Goal: Task Accomplishment & Management: Use online tool/utility

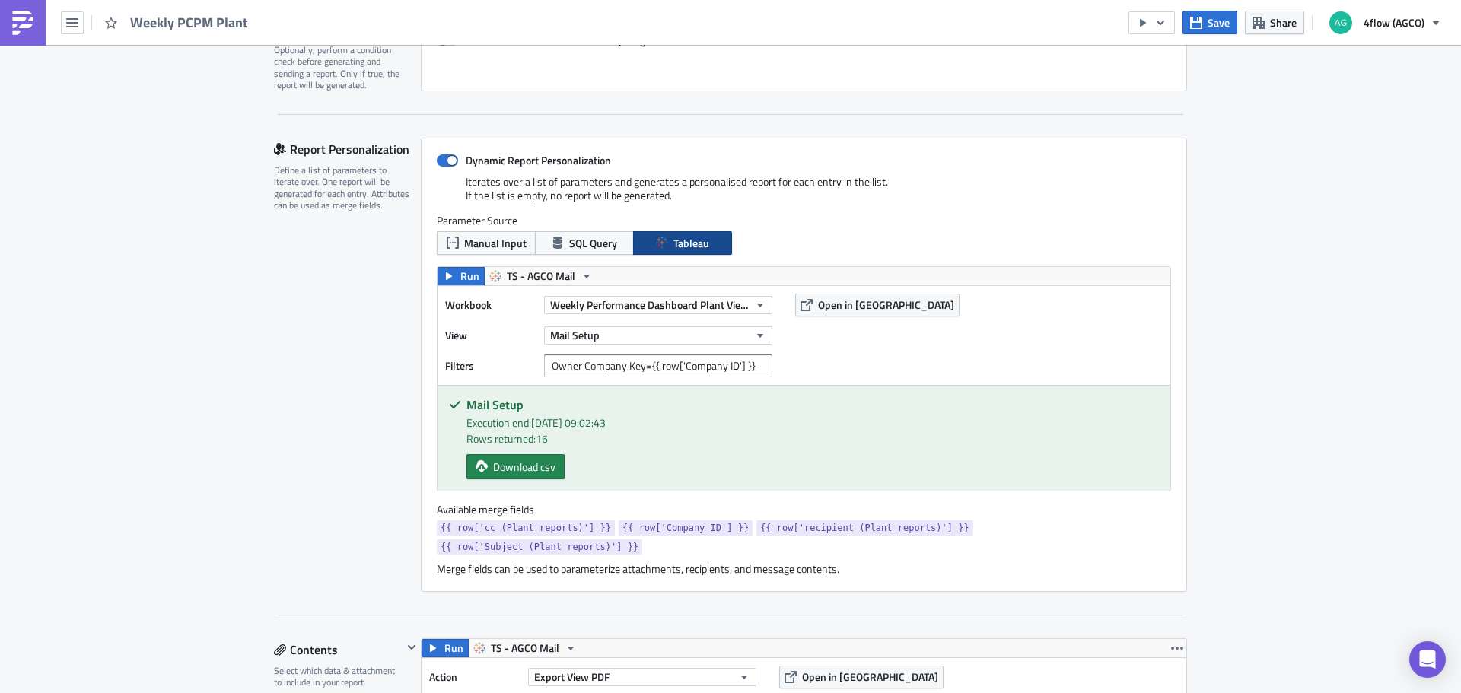
scroll to position [304, 0]
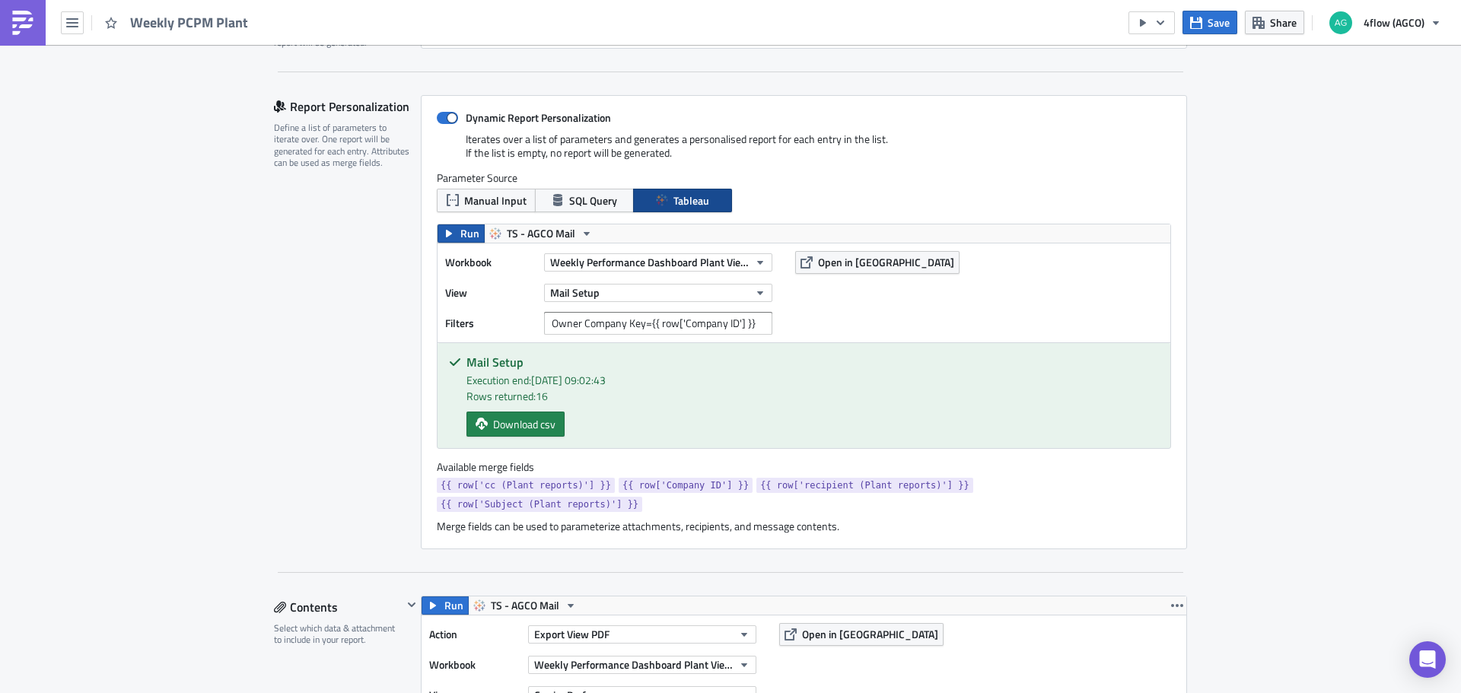
click at [460, 229] on span "Run" at bounding box center [469, 233] width 19 height 18
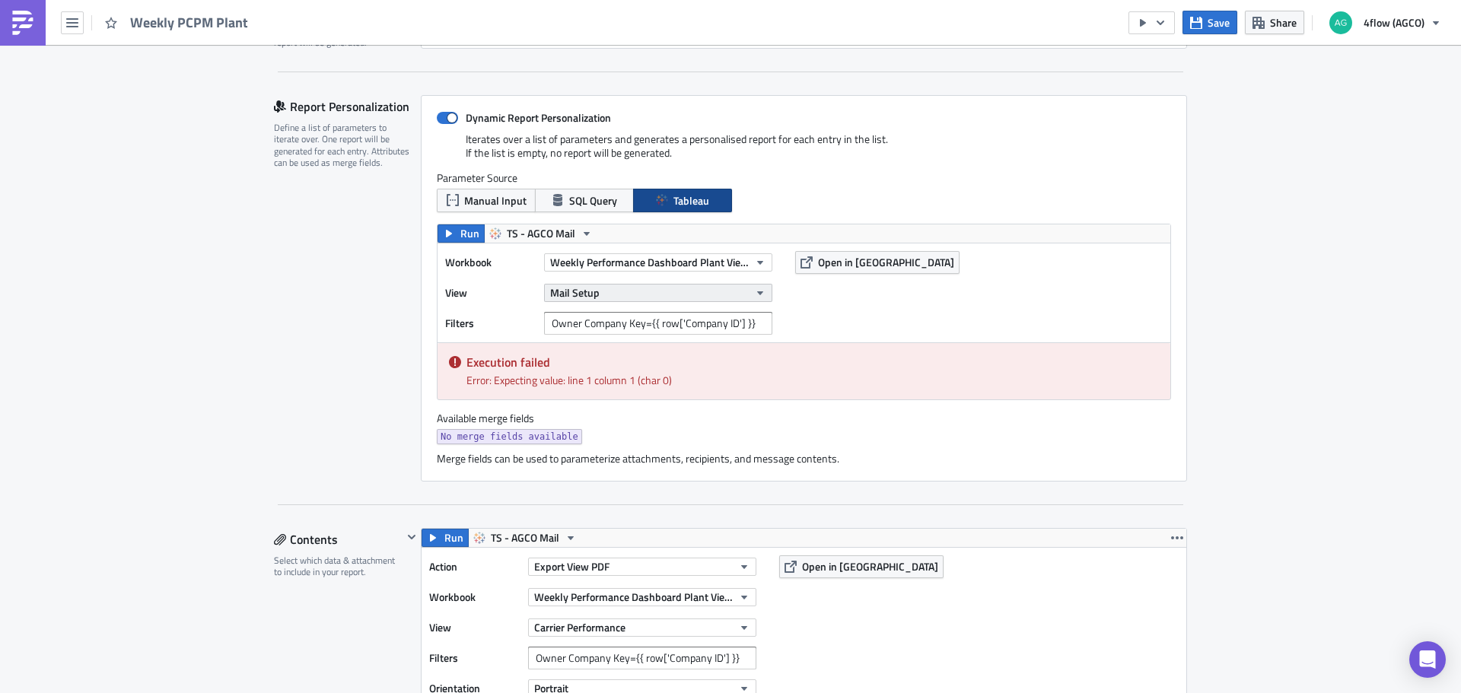
click at [619, 296] on button "Mail Setup" at bounding box center [658, 293] width 228 height 18
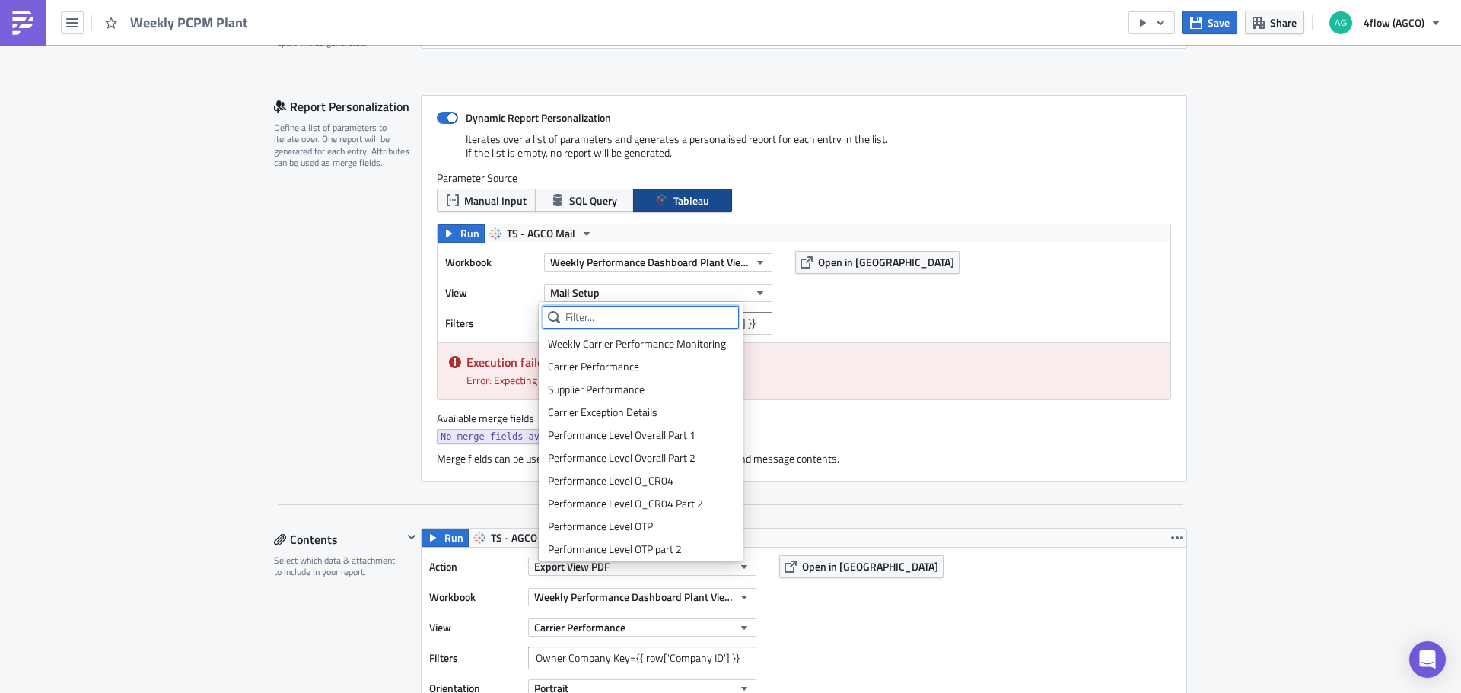
scroll to position [369, 0]
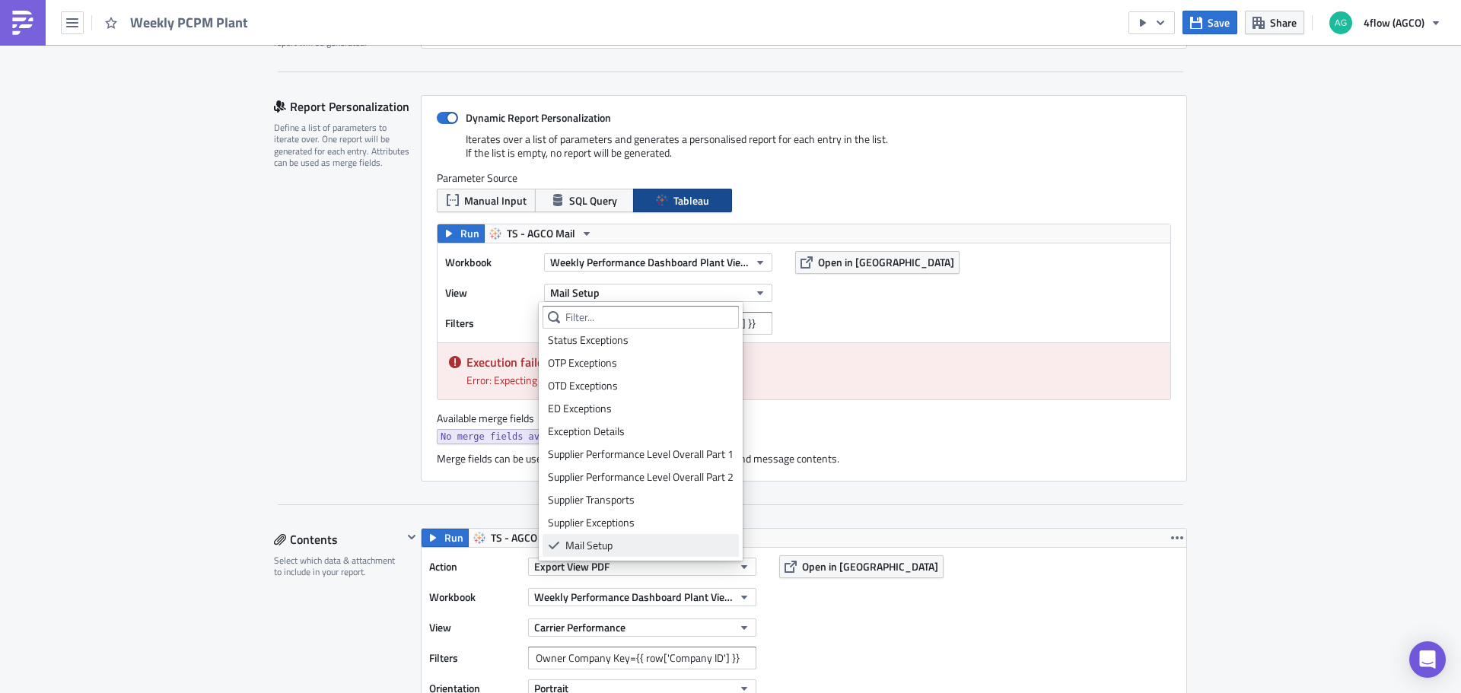
click at [616, 542] on div "Mail Setup" at bounding box center [649, 545] width 168 height 15
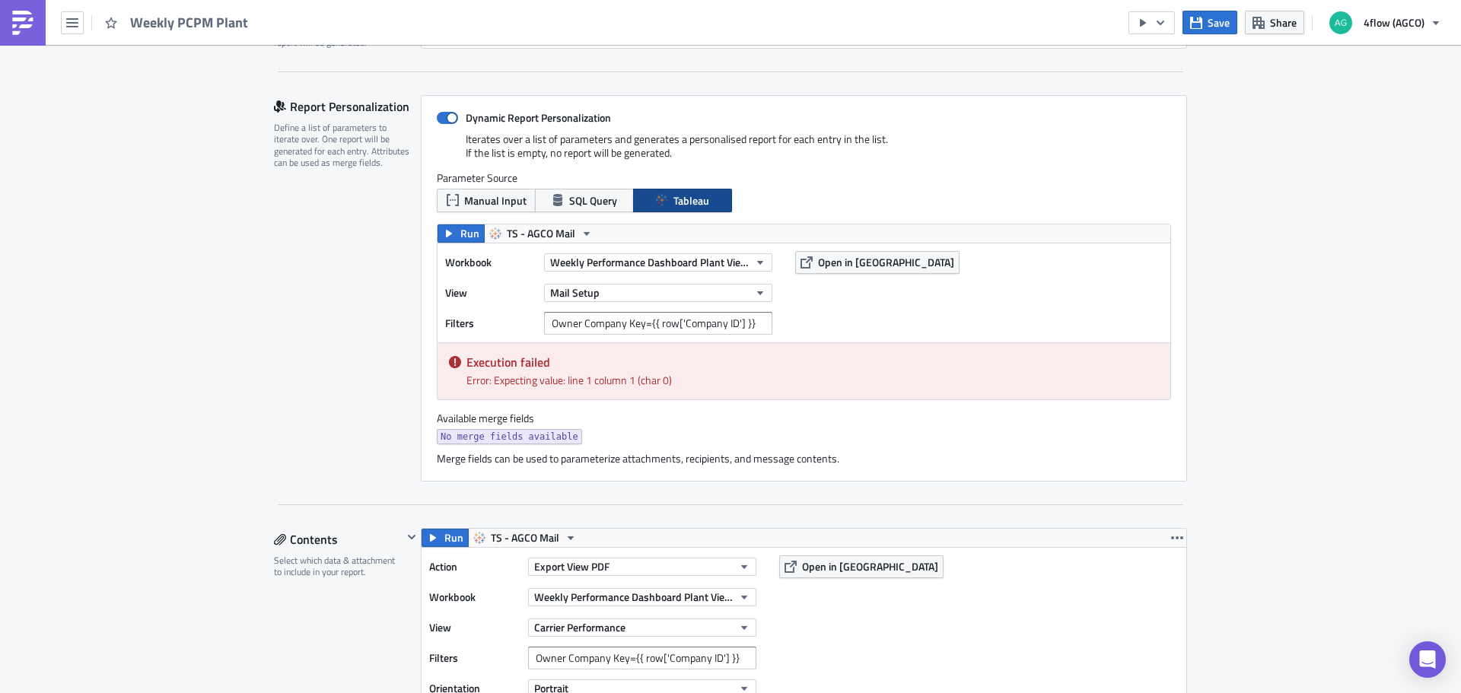
click at [903, 337] on div "Workbook Weekly Performance Dashboard Plant View (PCPM) View Mail Setup Filters…" at bounding box center [804, 293] width 733 height 99
click at [448, 240] on button "Run" at bounding box center [461, 233] width 47 height 18
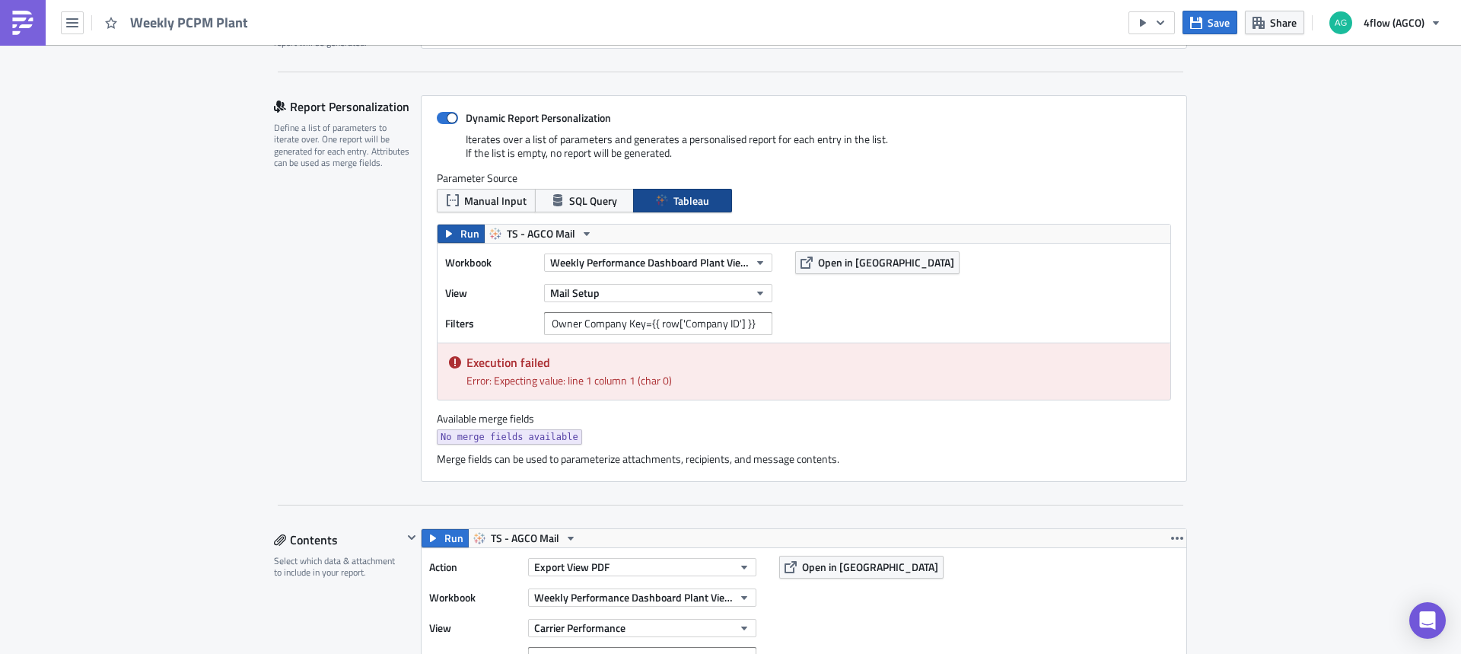
click at [467, 232] on span "Run" at bounding box center [469, 233] width 19 height 18
click at [676, 256] on span "Weekly Performance Dashboard Plant View (PCPM)" at bounding box center [649, 262] width 199 height 16
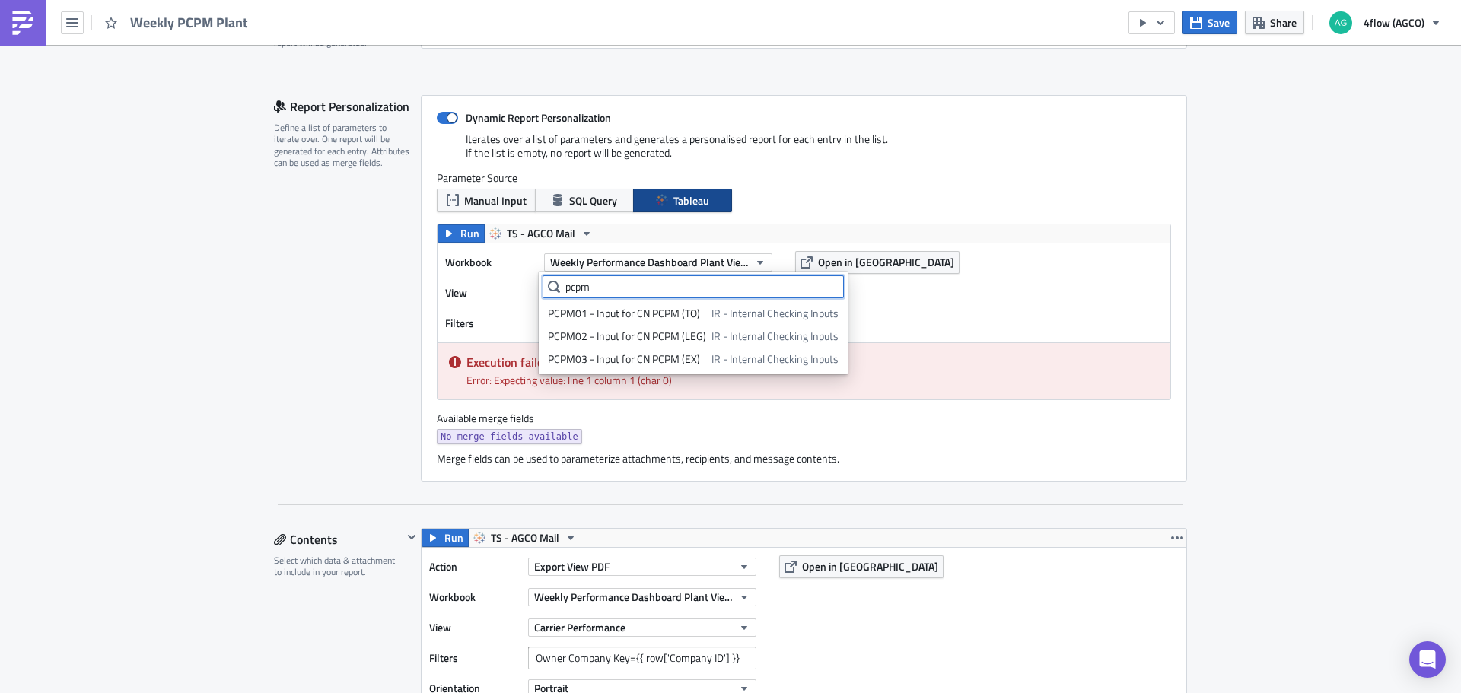
scroll to position [27, 0]
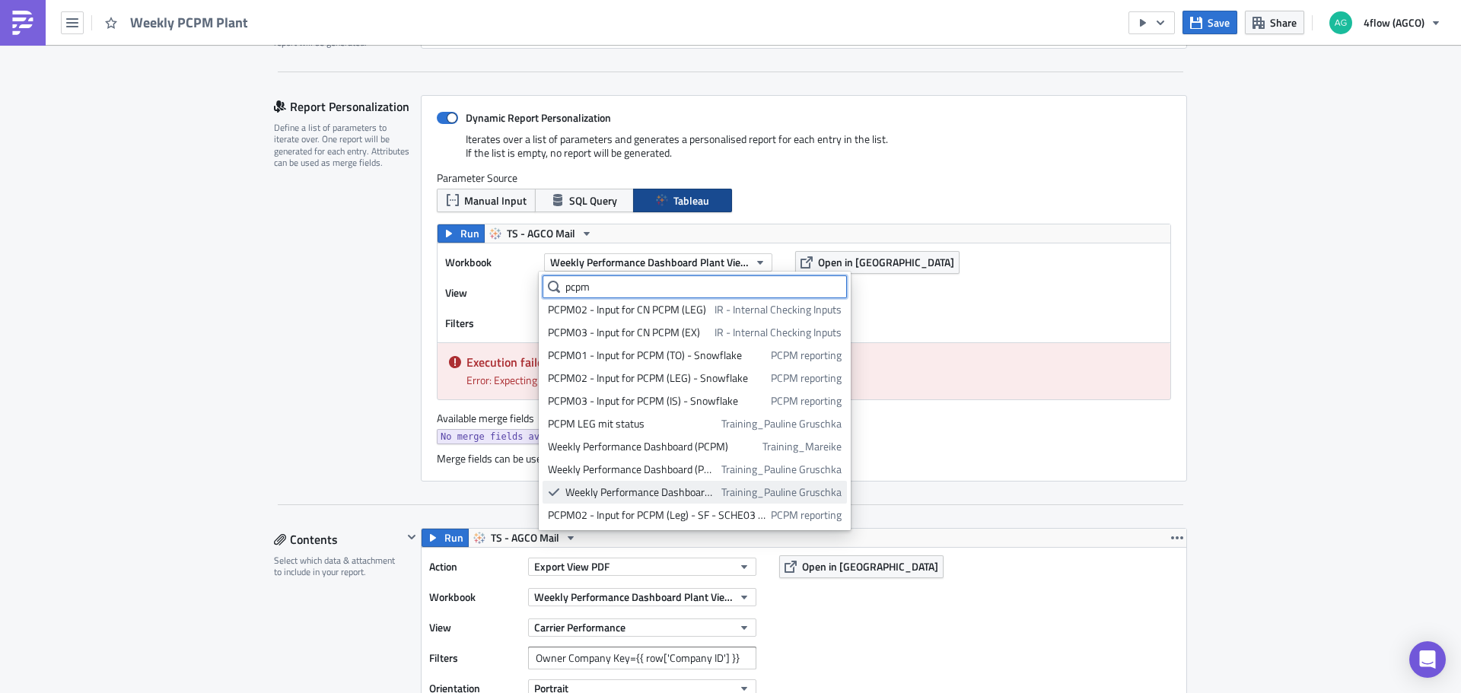
type input "pcpm"
click at [657, 485] on div "Weekly Performance Dashboard Plant View (PCPM)" at bounding box center [640, 492] width 151 height 15
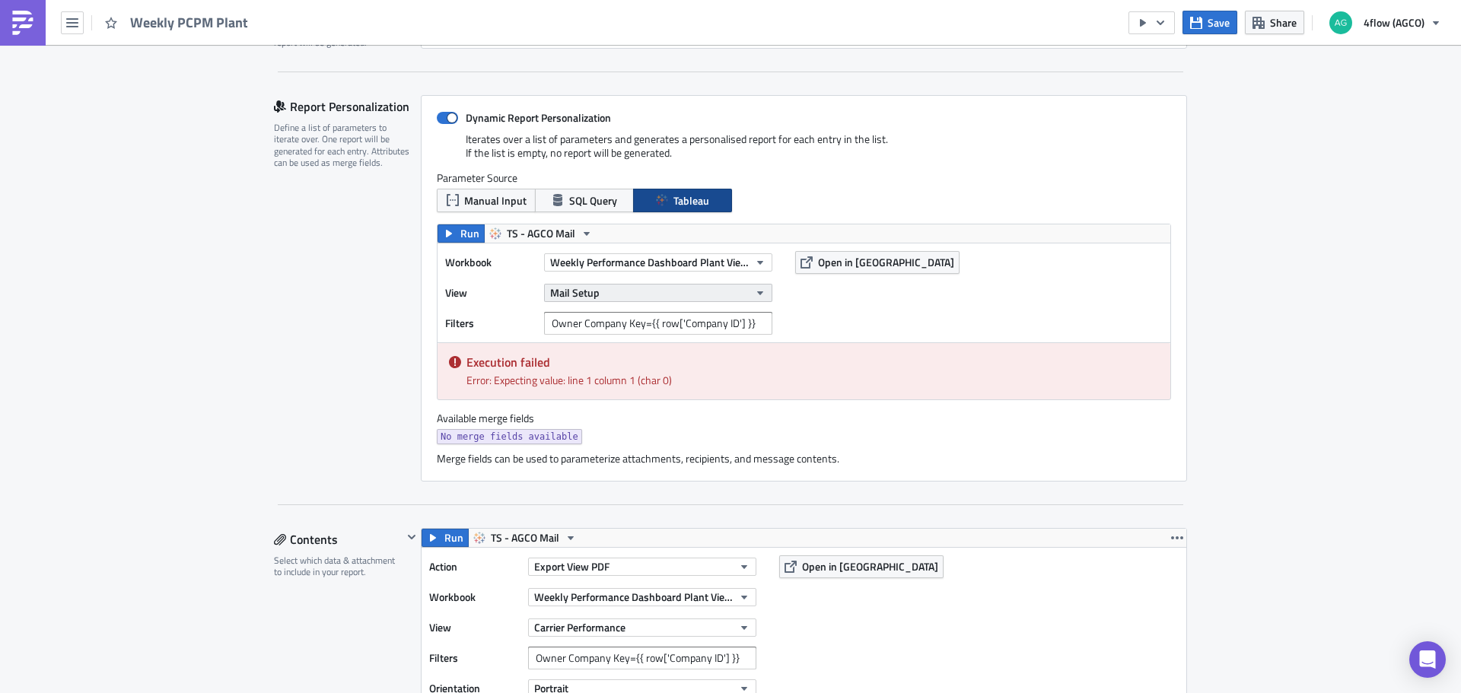
click at [638, 291] on button "Mail Setup" at bounding box center [658, 293] width 228 height 18
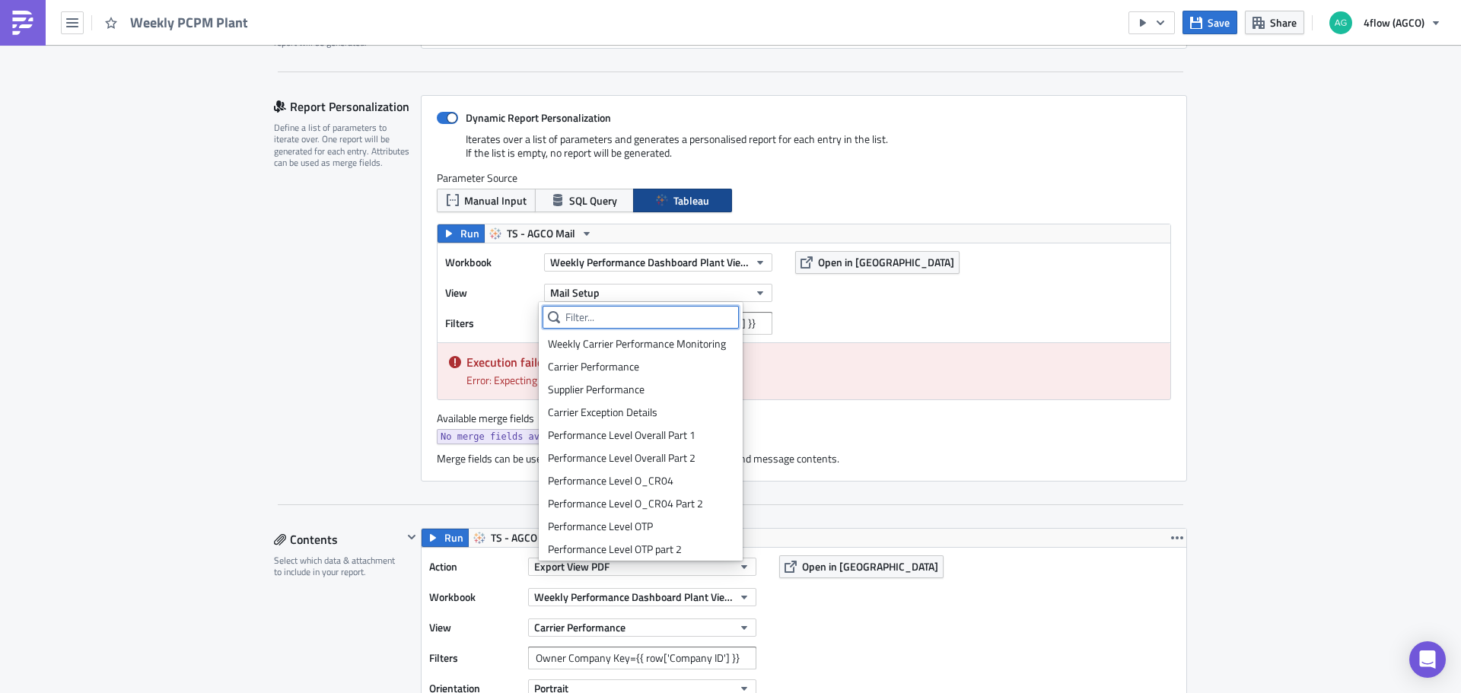
scroll to position [369, 0]
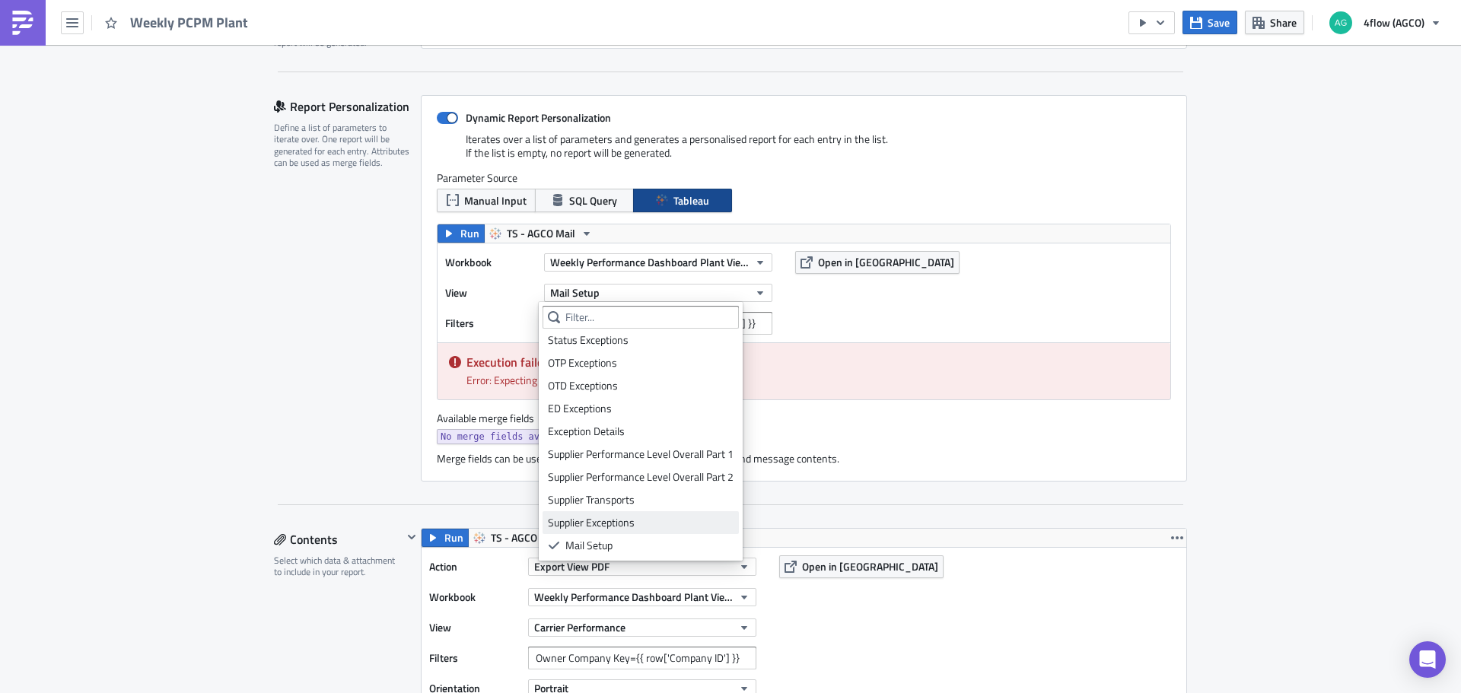
click at [626, 524] on div "Supplier Exceptions" at bounding box center [641, 522] width 186 height 15
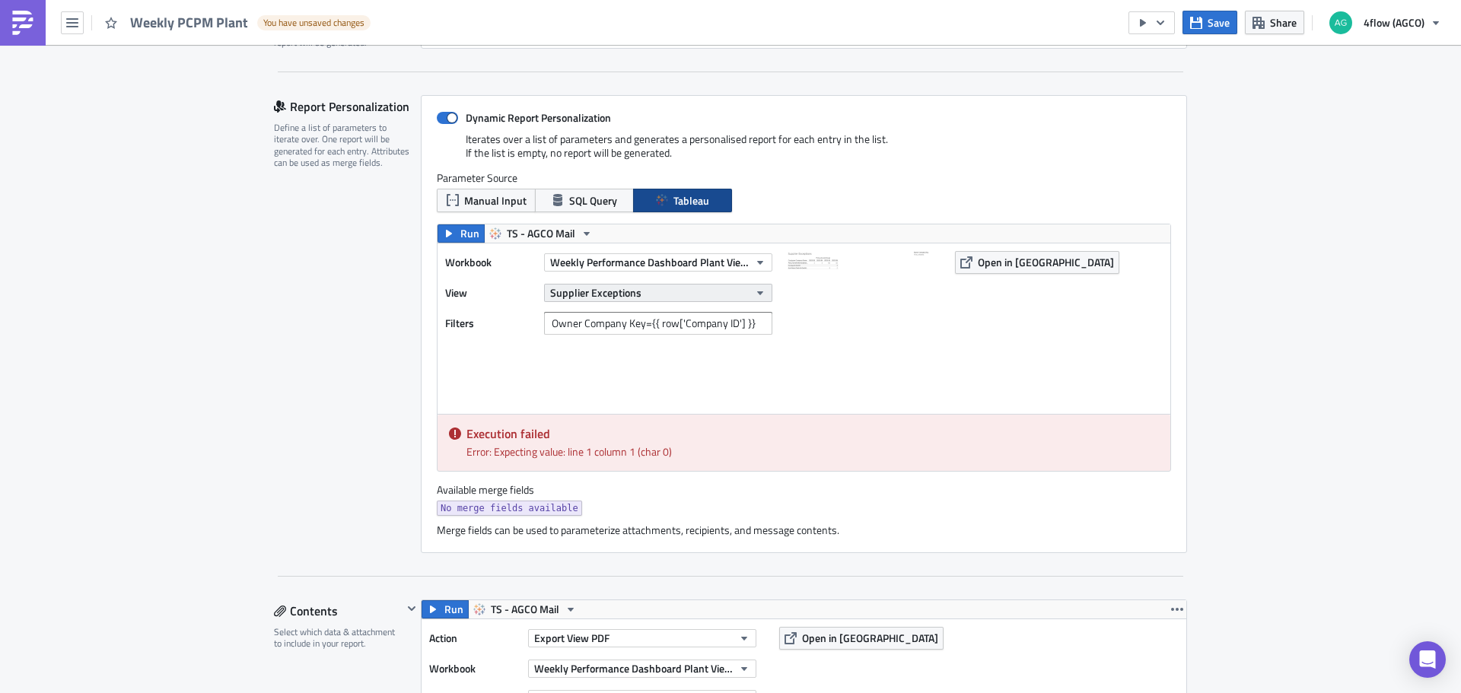
click at [607, 294] on span "Supplier Exceptions" at bounding box center [595, 293] width 91 height 16
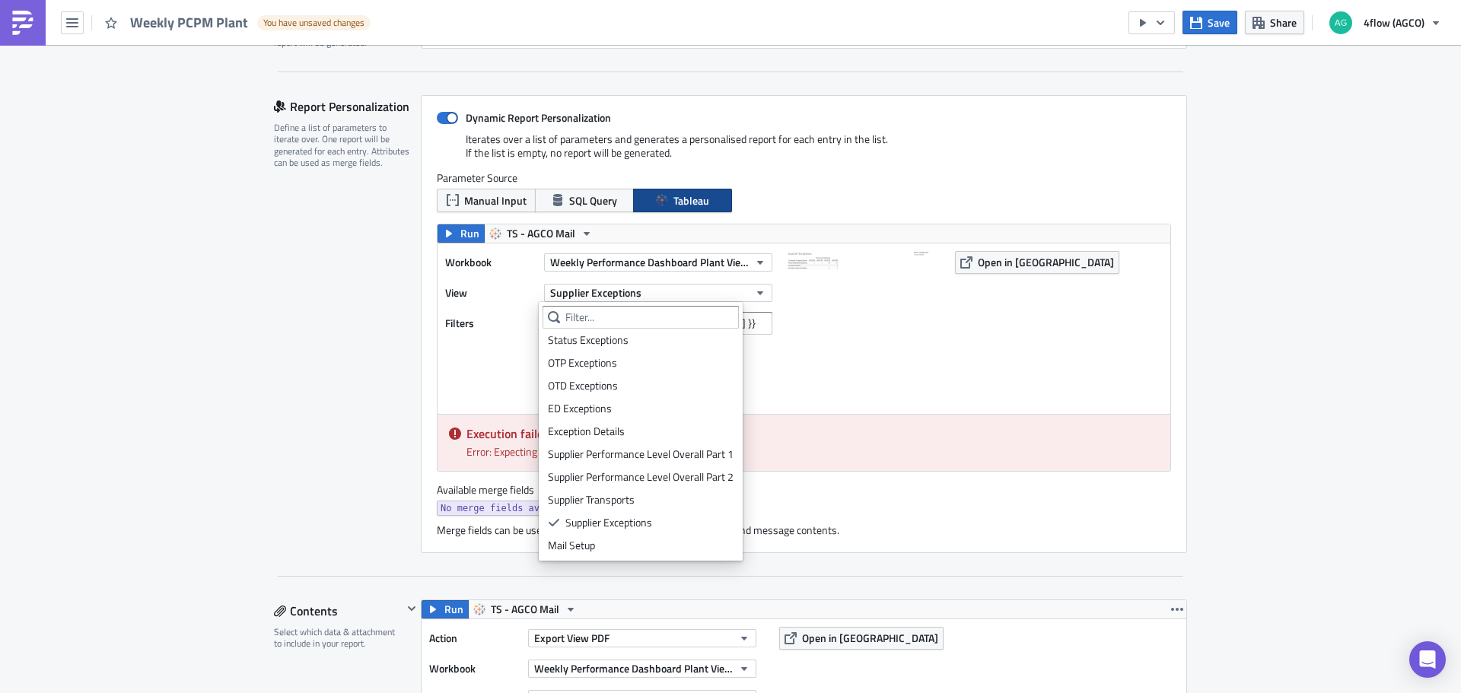
click at [613, 552] on div "Mail Setup" at bounding box center [641, 545] width 186 height 15
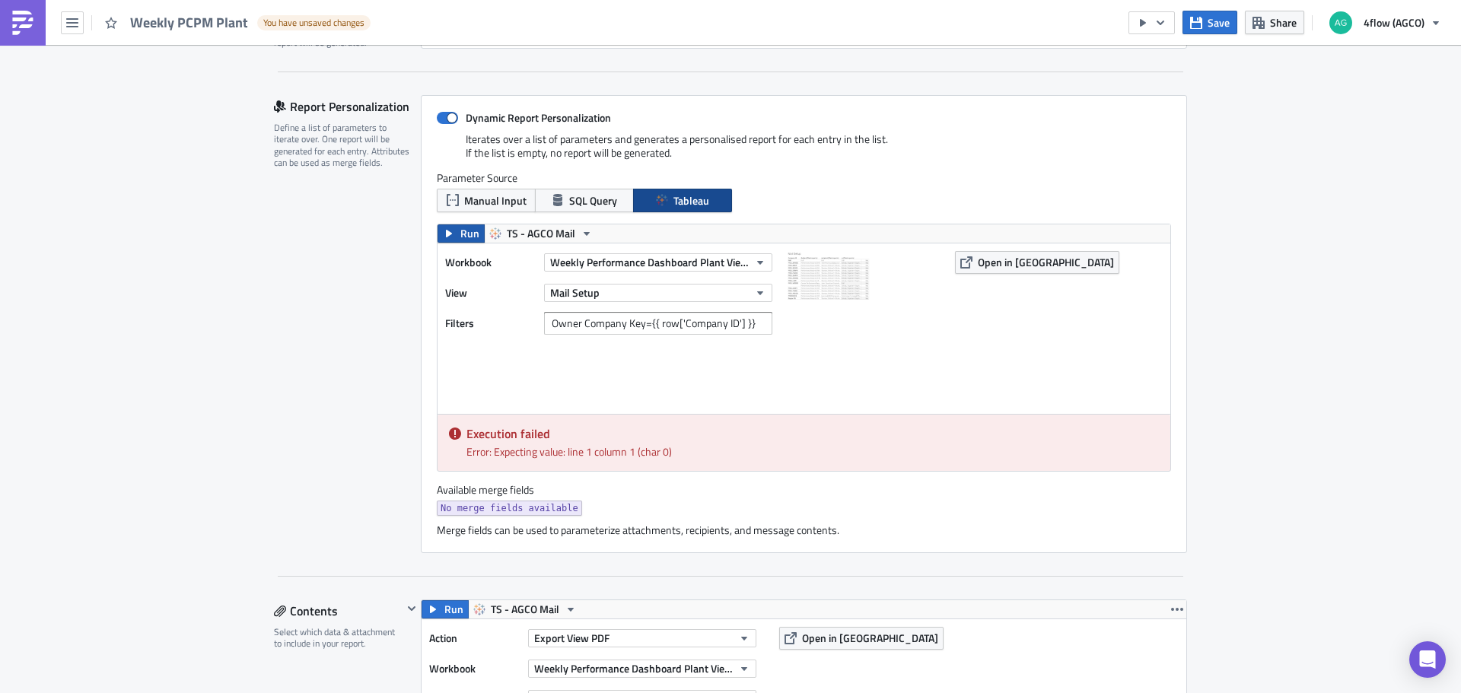
click at [460, 237] on span "Run" at bounding box center [469, 233] width 19 height 18
click at [445, 227] on button "Run" at bounding box center [461, 233] width 47 height 18
click at [611, 298] on button "Mail Setup" at bounding box center [658, 293] width 228 height 18
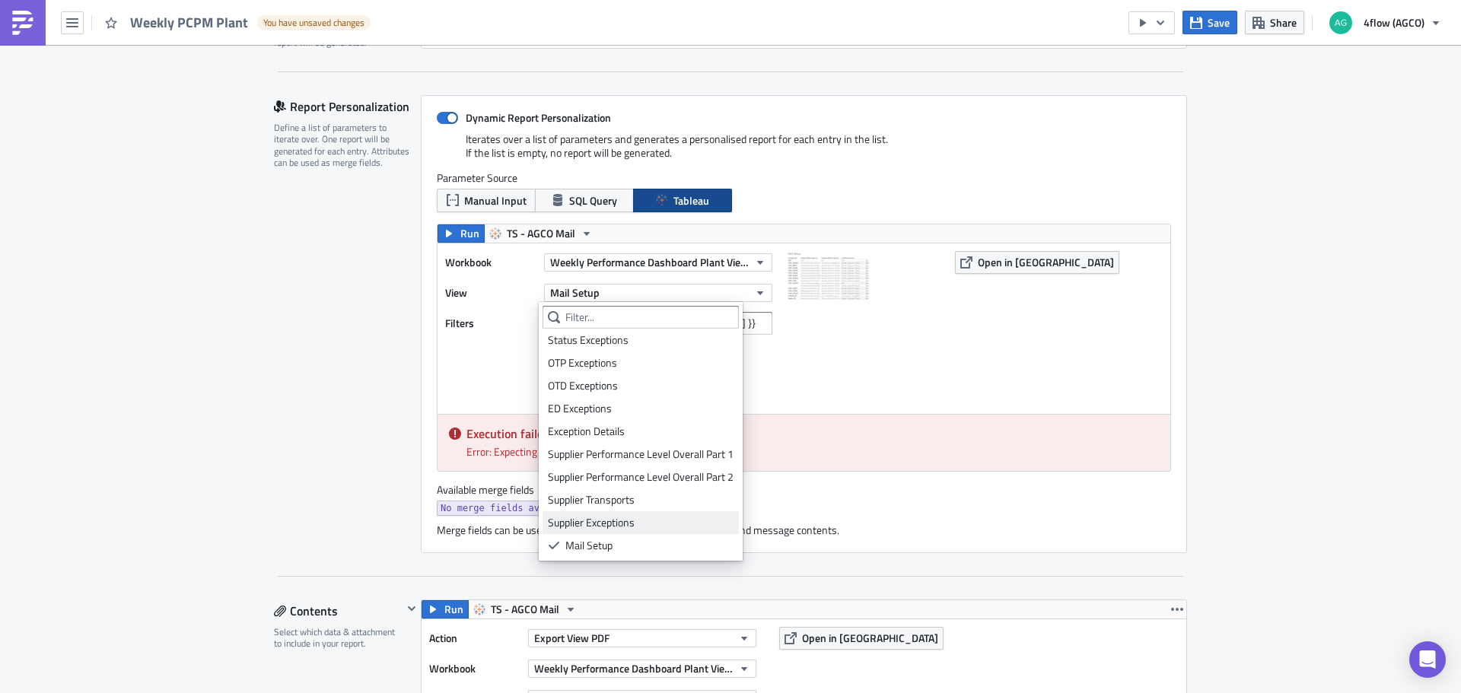
click at [622, 517] on div "Supplier Exceptions" at bounding box center [641, 522] width 186 height 15
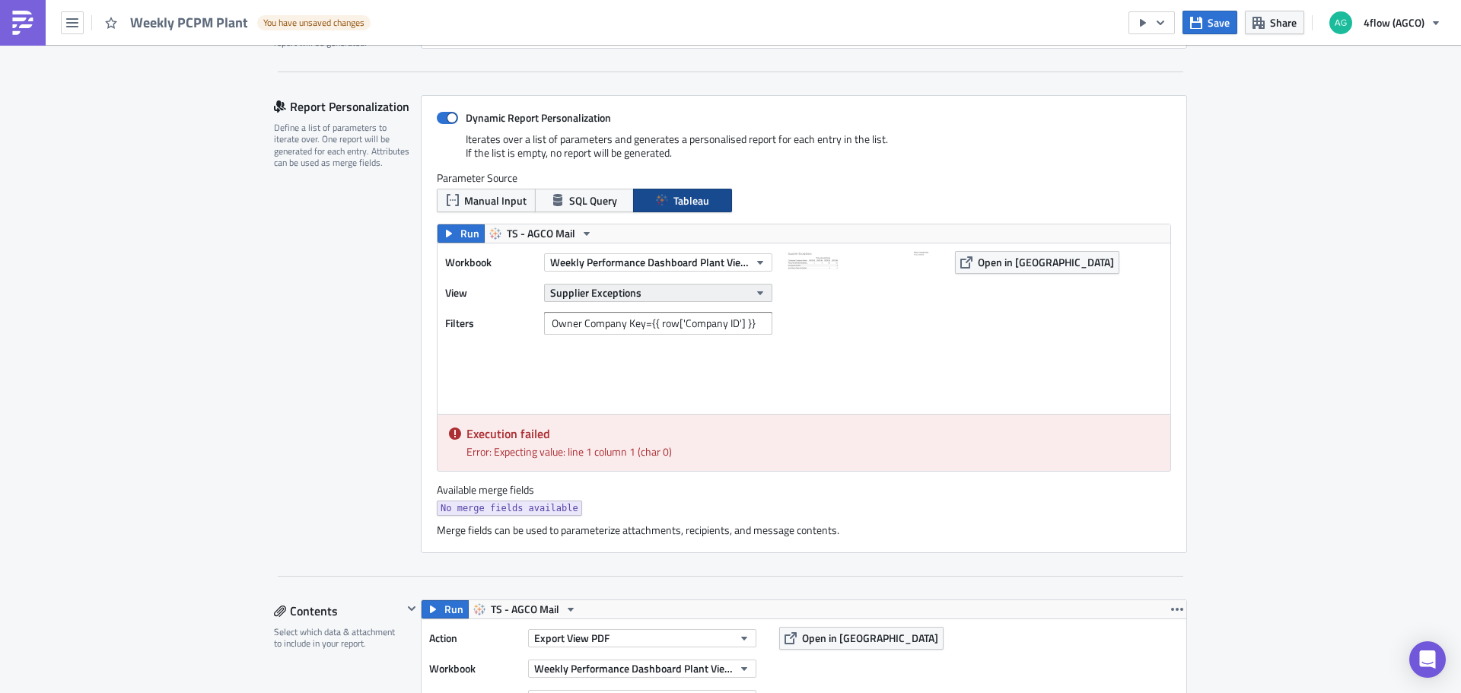
click at [637, 290] on button "Supplier Exceptions" at bounding box center [658, 293] width 228 height 18
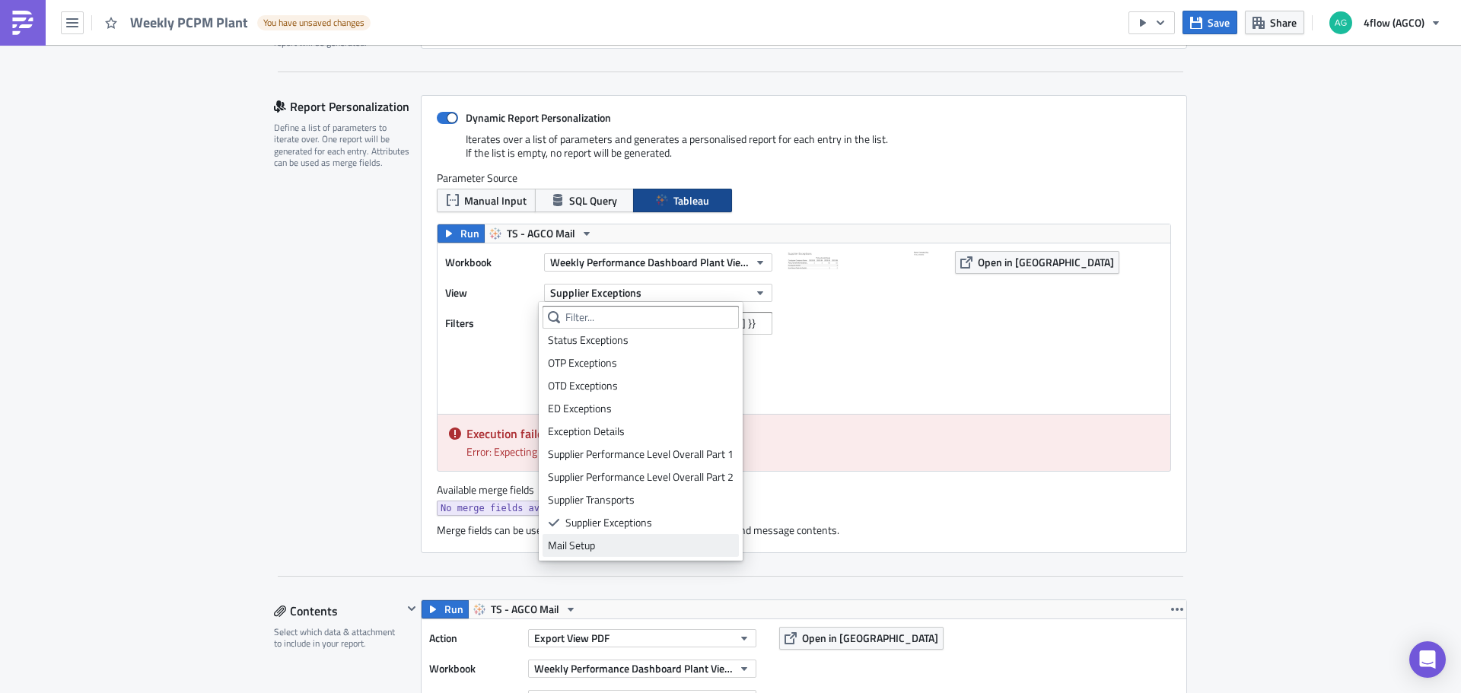
click at [603, 549] on div "Mail Setup" at bounding box center [641, 545] width 186 height 15
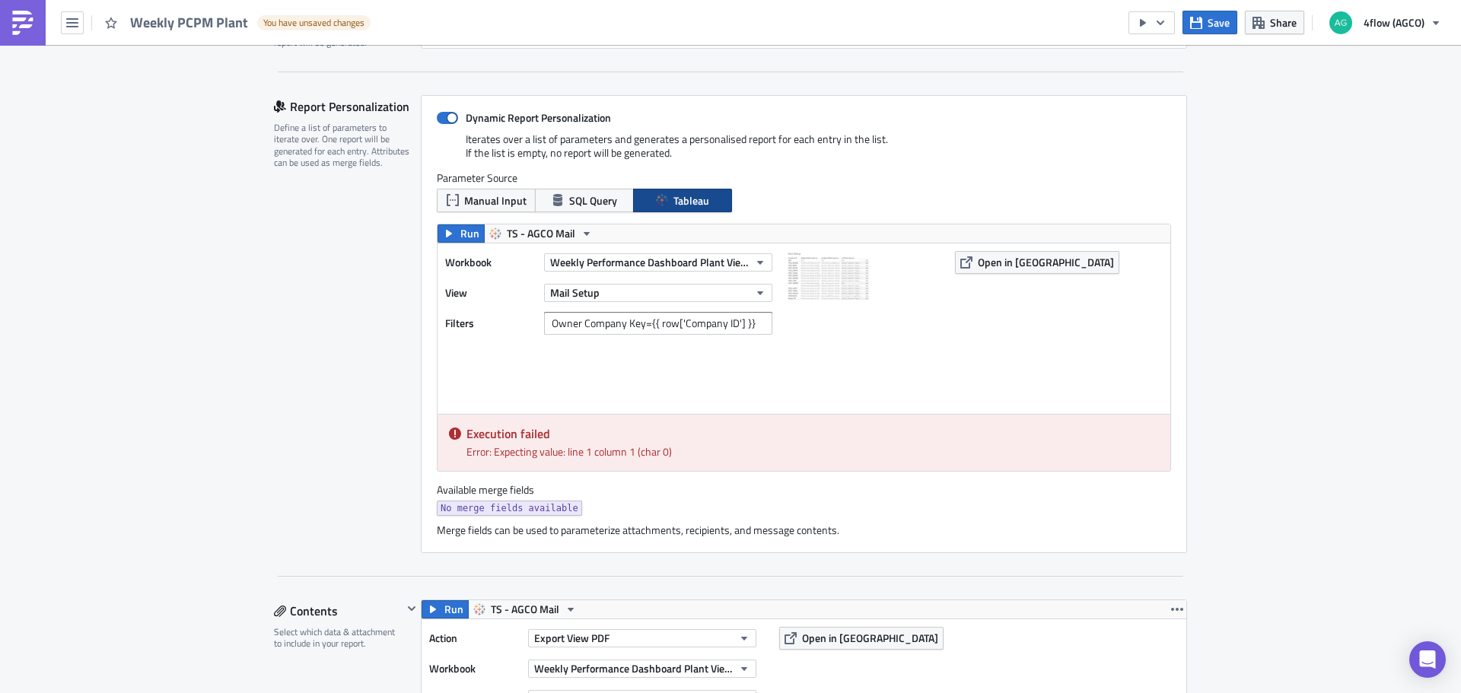
click at [890, 376] on img at bounding box center [864, 327] width 152 height 152
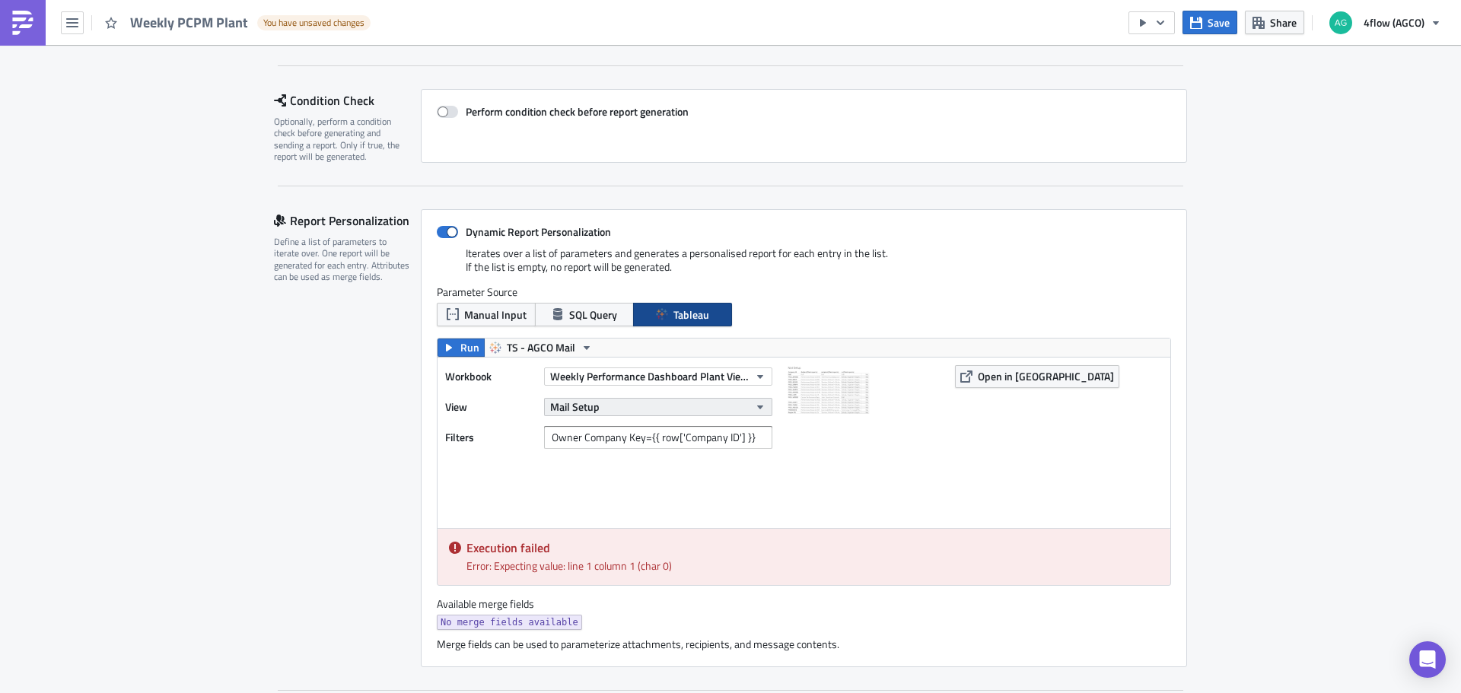
scroll to position [113, 0]
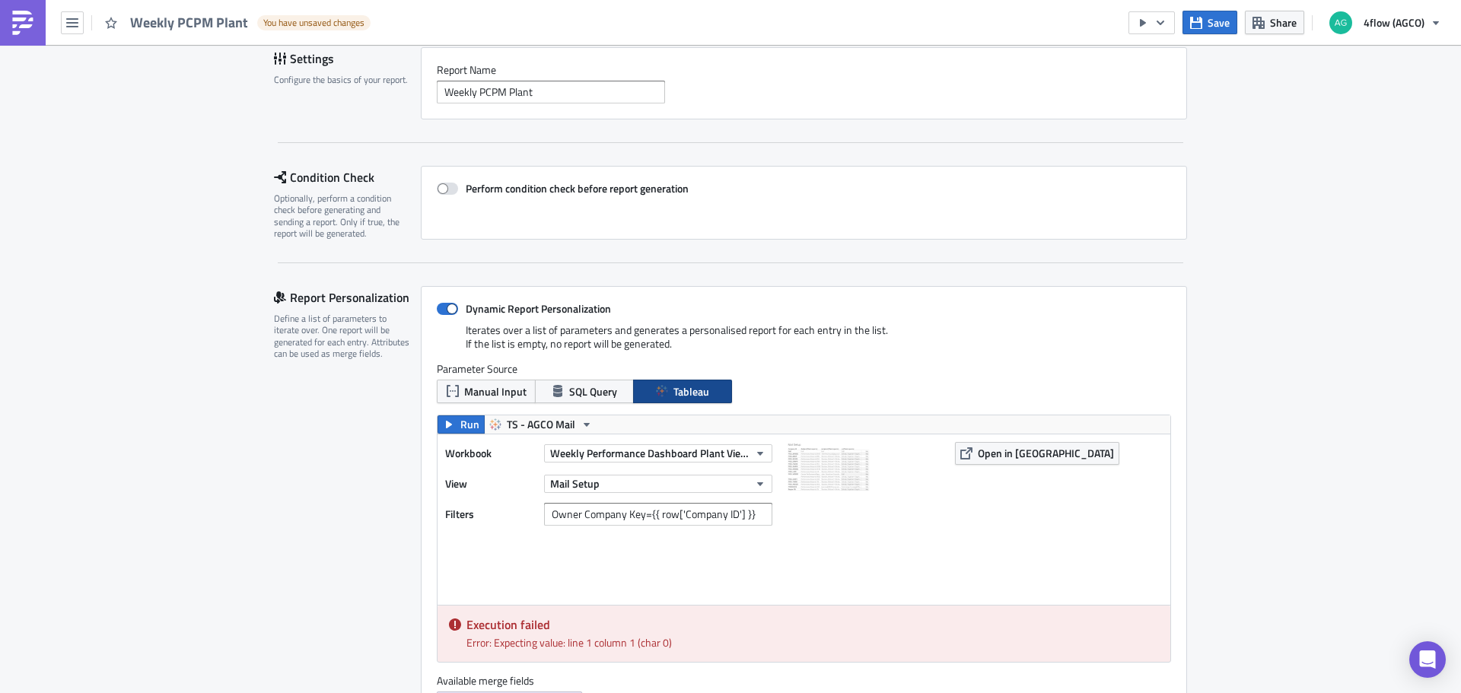
click at [652, 489] on button "Mail Setup" at bounding box center [658, 484] width 228 height 18
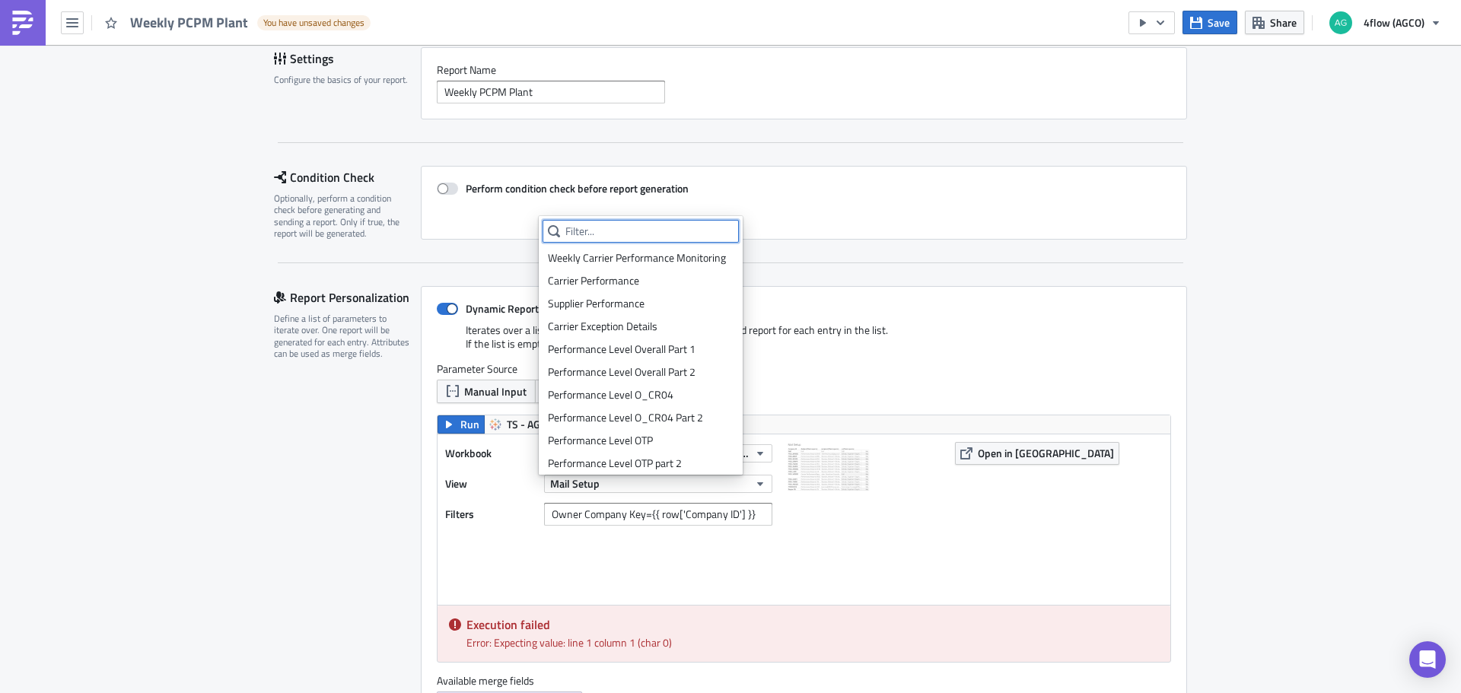
scroll to position [369, 0]
click at [632, 455] on div "Mail Setup" at bounding box center [649, 459] width 168 height 15
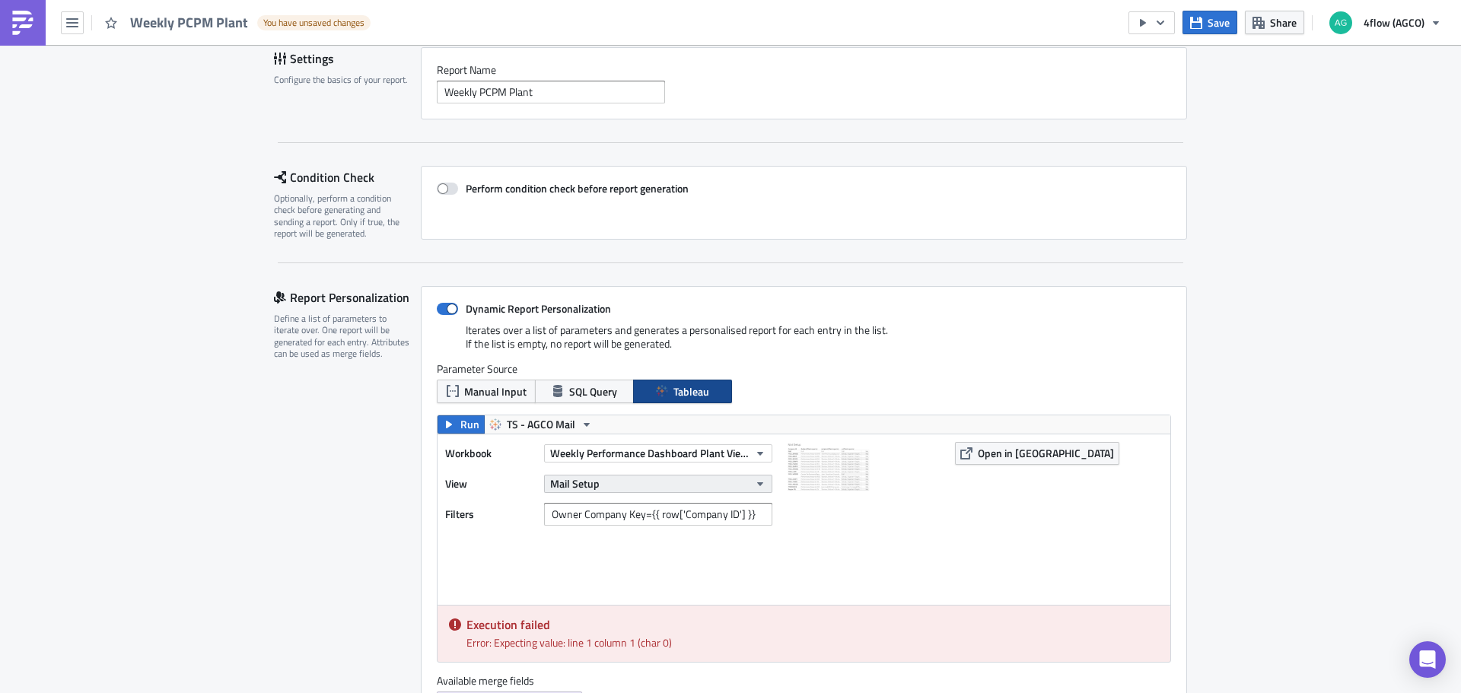
click at [622, 489] on button "Mail Setup" at bounding box center [658, 484] width 228 height 18
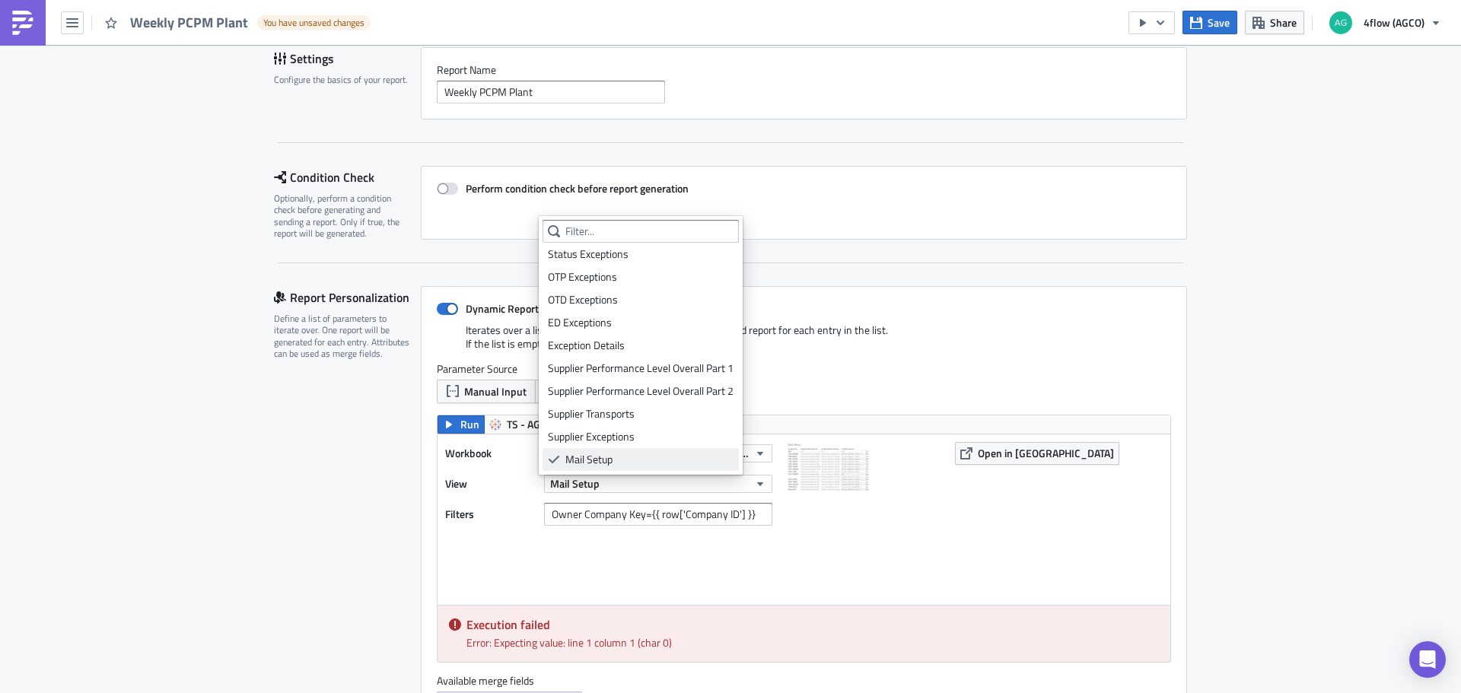
click at [617, 454] on div "Mail Setup" at bounding box center [649, 459] width 168 height 15
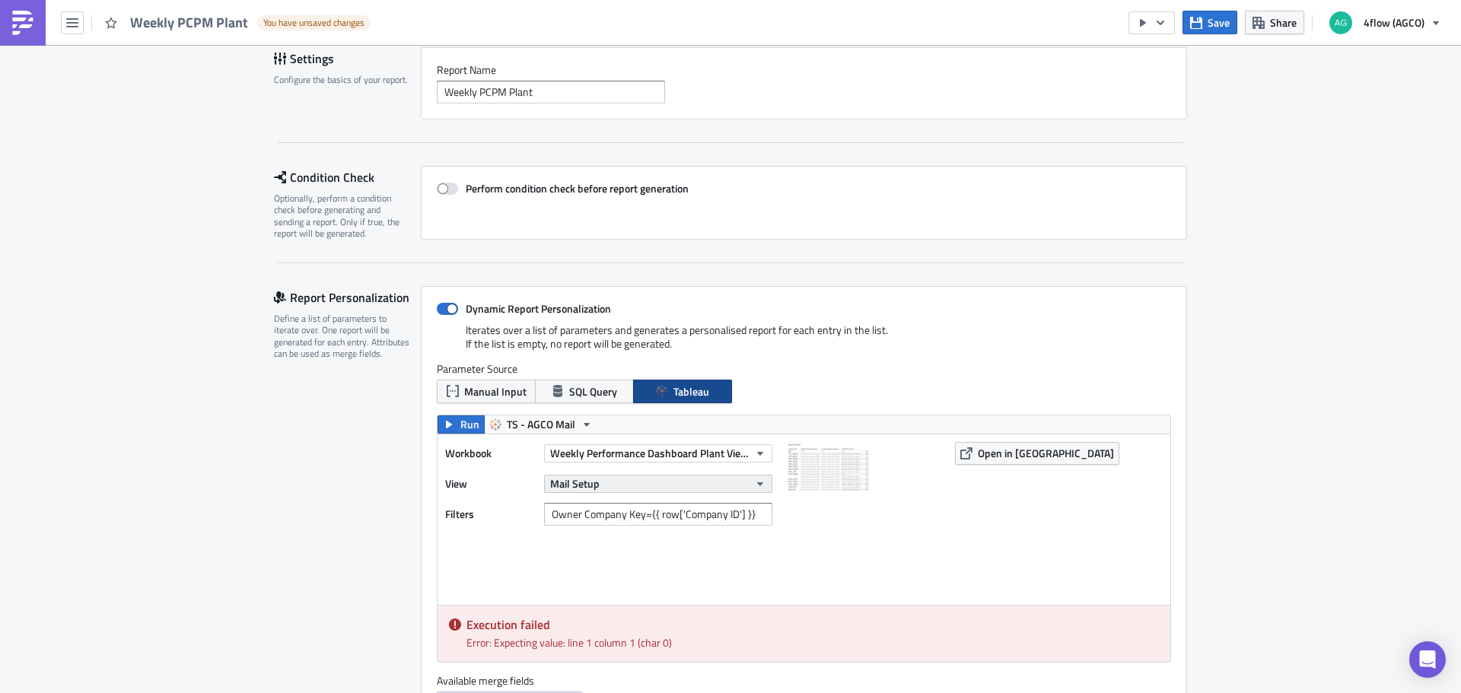
click at [622, 490] on button "Mail Setup" at bounding box center [658, 484] width 228 height 18
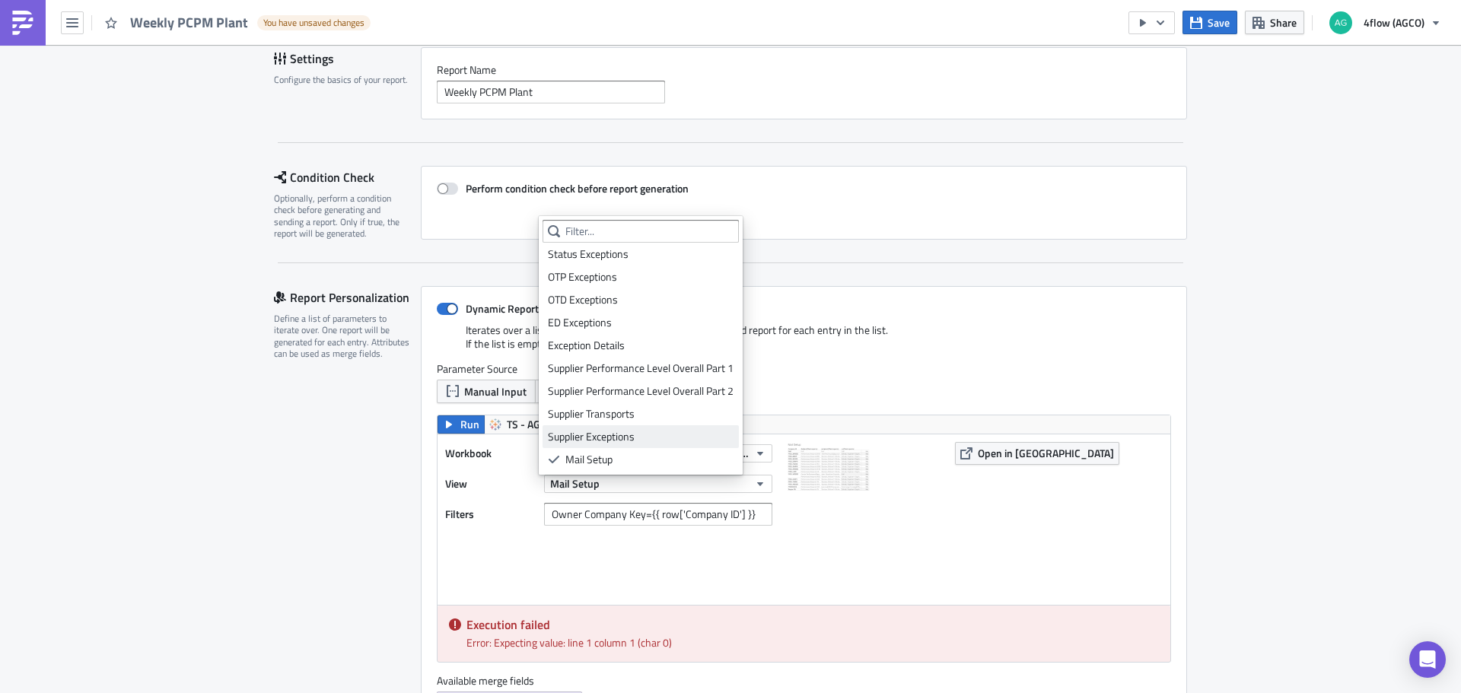
click at [619, 441] on div "Supplier Exceptions" at bounding box center [641, 436] width 186 height 15
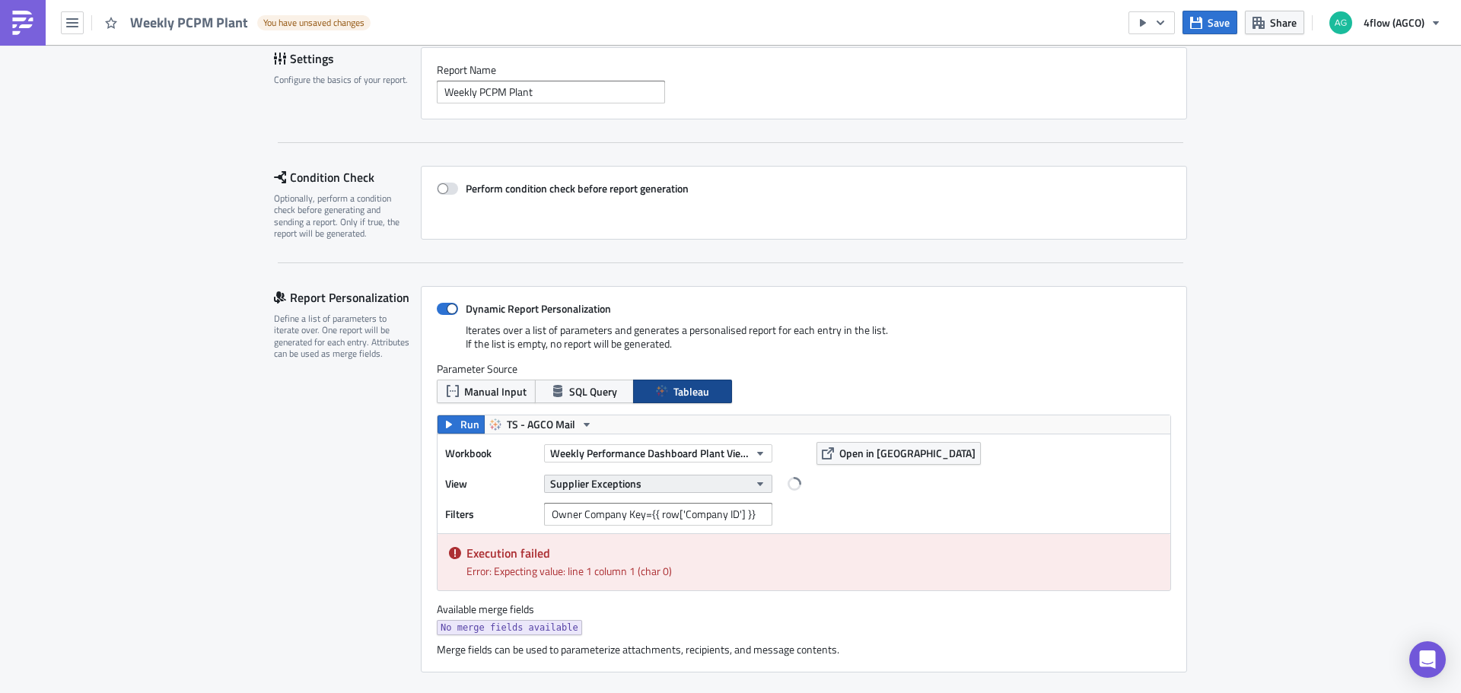
click at [622, 491] on span "Supplier Exceptions" at bounding box center [595, 484] width 91 height 16
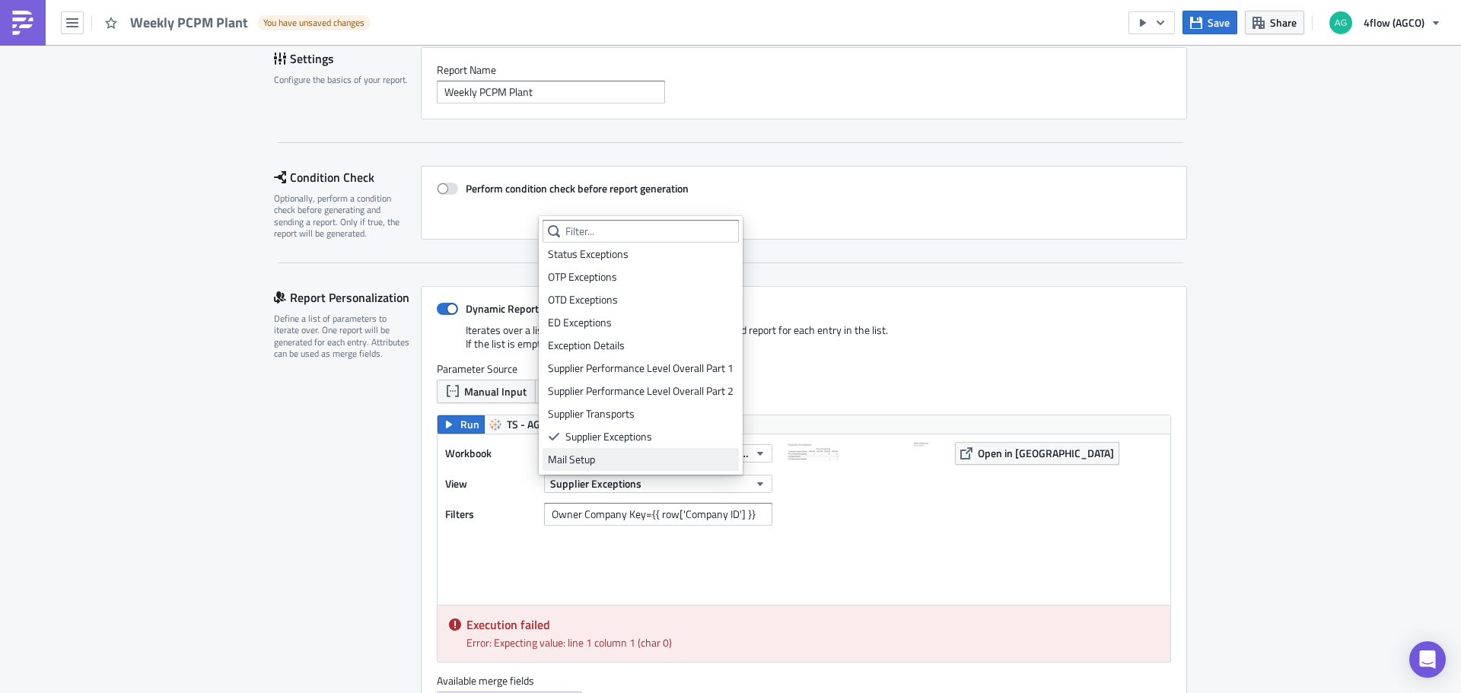
click at [626, 459] on div "Mail Setup" at bounding box center [641, 459] width 186 height 15
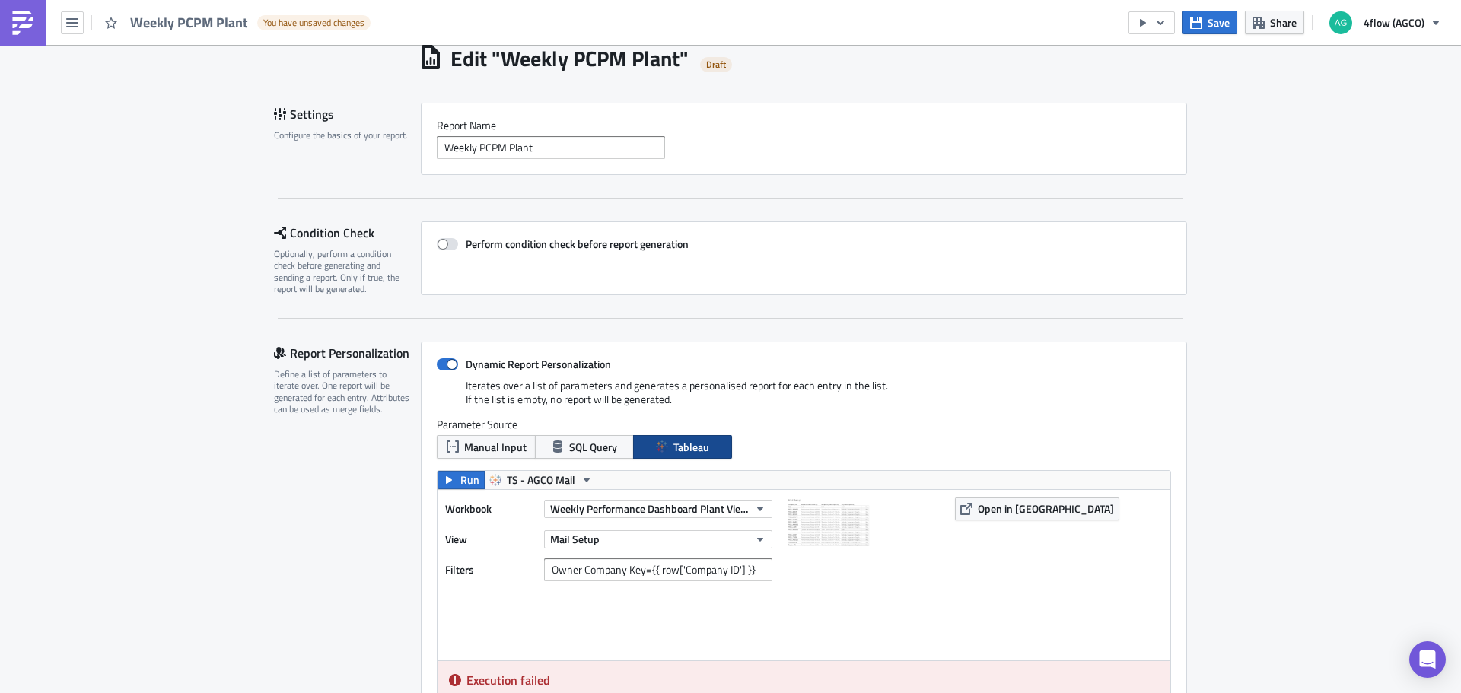
scroll to position [0, 0]
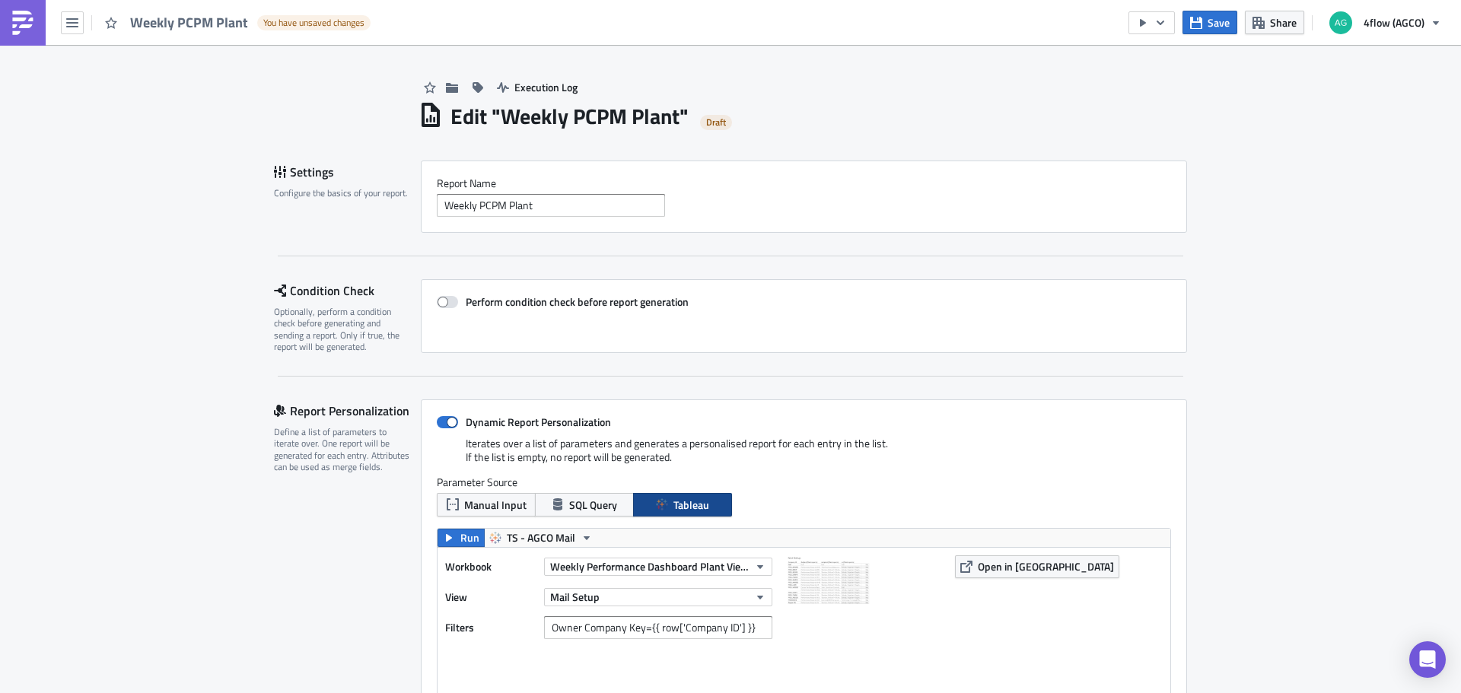
click at [170, 27] on span "Weekly PCPM Plant" at bounding box center [189, 23] width 119 height 18
click at [81, 28] on button "button" at bounding box center [72, 22] width 23 height 23
click at [536, 87] on span "Execution Log" at bounding box center [545, 87] width 63 height 16
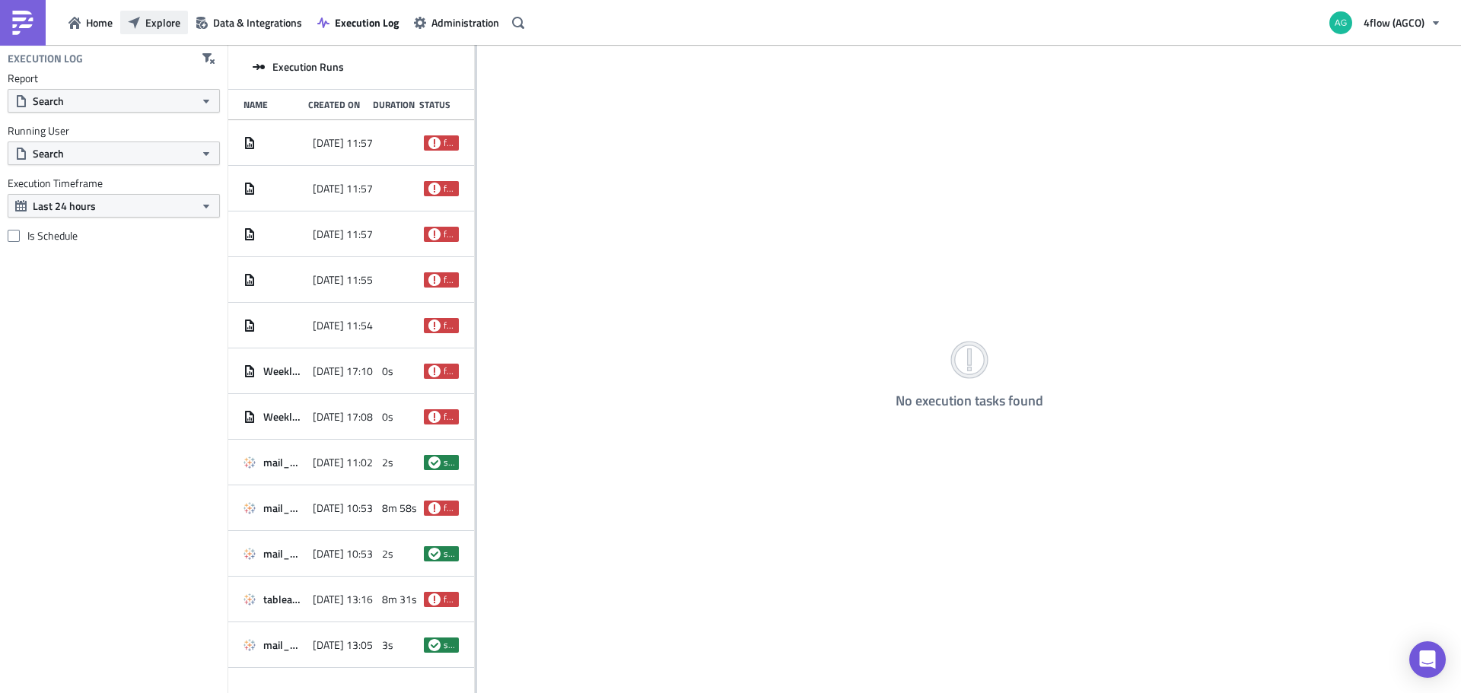
drag, startPoint x: 0, startPoint y: 0, endPoint x: 146, endPoint y: 33, distance: 149.7
click at [146, 33] on button "Explore" at bounding box center [154, 23] width 68 height 24
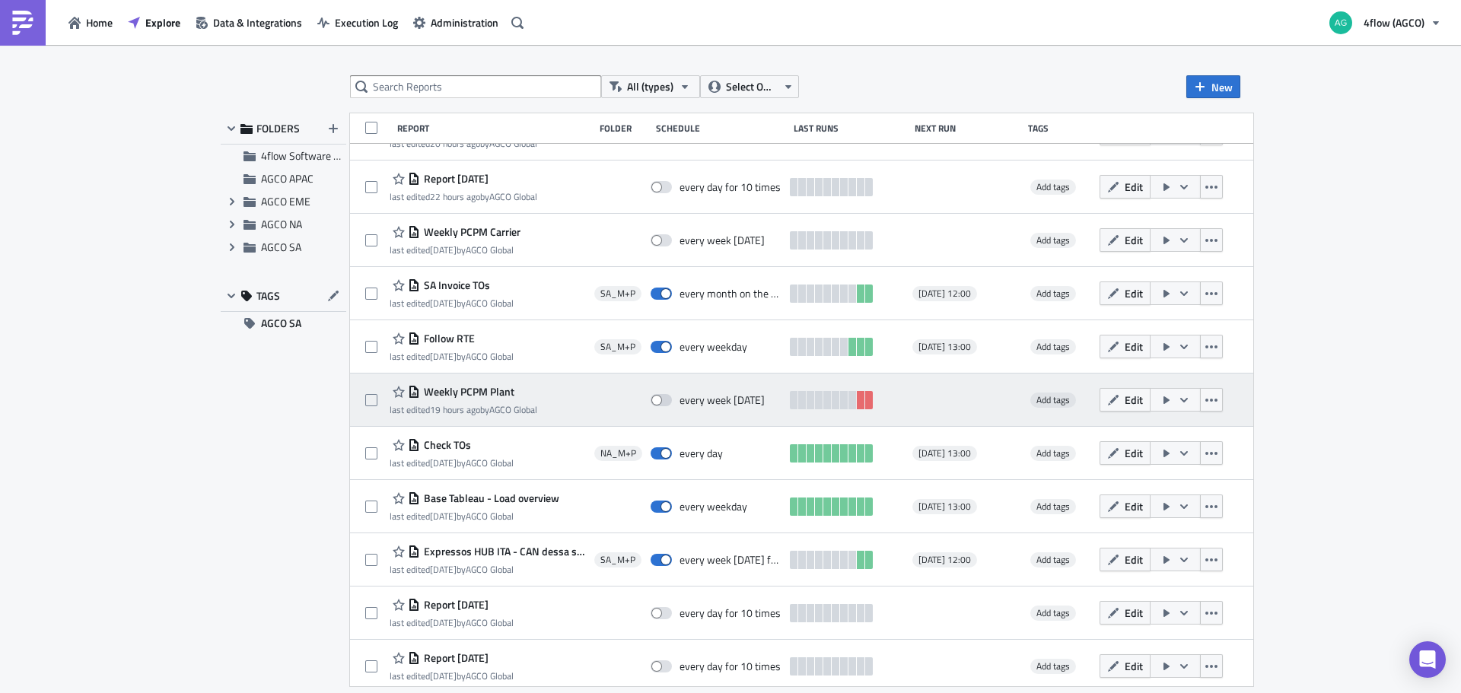
scroll to position [304, 0]
click at [479, 393] on span "Weekly PCPM Plant" at bounding box center [467, 391] width 94 height 14
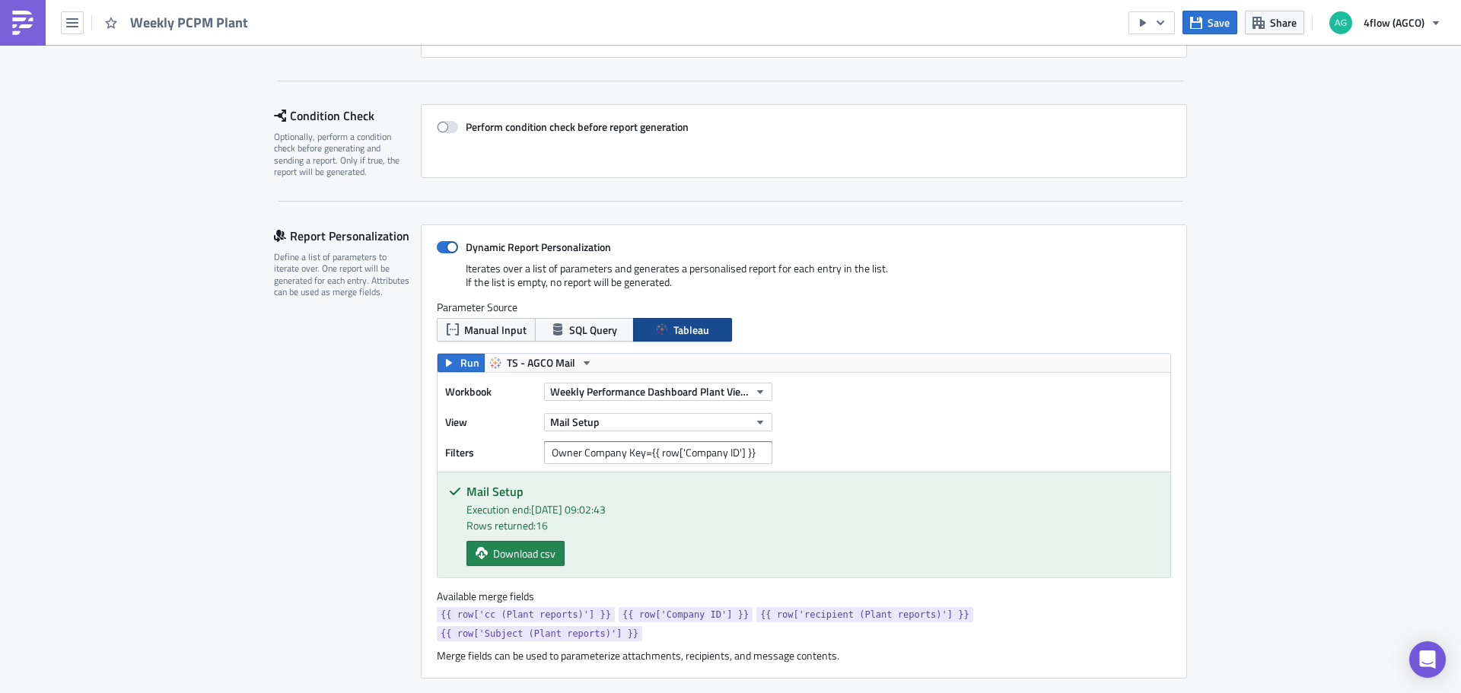
scroll to position [304, 0]
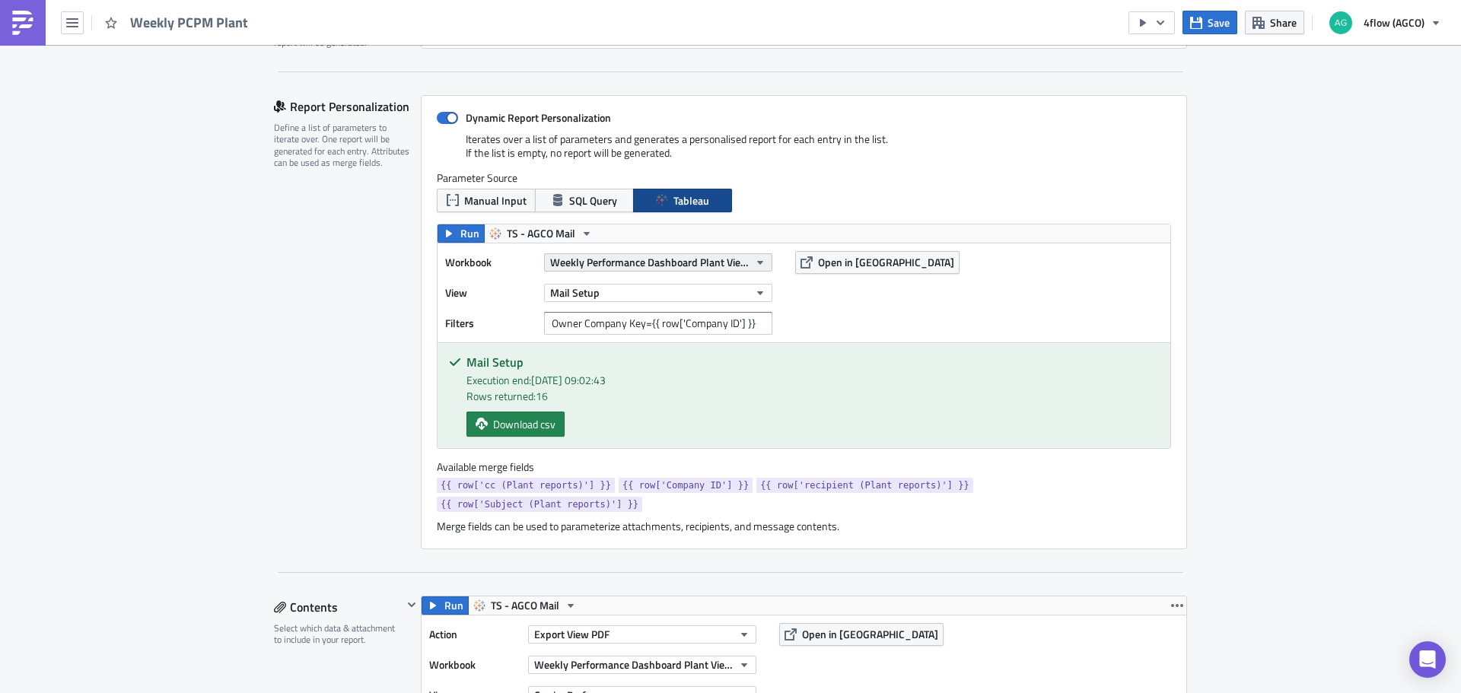
click at [600, 266] on span "Weekly Performance Dashboard Plant View (PCPM)" at bounding box center [649, 262] width 199 height 16
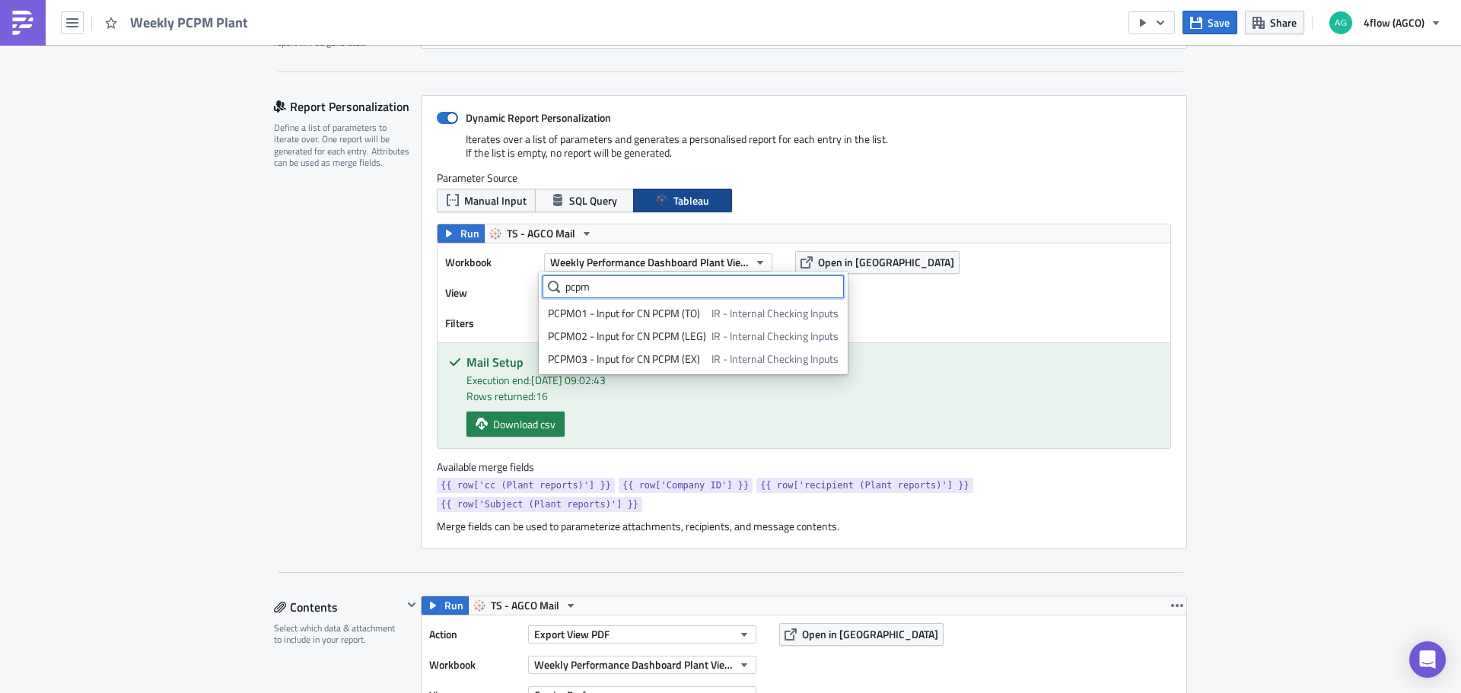
scroll to position [27, 0]
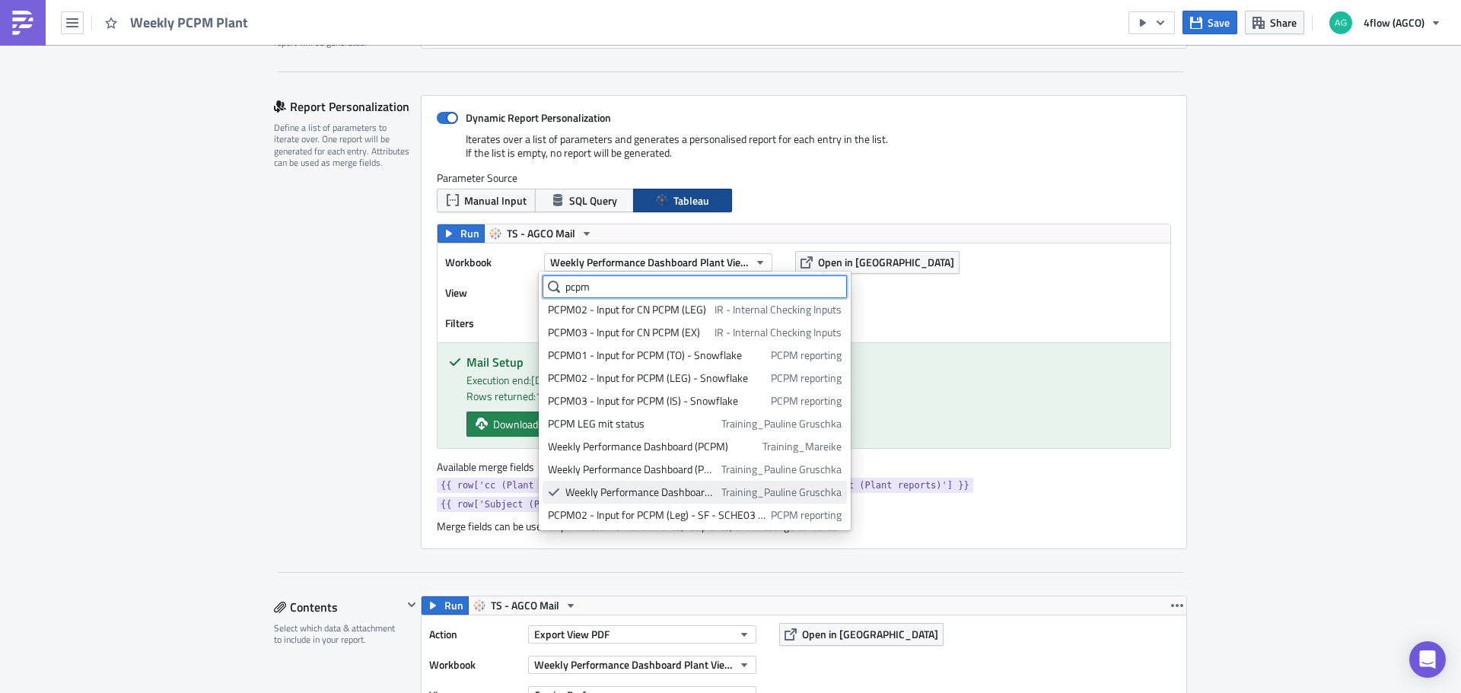
type input "pcpm"
click at [648, 491] on div "Weekly Performance Dashboard Plant View (PCPM)" at bounding box center [640, 492] width 151 height 15
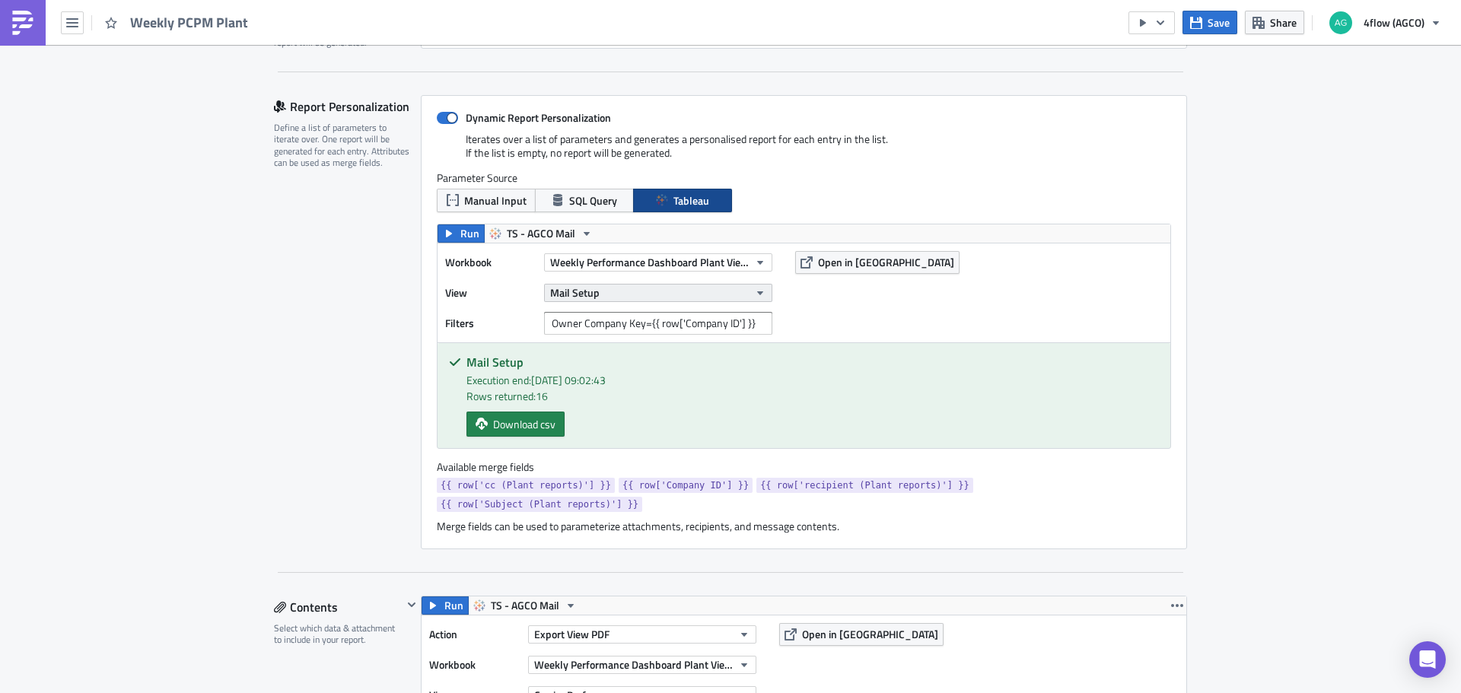
click at [595, 287] on button "Mail Setup" at bounding box center [658, 293] width 228 height 18
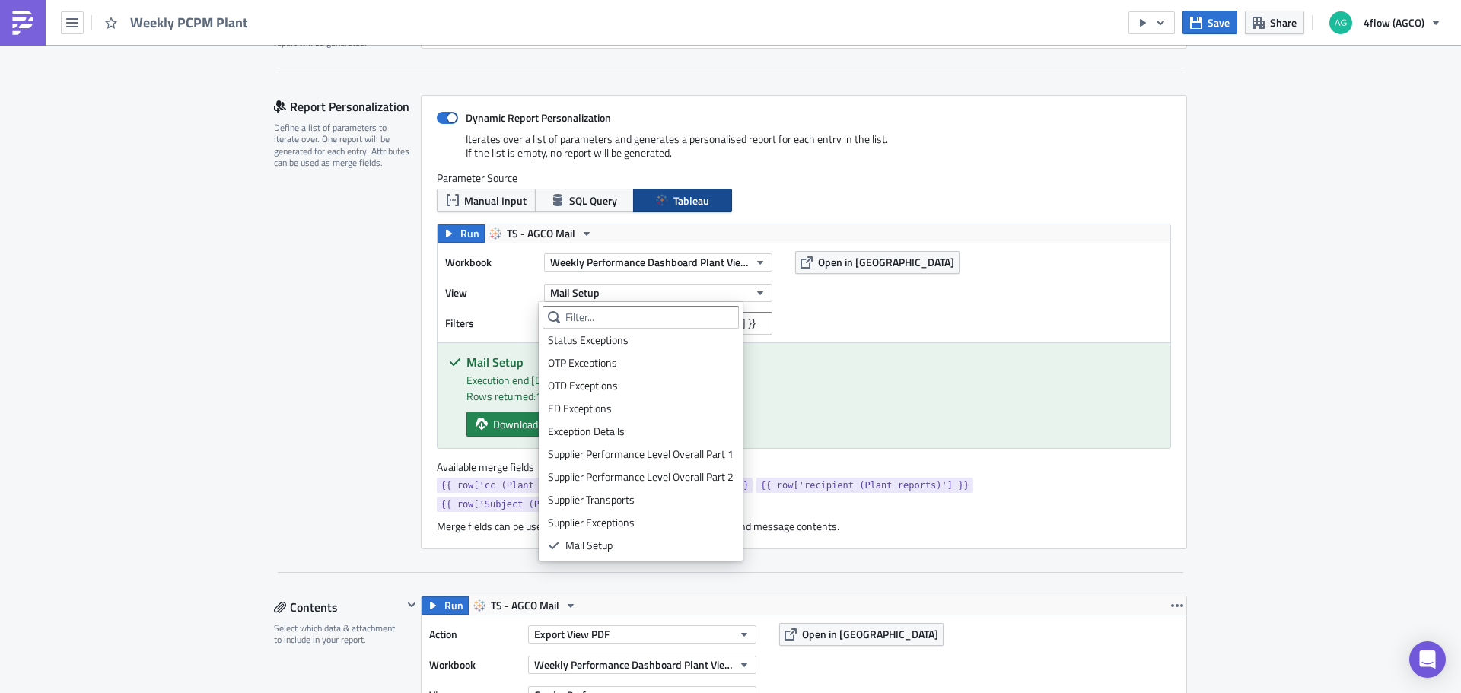
click at [603, 349] on link "Status Exceptions" at bounding box center [641, 340] width 196 height 23
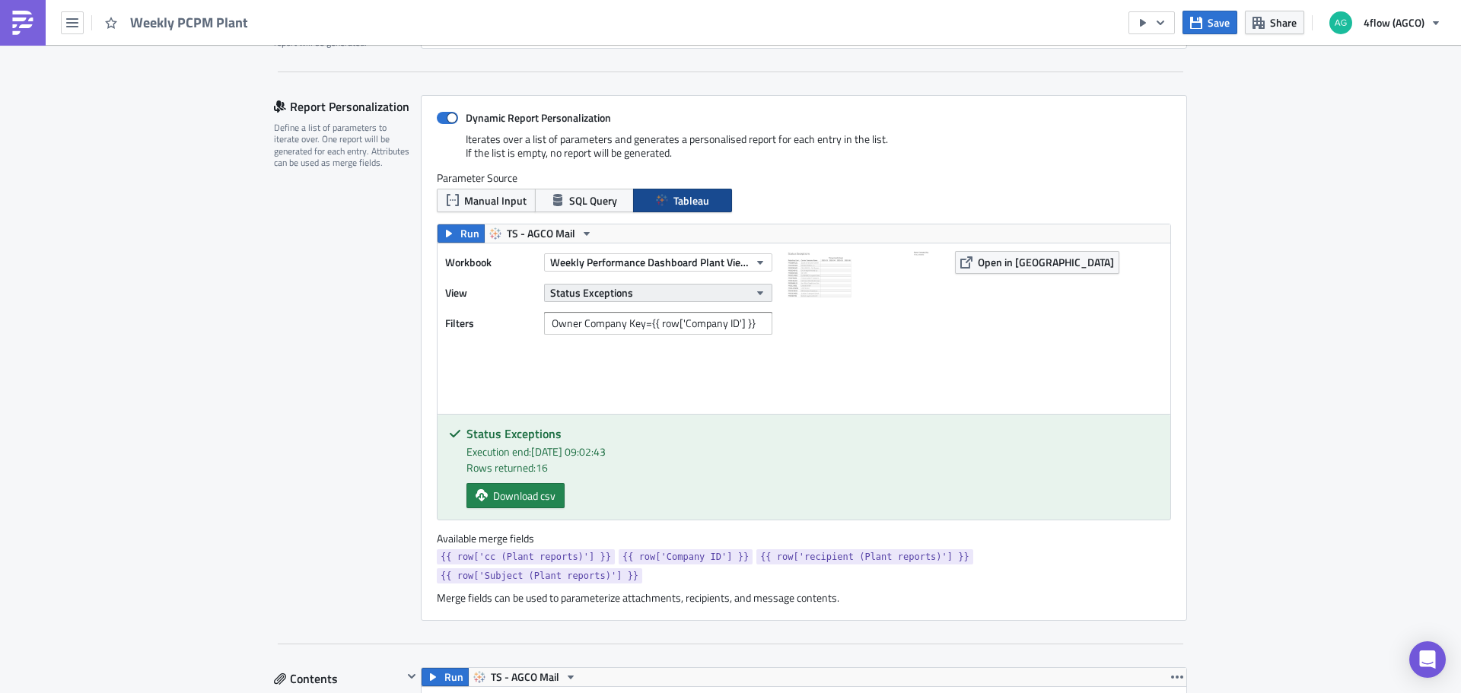
click at [600, 294] on span "Status Exceptions" at bounding box center [591, 293] width 83 height 16
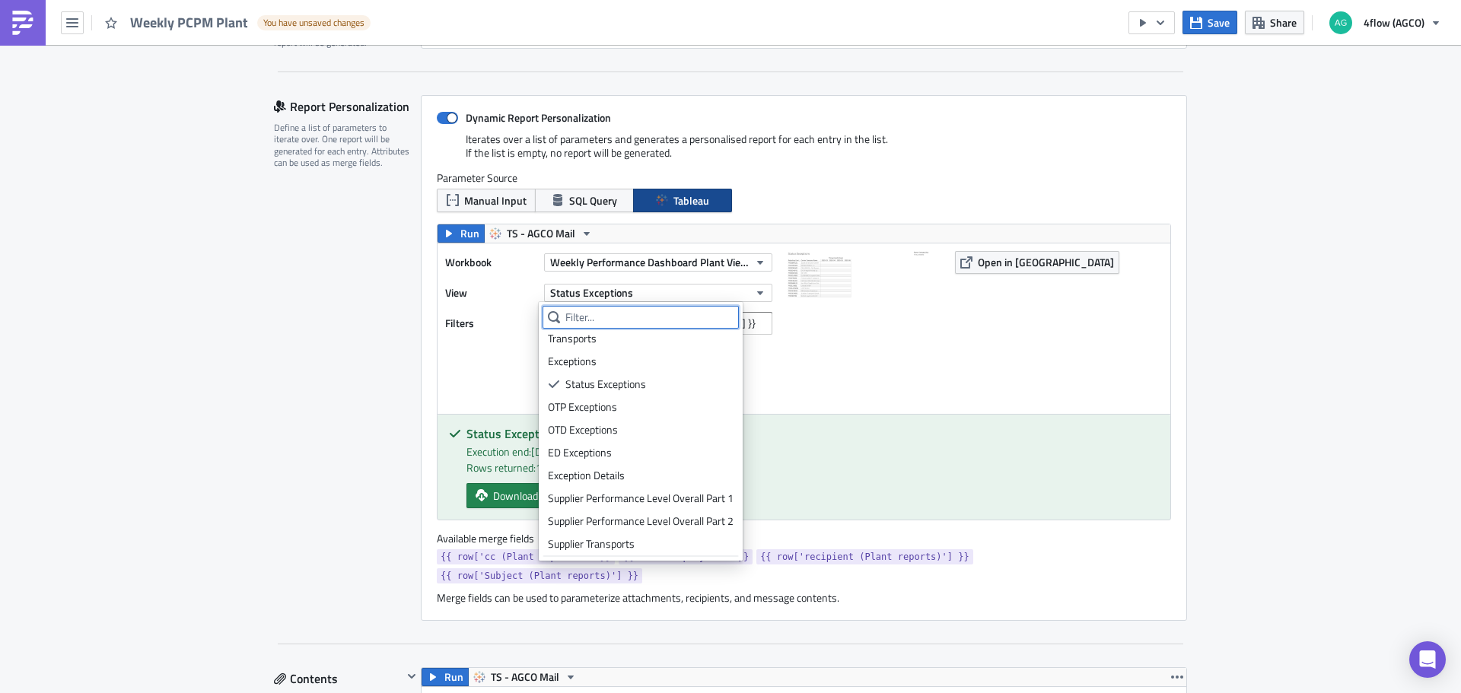
scroll to position [369, 0]
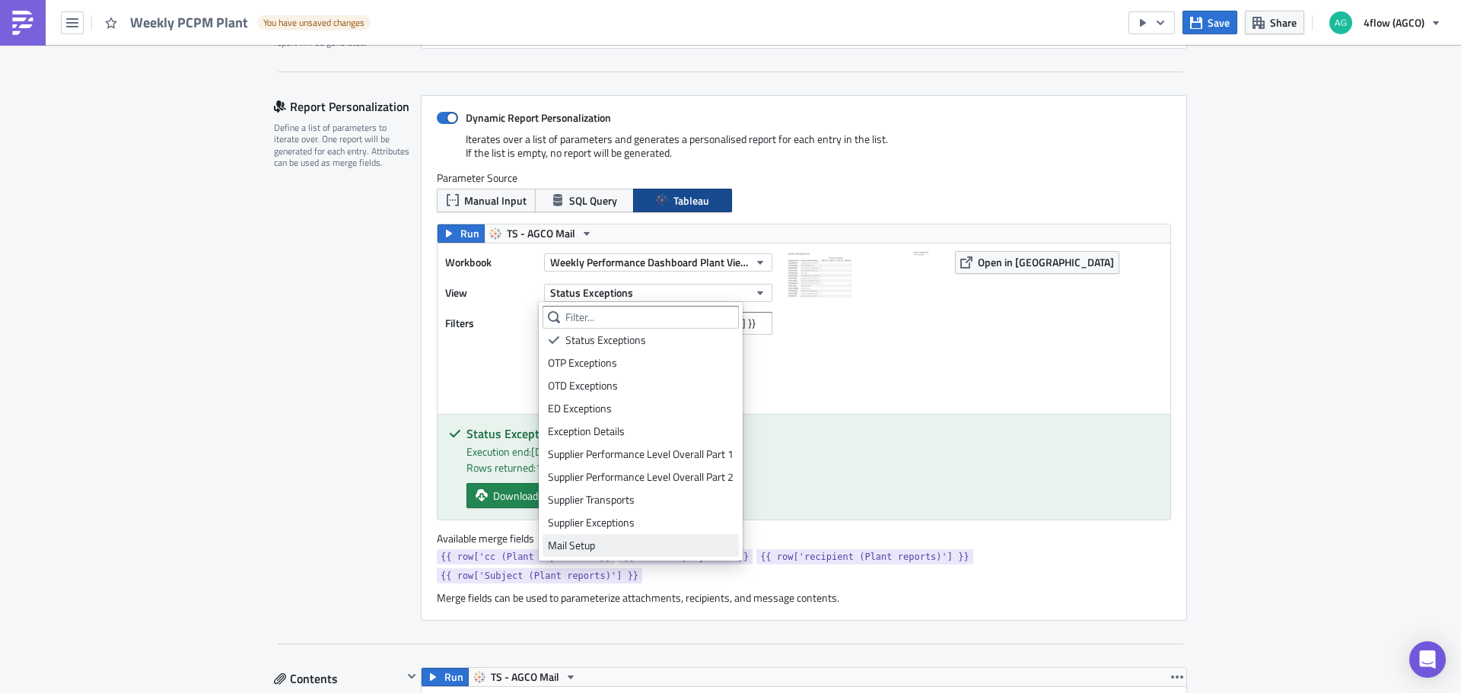
click at [606, 540] on div "Mail Setup" at bounding box center [641, 545] width 186 height 15
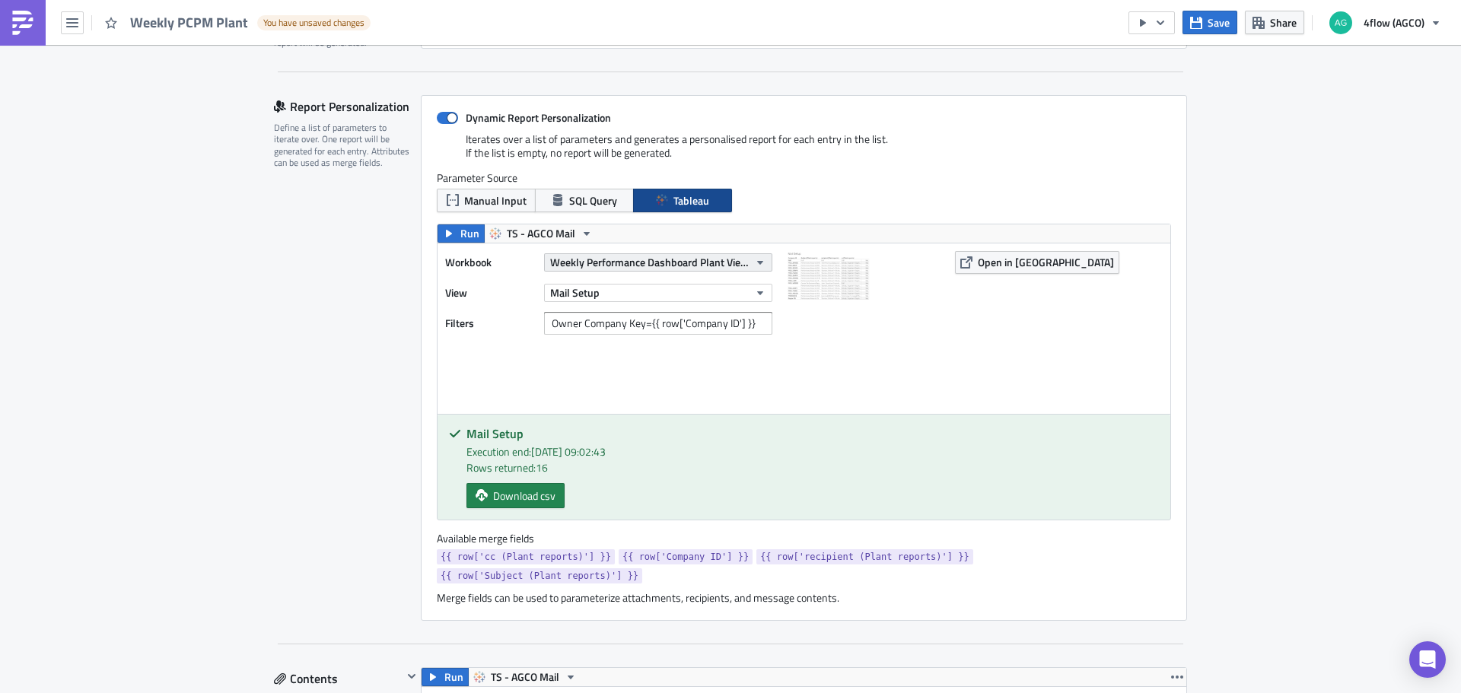
click at [625, 265] on span "Weekly Performance Dashboard Plant View (PCPM)" at bounding box center [649, 262] width 199 height 16
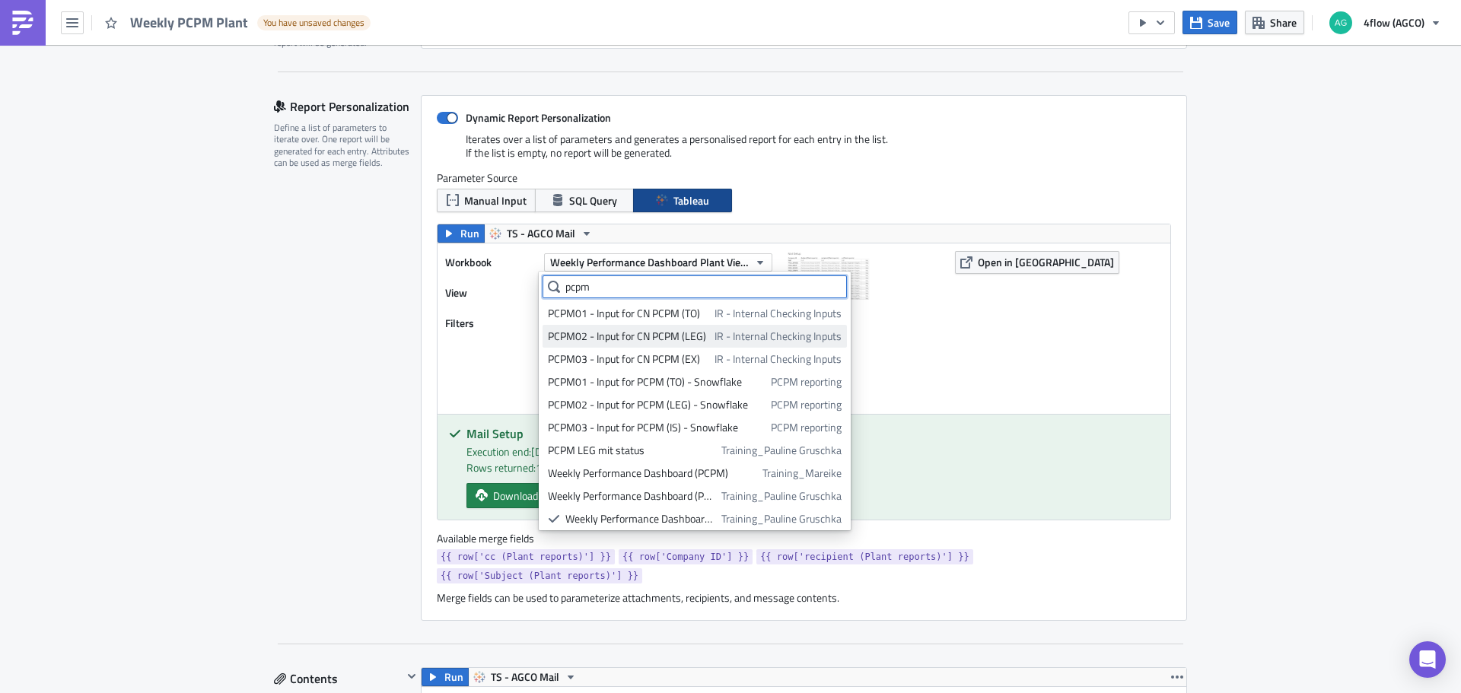
scroll to position [27, 0]
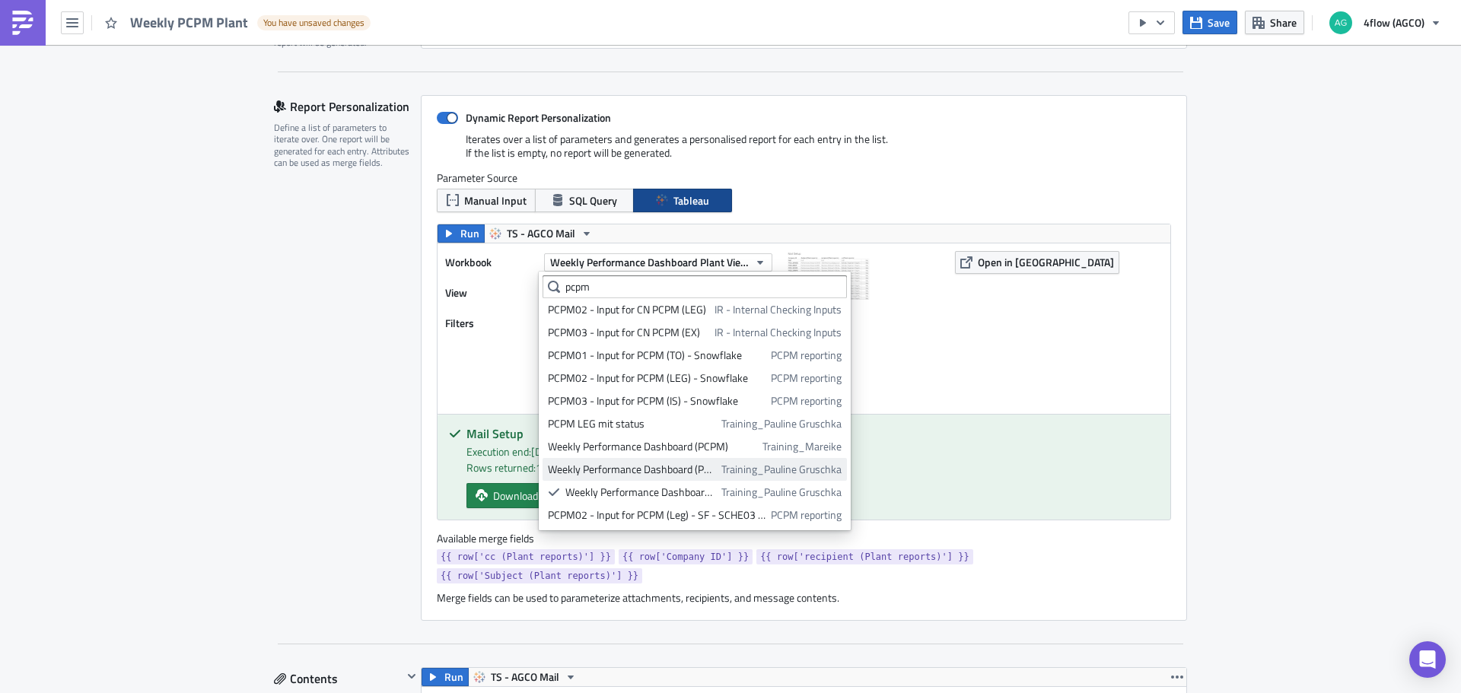
click at [706, 464] on link "Weekly Performance Dashboard (PCPM) Training_Pauline Gruschka" at bounding box center [695, 469] width 304 height 23
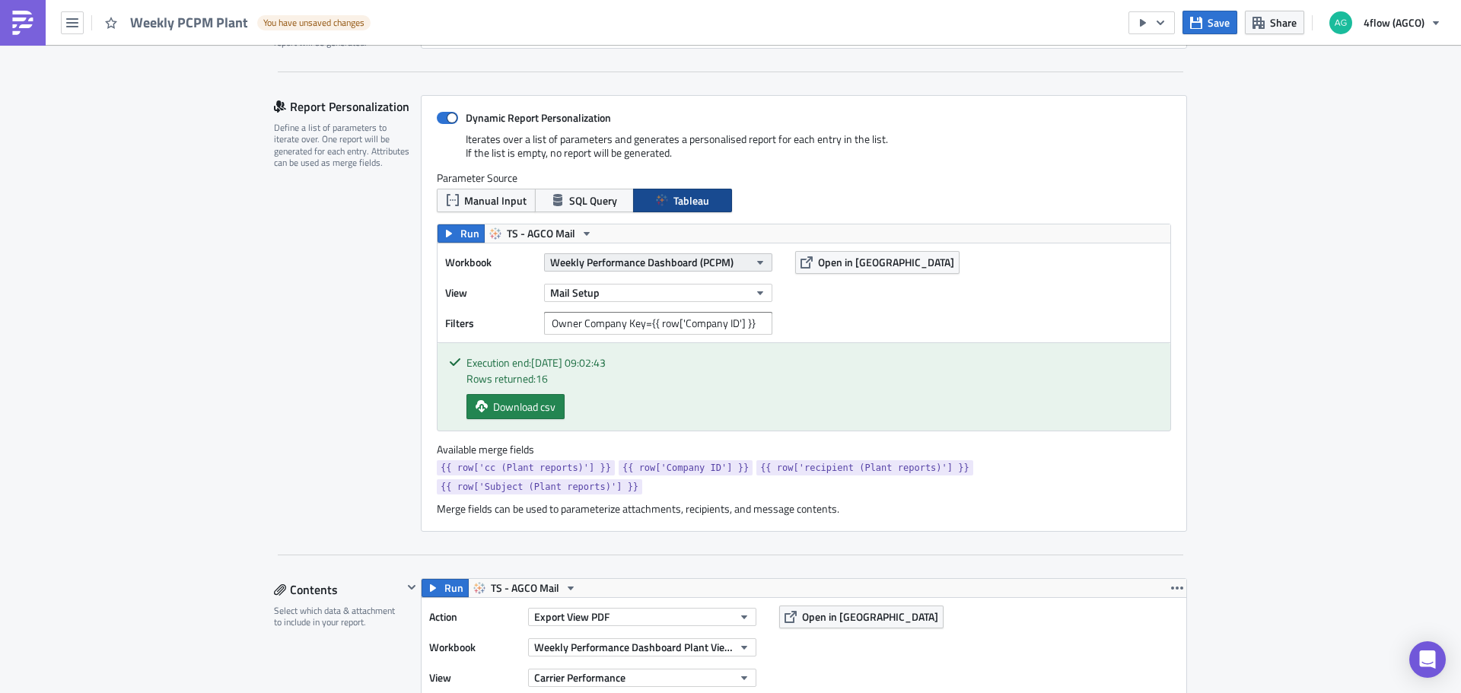
click at [721, 262] on span "Weekly Performance Dashboard (PCPM)" at bounding box center [641, 262] width 183 height 16
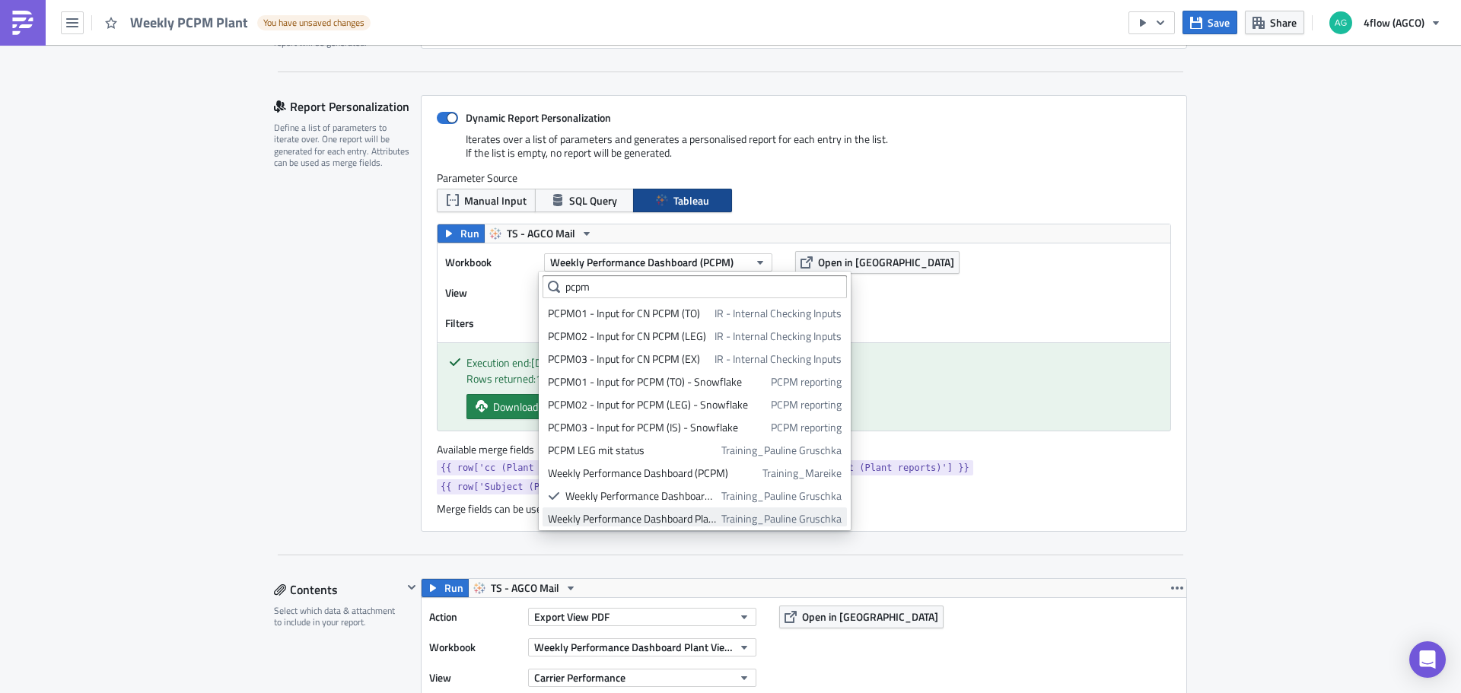
click at [655, 520] on div "Weekly Performance Dashboard Plant View (PCPM)" at bounding box center [632, 518] width 168 height 15
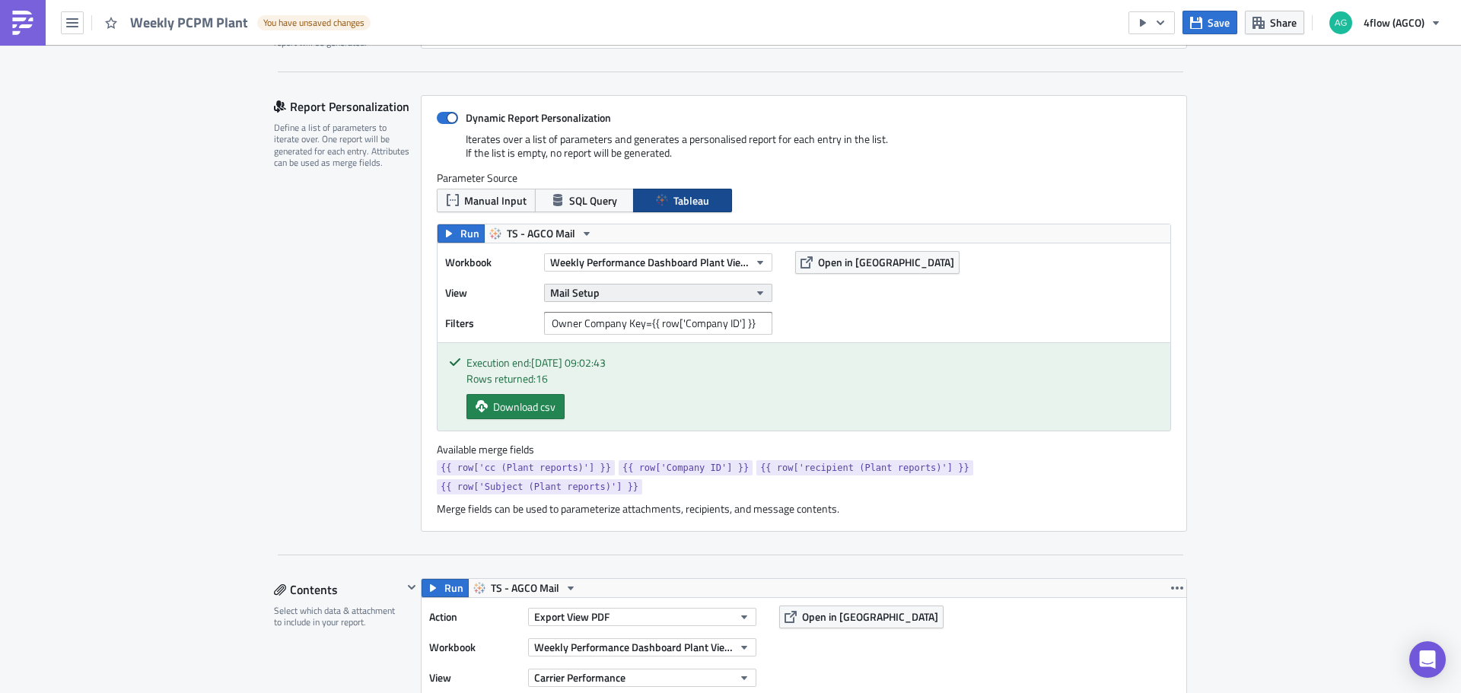
click at [616, 298] on button "Mail Setup" at bounding box center [658, 293] width 228 height 18
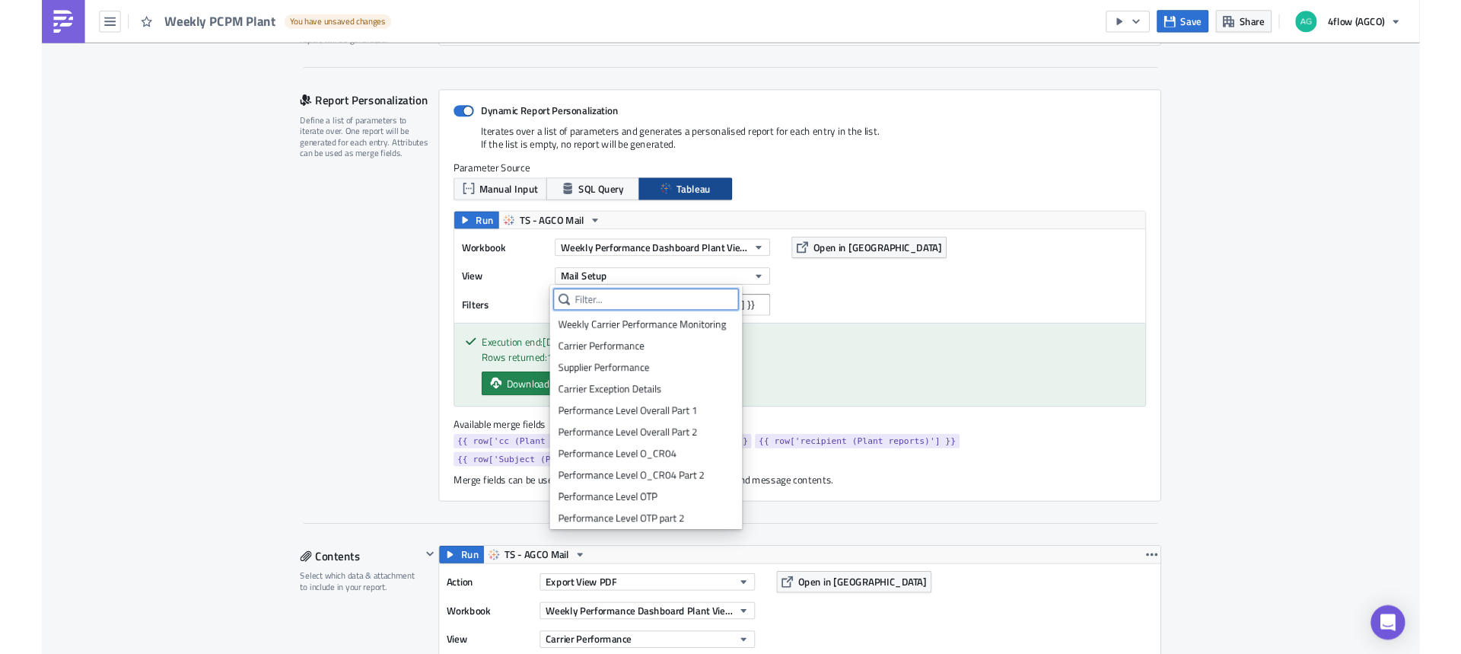
scroll to position [369, 0]
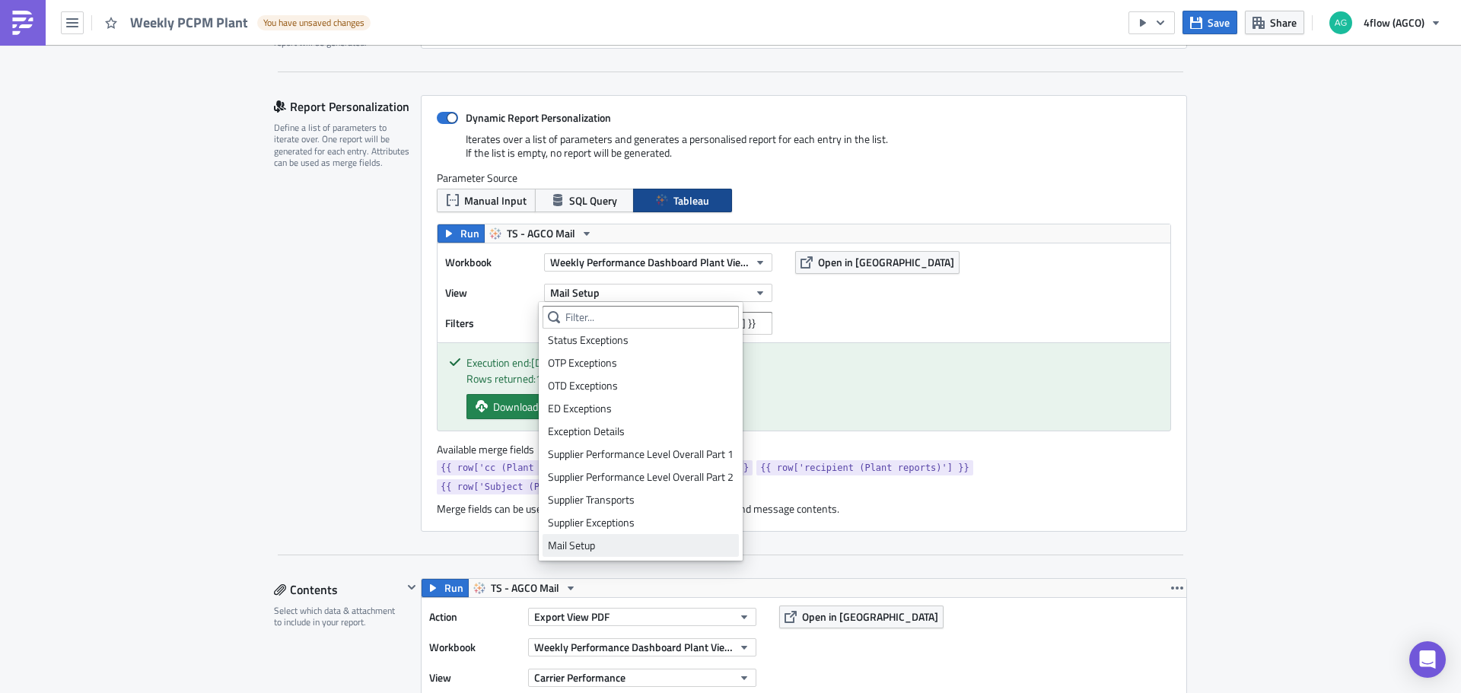
click at [624, 548] on div "Mail Setup" at bounding box center [641, 545] width 186 height 15
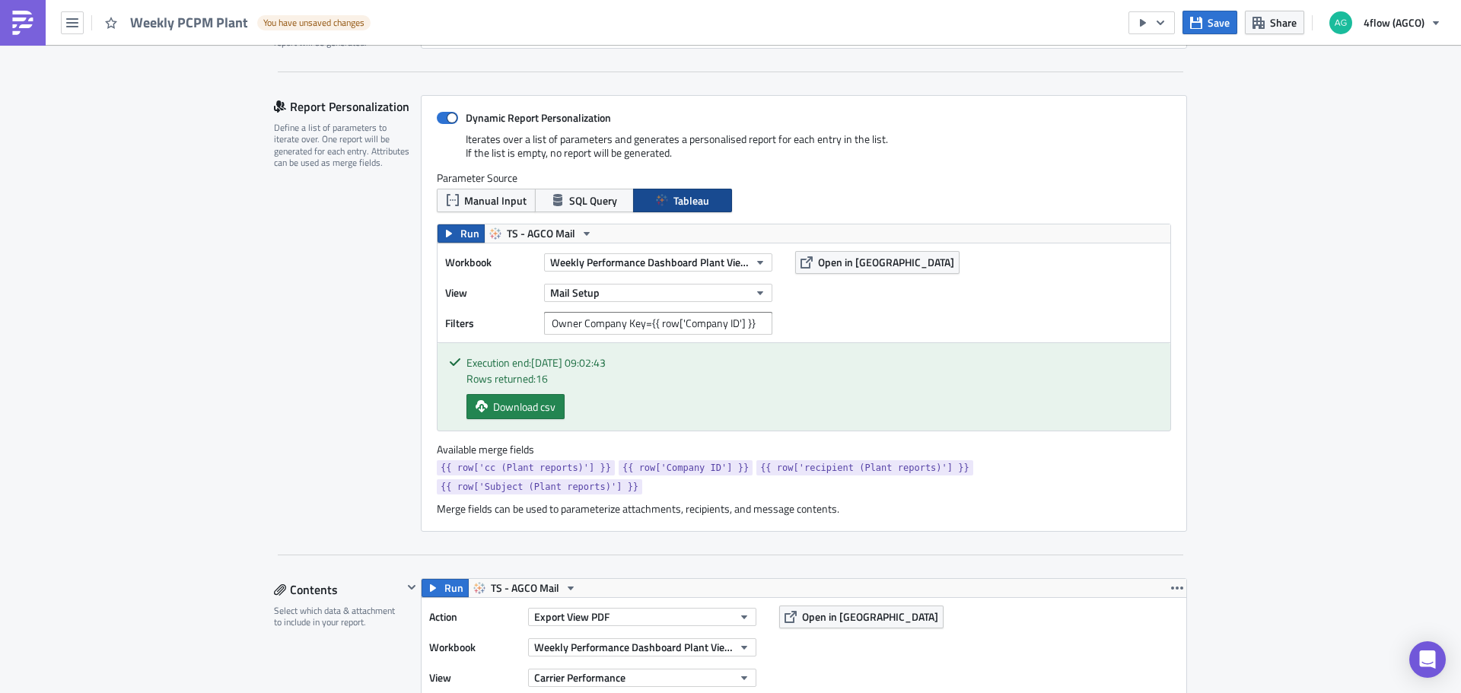
click at [460, 230] on span "Run" at bounding box center [469, 233] width 19 height 18
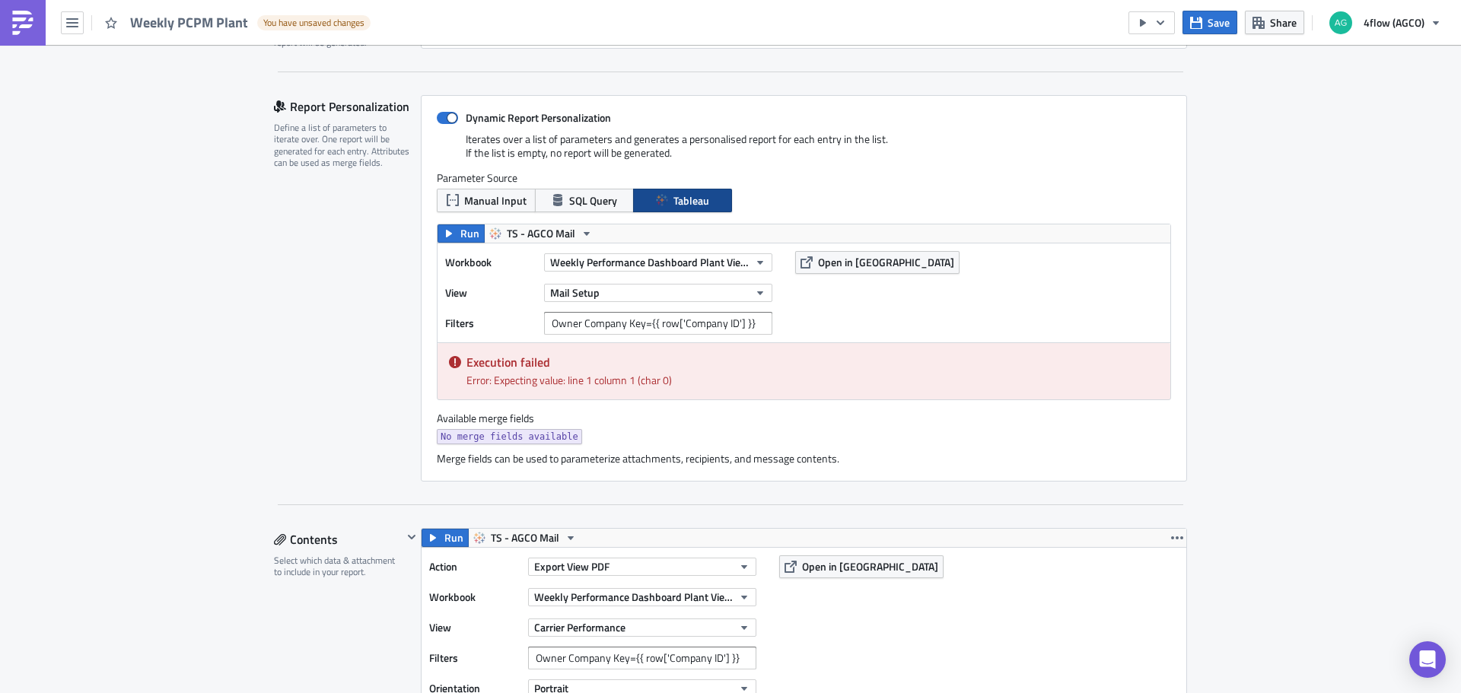
click at [1022, 335] on div "Workbook Weekly Performance Dashboard Plant View (PCPM) View Mail Setup Filters…" at bounding box center [804, 293] width 733 height 99
click at [586, 205] on span "SQL Query" at bounding box center [593, 201] width 48 height 16
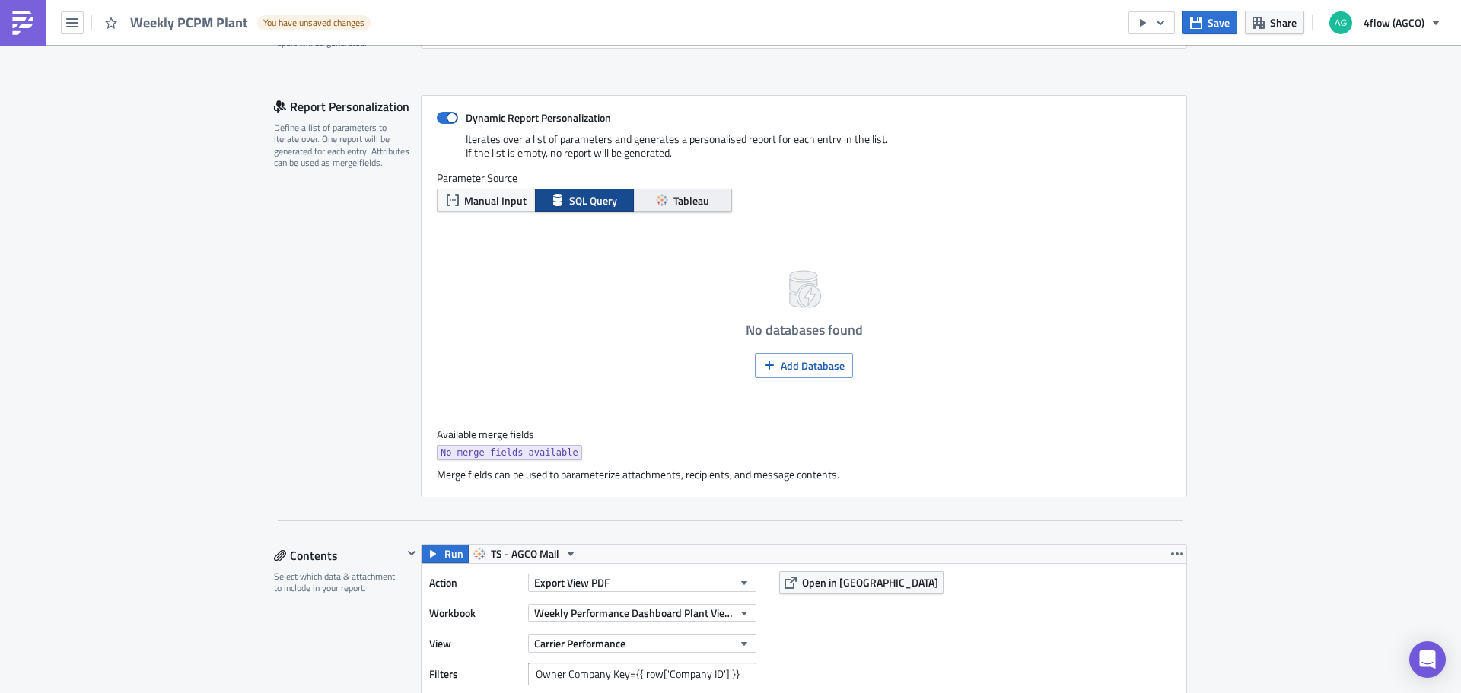
click at [681, 205] on span "Tableau" at bounding box center [691, 201] width 36 height 16
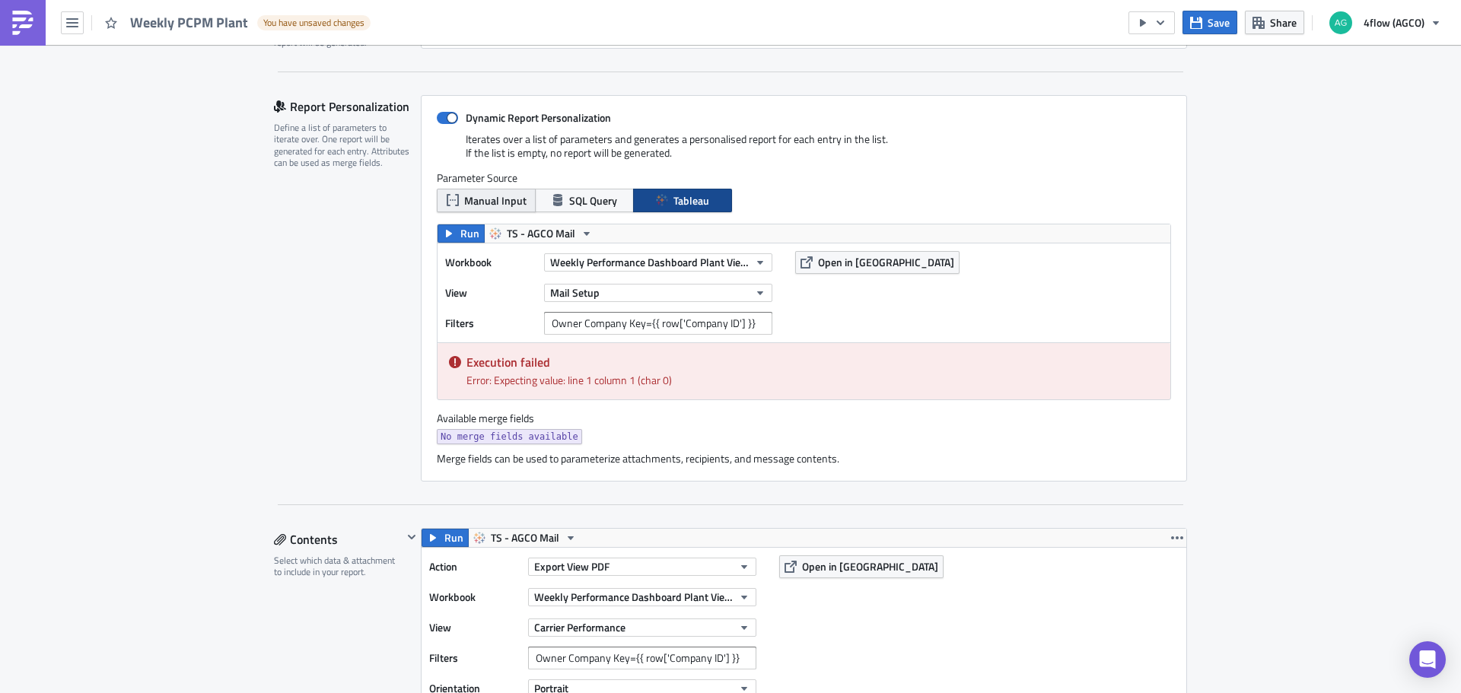
click at [499, 205] on span "Manual Input" at bounding box center [495, 201] width 62 height 16
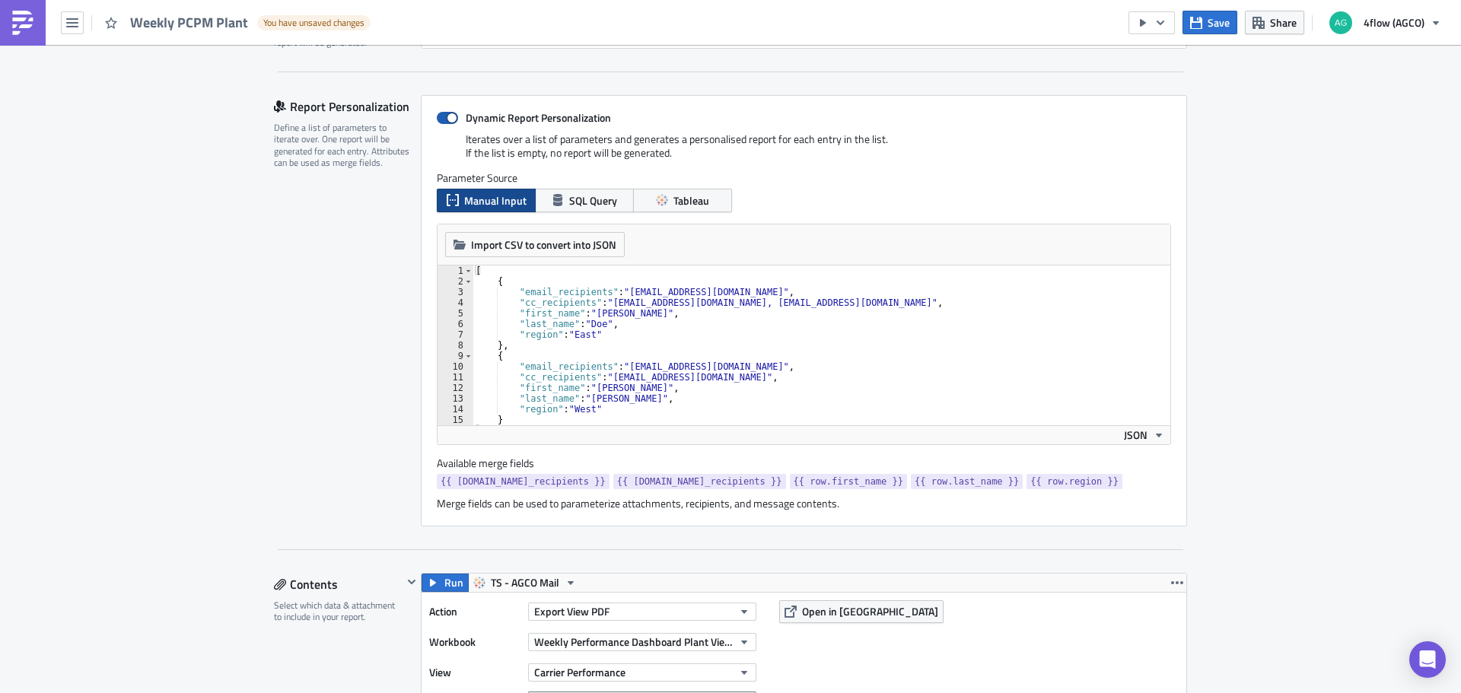
click at [437, 116] on span at bounding box center [447, 118] width 21 height 12
click at [440, 116] on input "Dynamic Report Personalization" at bounding box center [445, 118] width 10 height 10
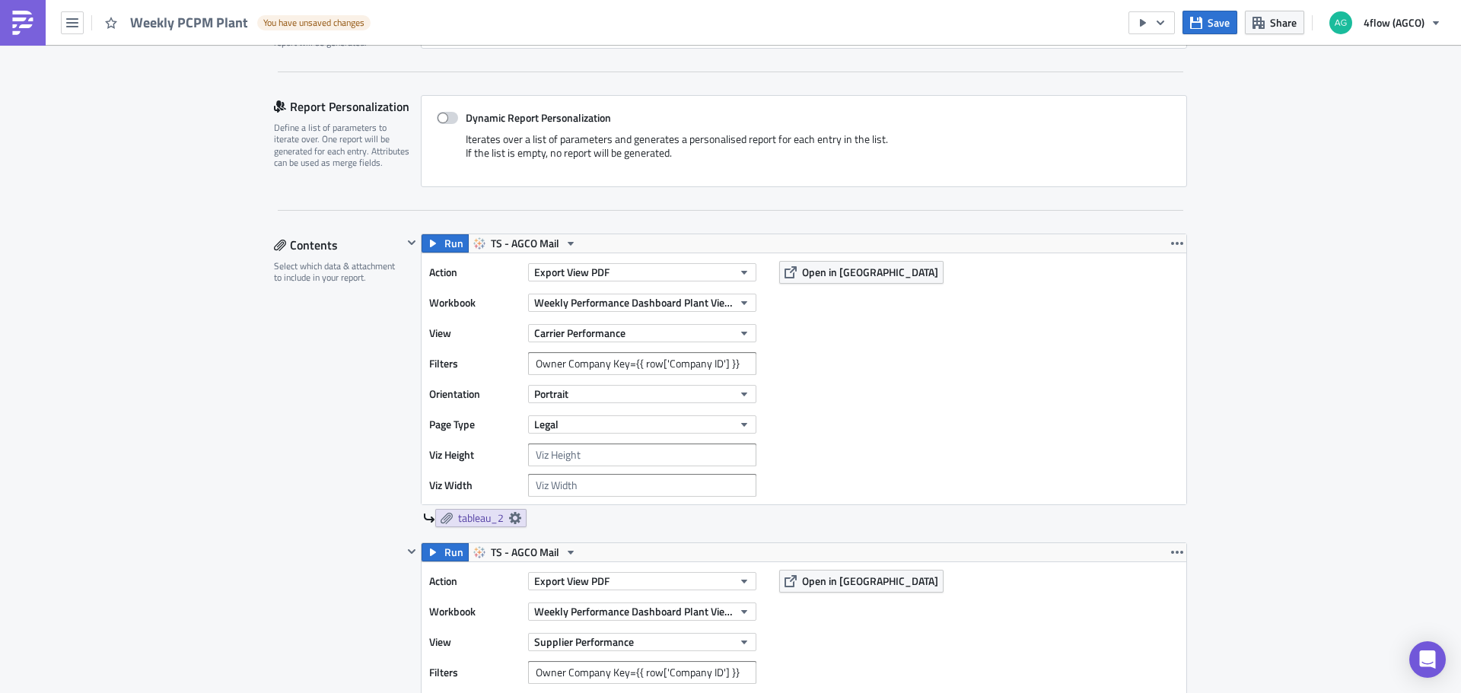
click at [444, 120] on span at bounding box center [447, 118] width 21 height 12
click at [444, 120] on input "Dynamic Report Personalization" at bounding box center [445, 118] width 10 height 10
checkbox input "true"
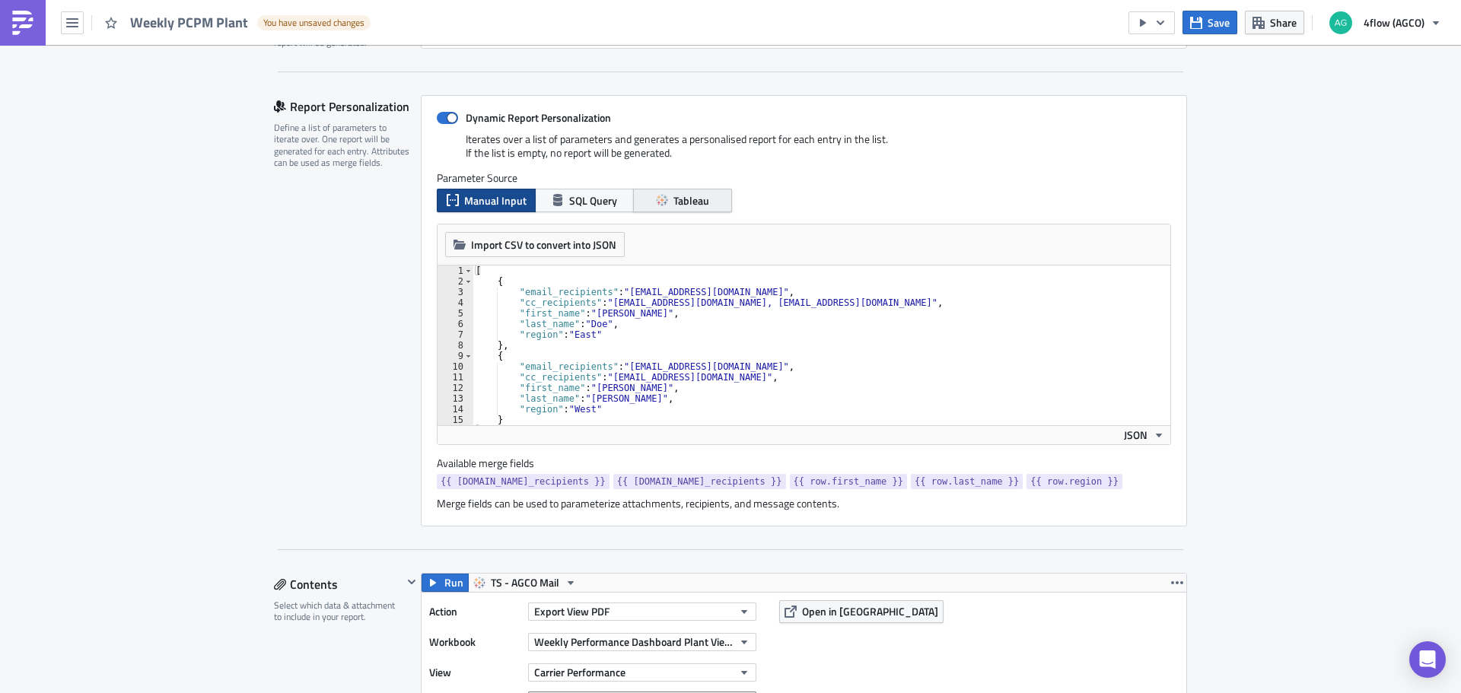
click at [715, 200] on button "Tableau" at bounding box center [682, 201] width 99 height 24
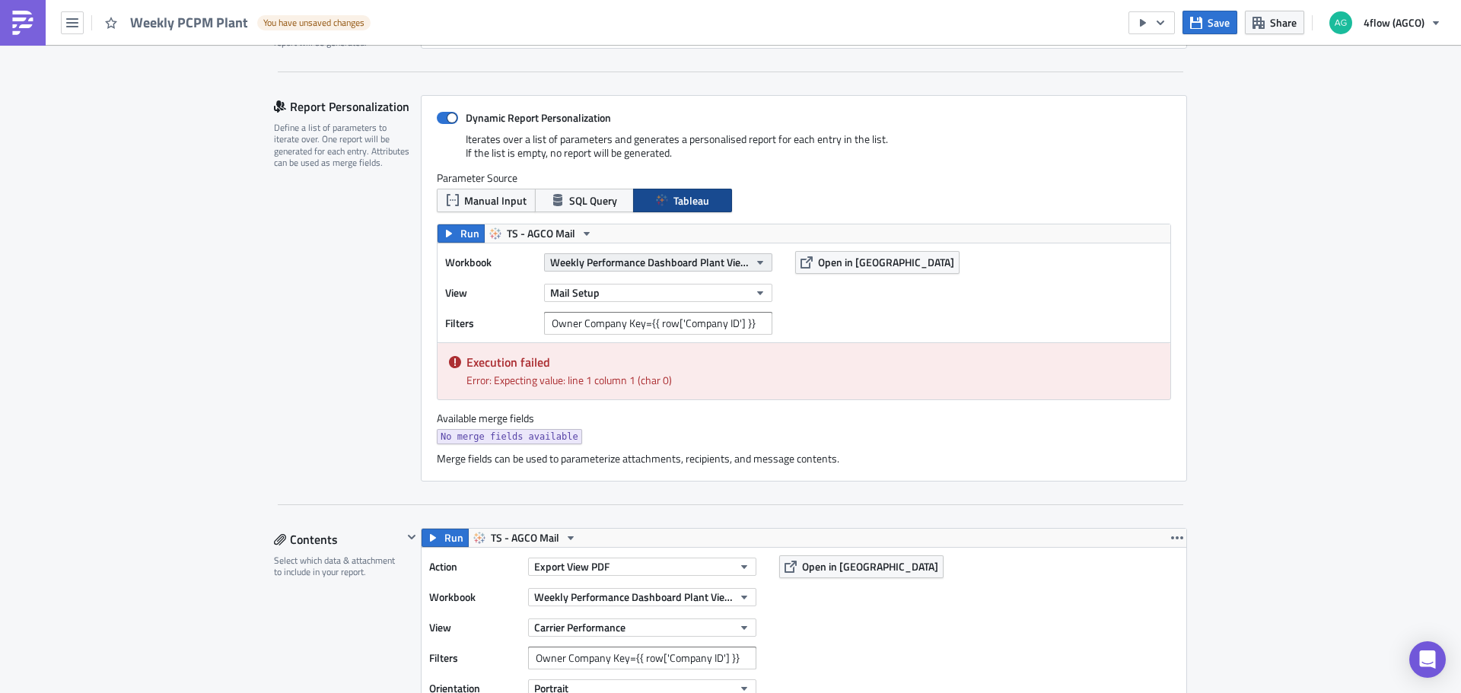
click at [587, 261] on span "Weekly Performance Dashboard Plant View (PCPM)" at bounding box center [649, 262] width 199 height 16
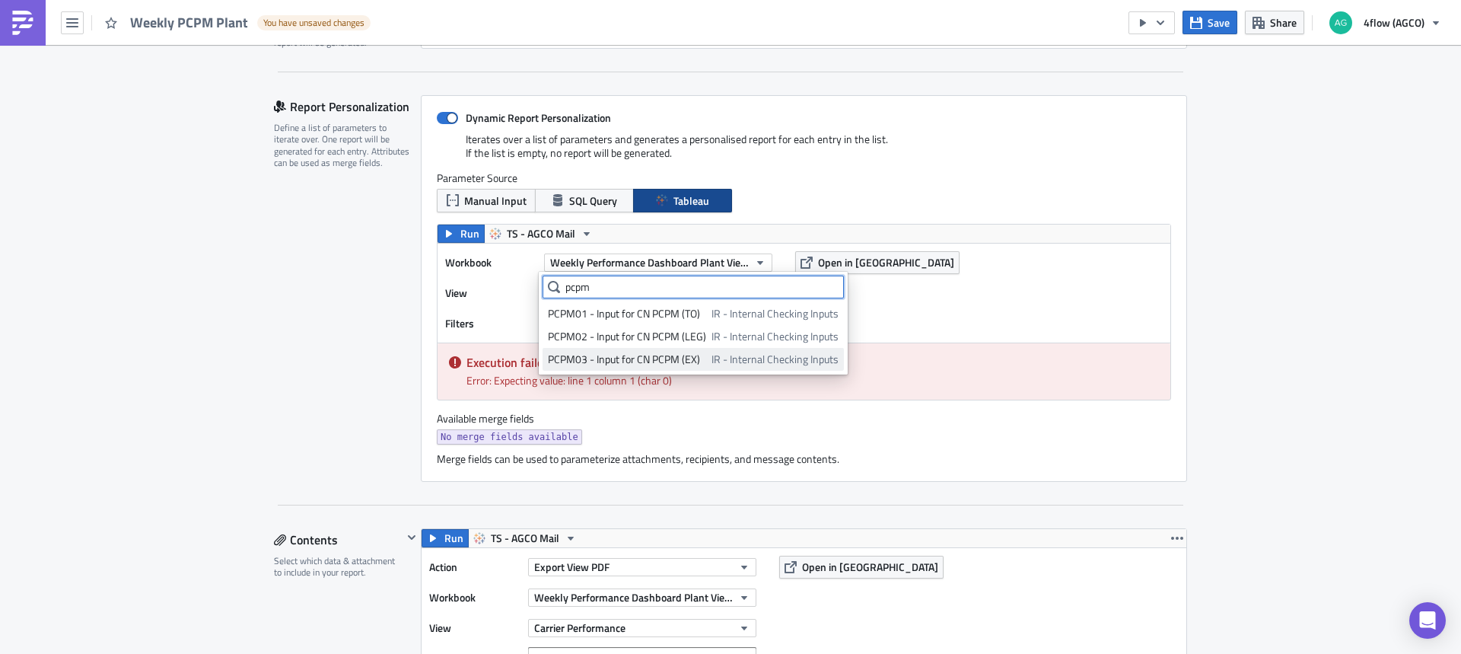
scroll to position [27, 0]
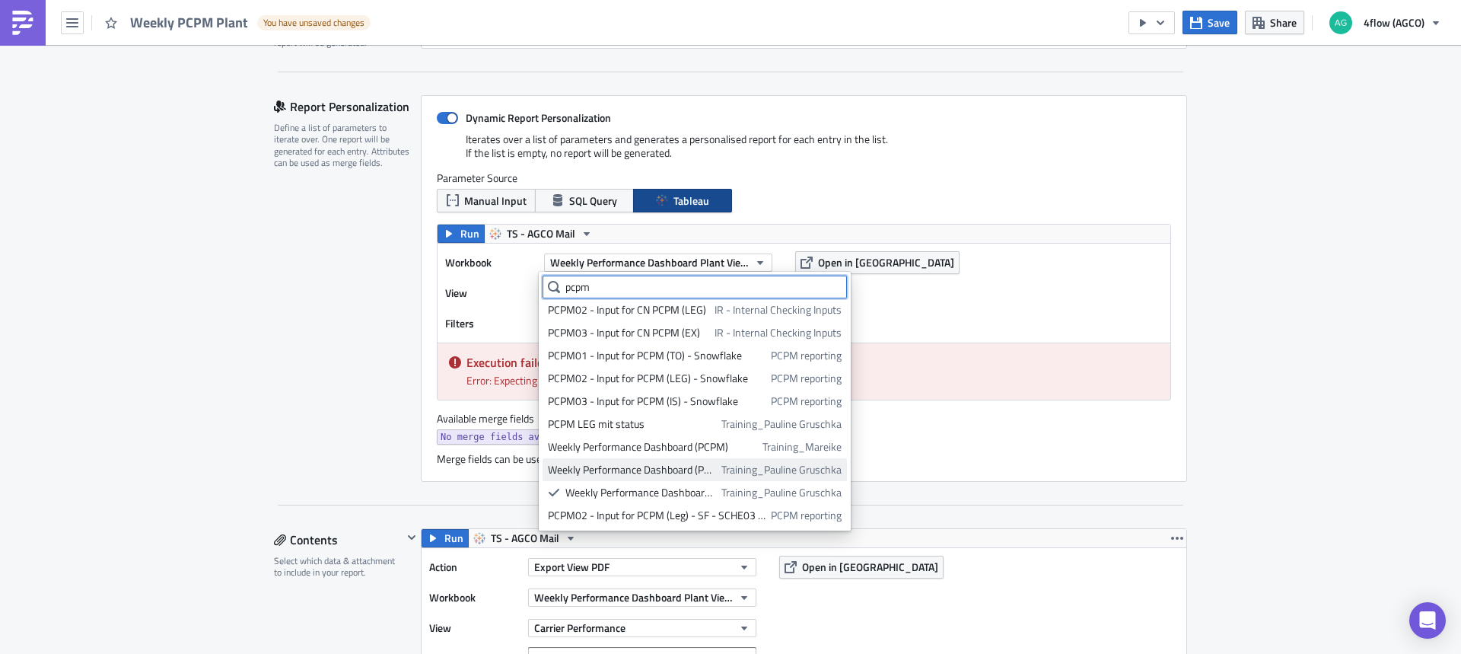
type input "pcpm"
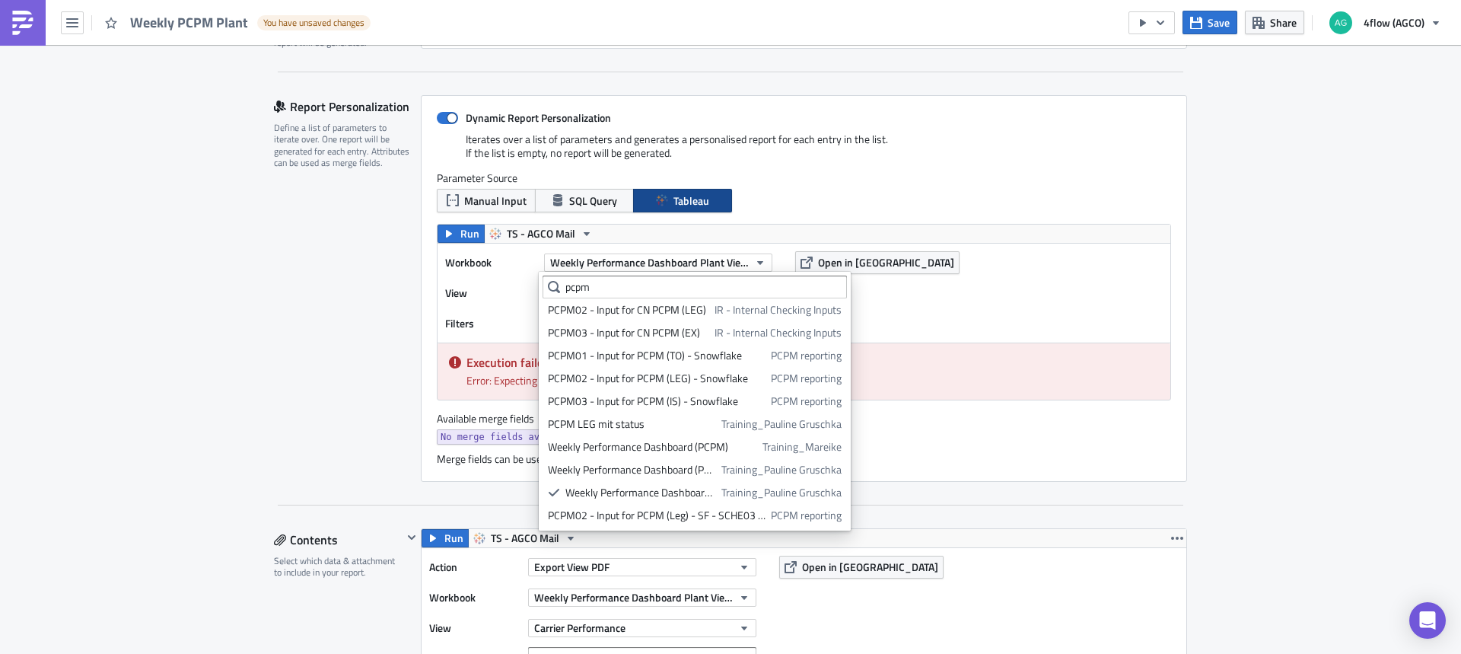
click at [633, 468] on div "Weekly Performance Dashboard (PCPM)" at bounding box center [632, 469] width 168 height 15
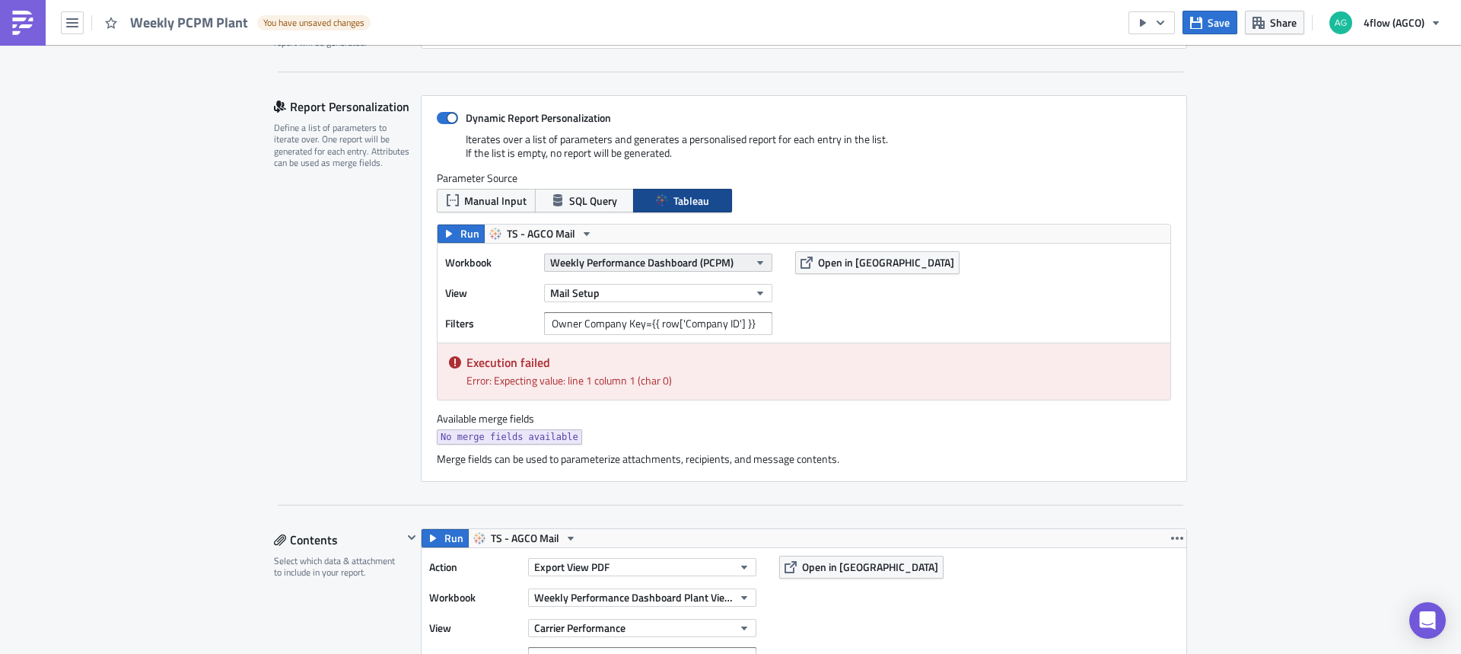
click at [725, 266] on span "Weekly Performance Dashboard (PCPM)" at bounding box center [641, 262] width 183 height 16
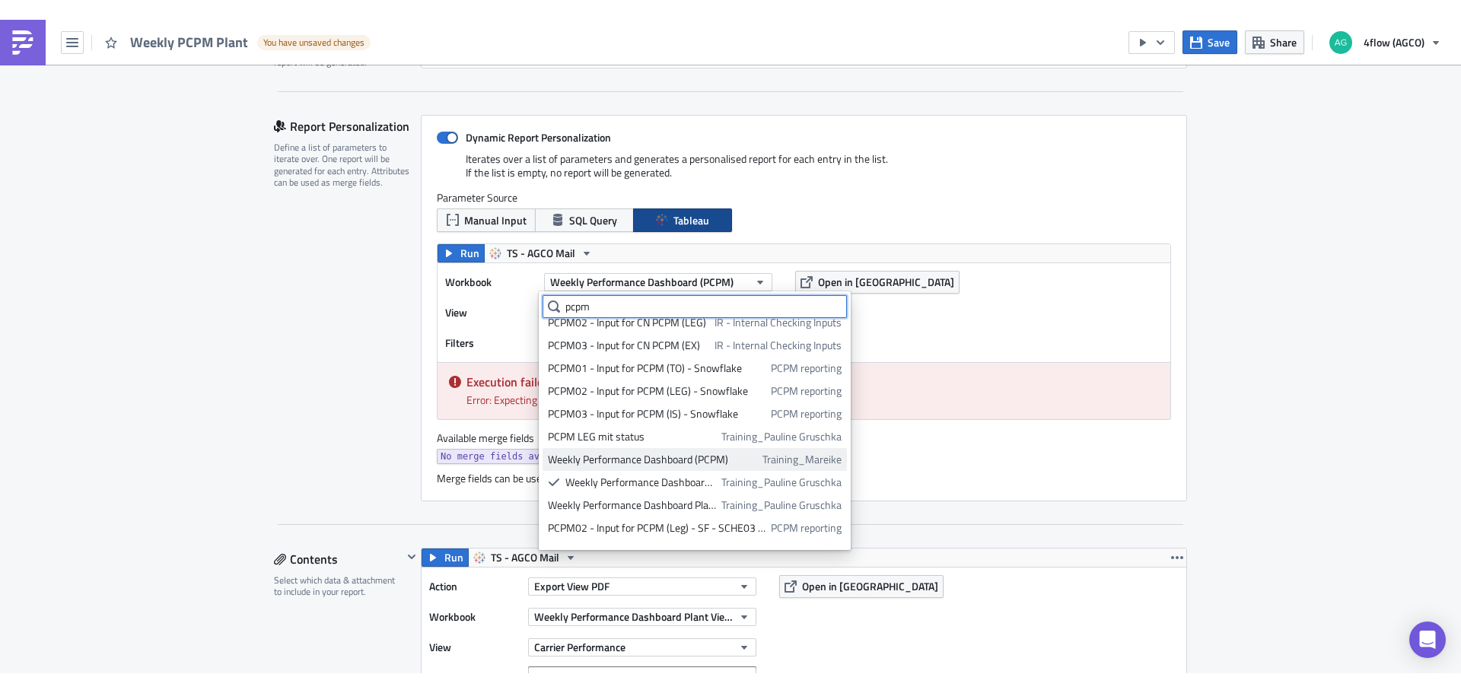
scroll to position [49, 0]
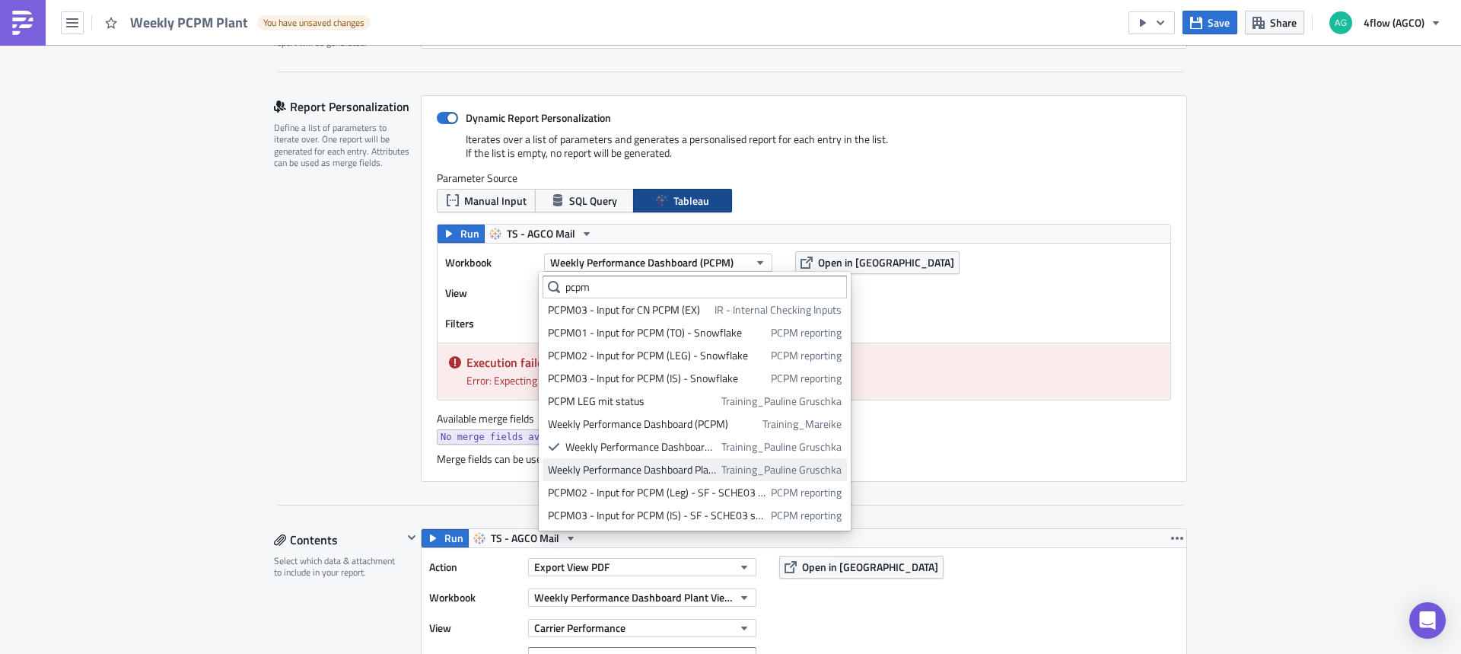
click at [675, 472] on div "Weekly Performance Dashboard Plant View (PCPM)" at bounding box center [632, 469] width 168 height 15
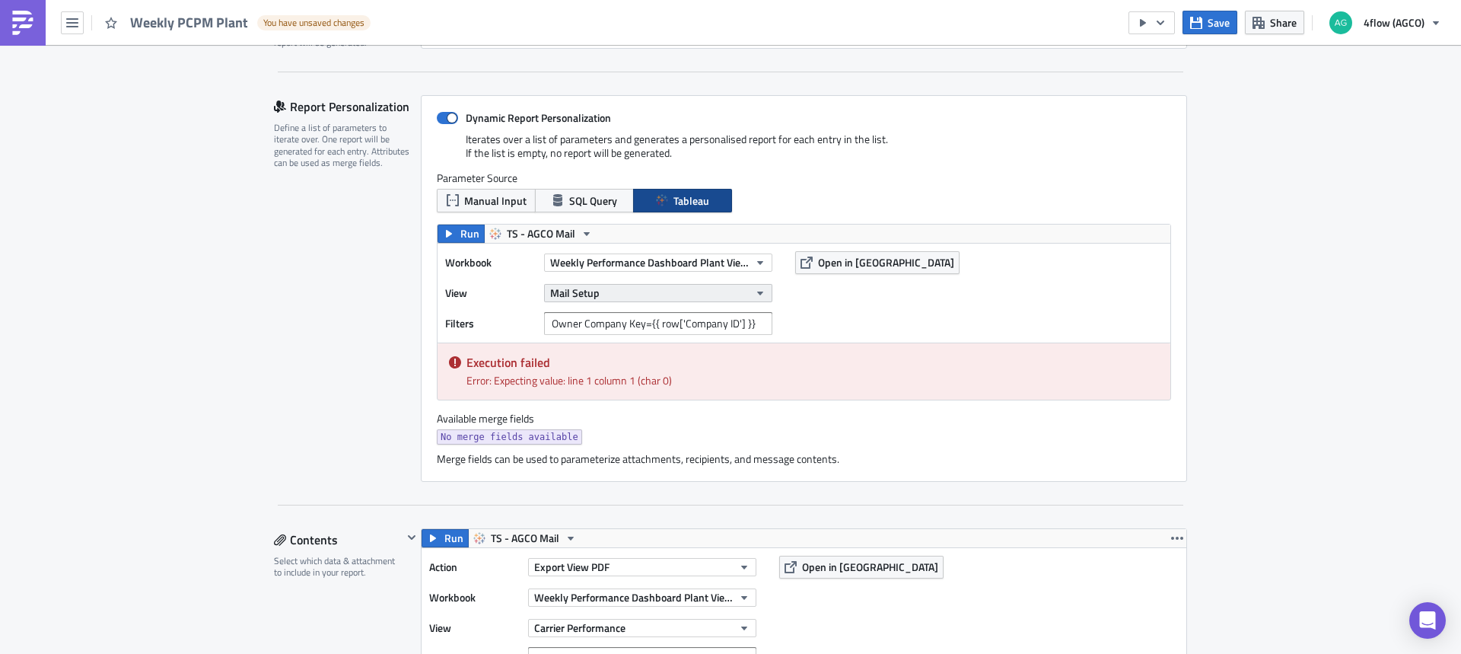
click at [603, 293] on button "Mail Setup" at bounding box center [658, 293] width 228 height 18
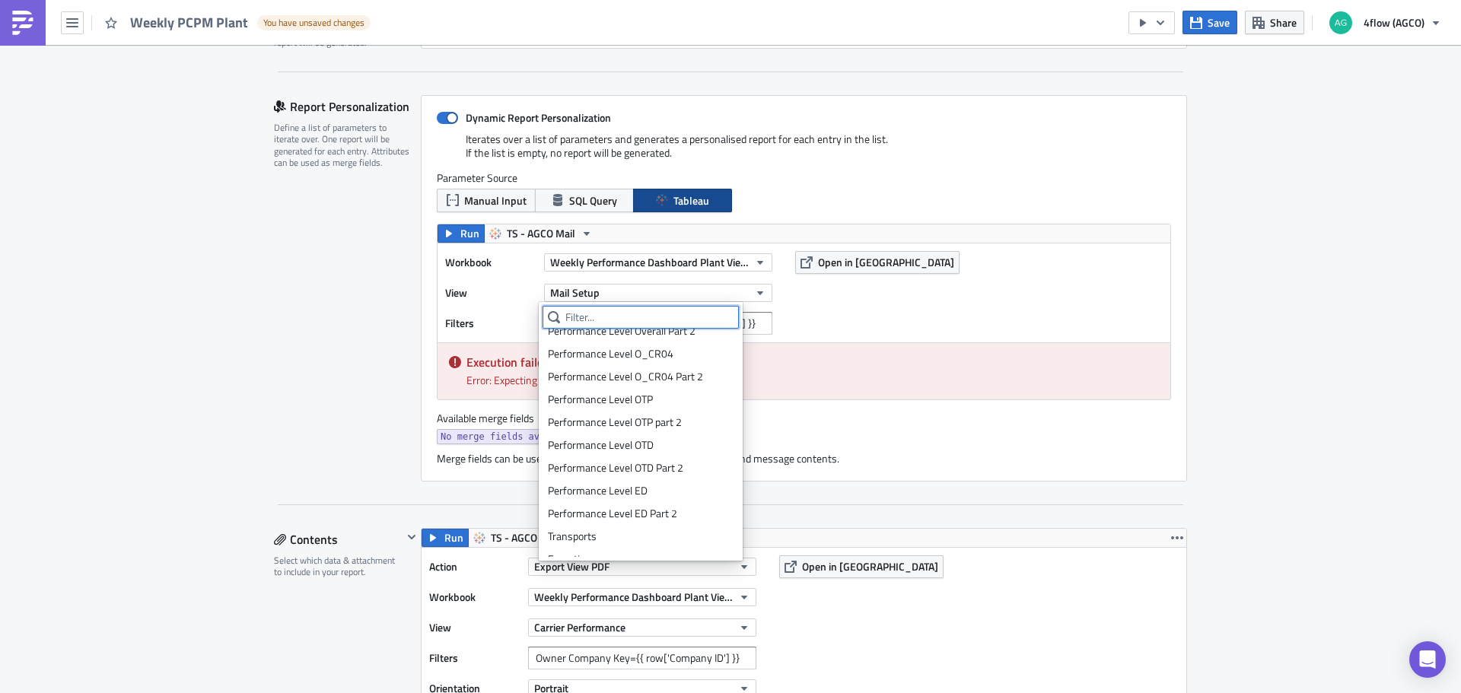
scroll to position [369, 0]
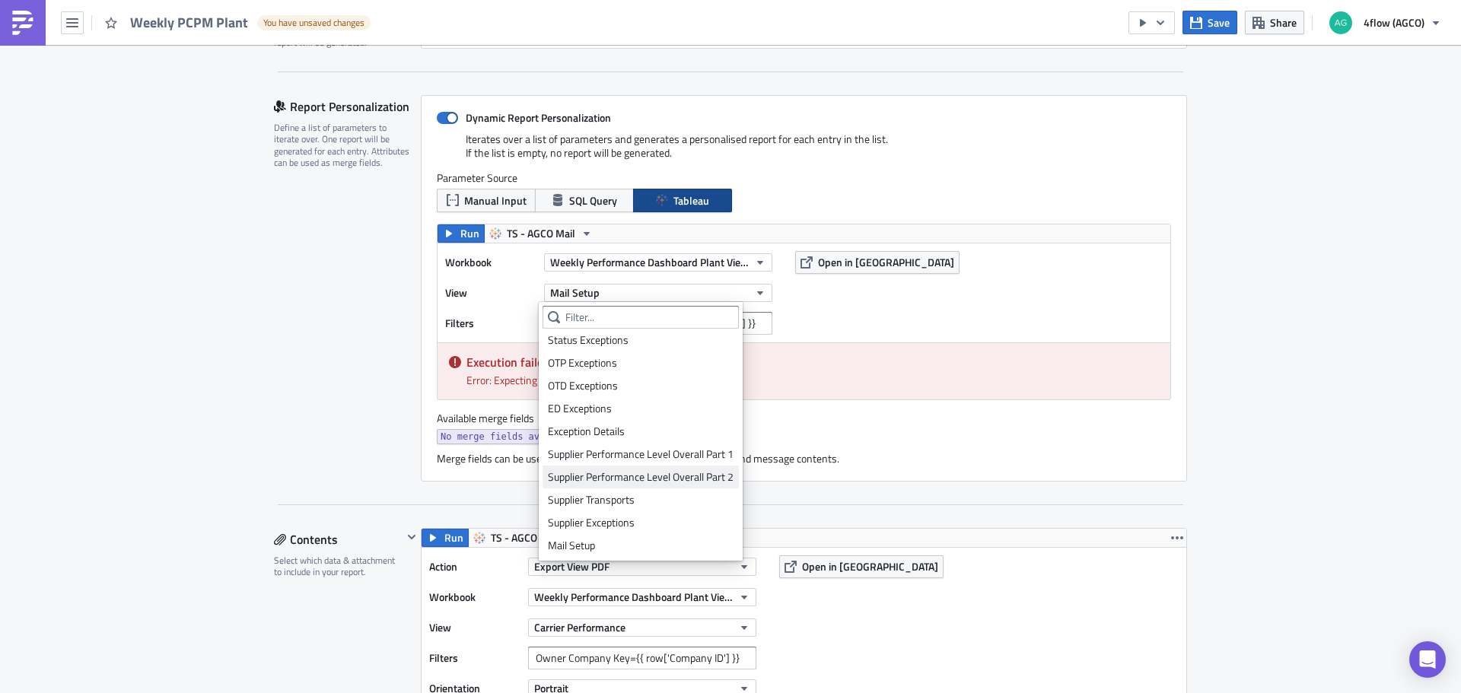
click at [623, 470] on div "Supplier Performance Level Overall Part 2" at bounding box center [641, 477] width 186 height 15
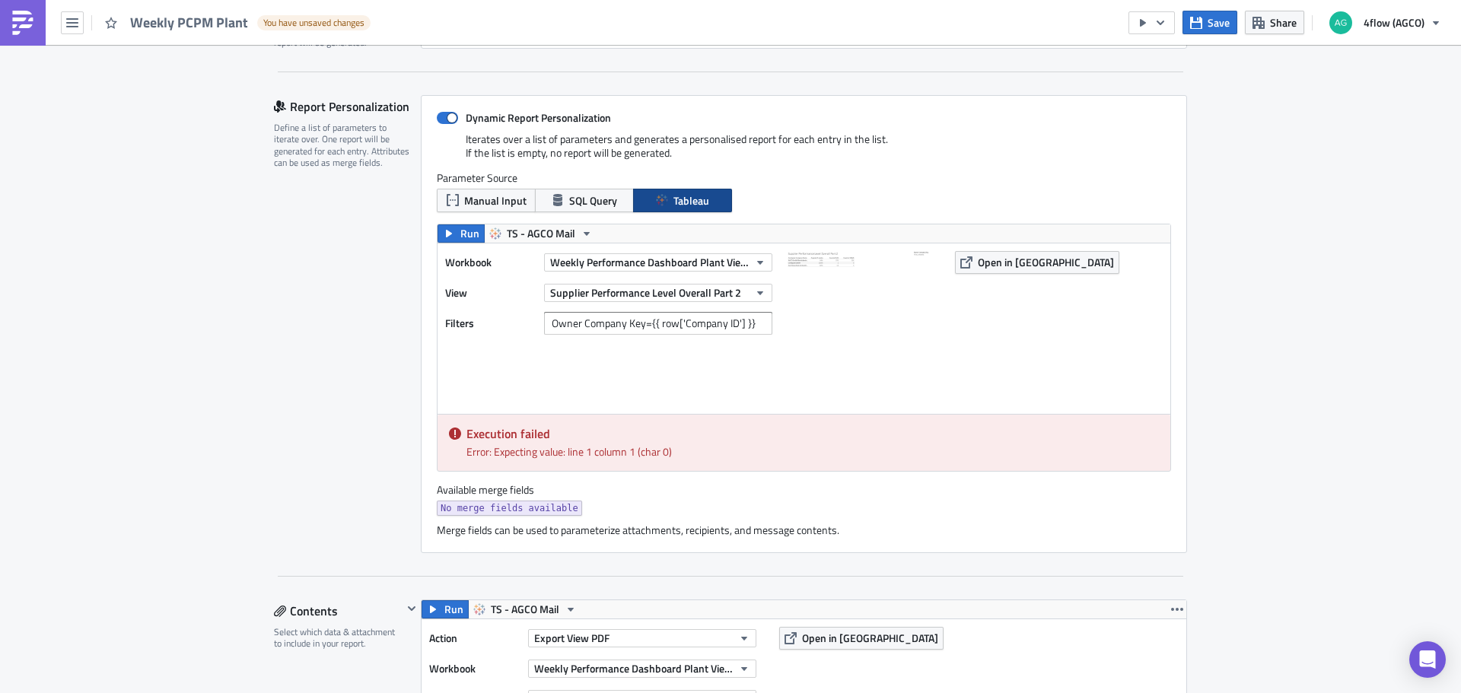
click at [613, 302] on div "Supplier Performance Level Overall Part 2" at bounding box center [658, 293] width 228 height 23
click at [611, 298] on span "Supplier Performance Level Overall Part 2" at bounding box center [645, 293] width 191 height 16
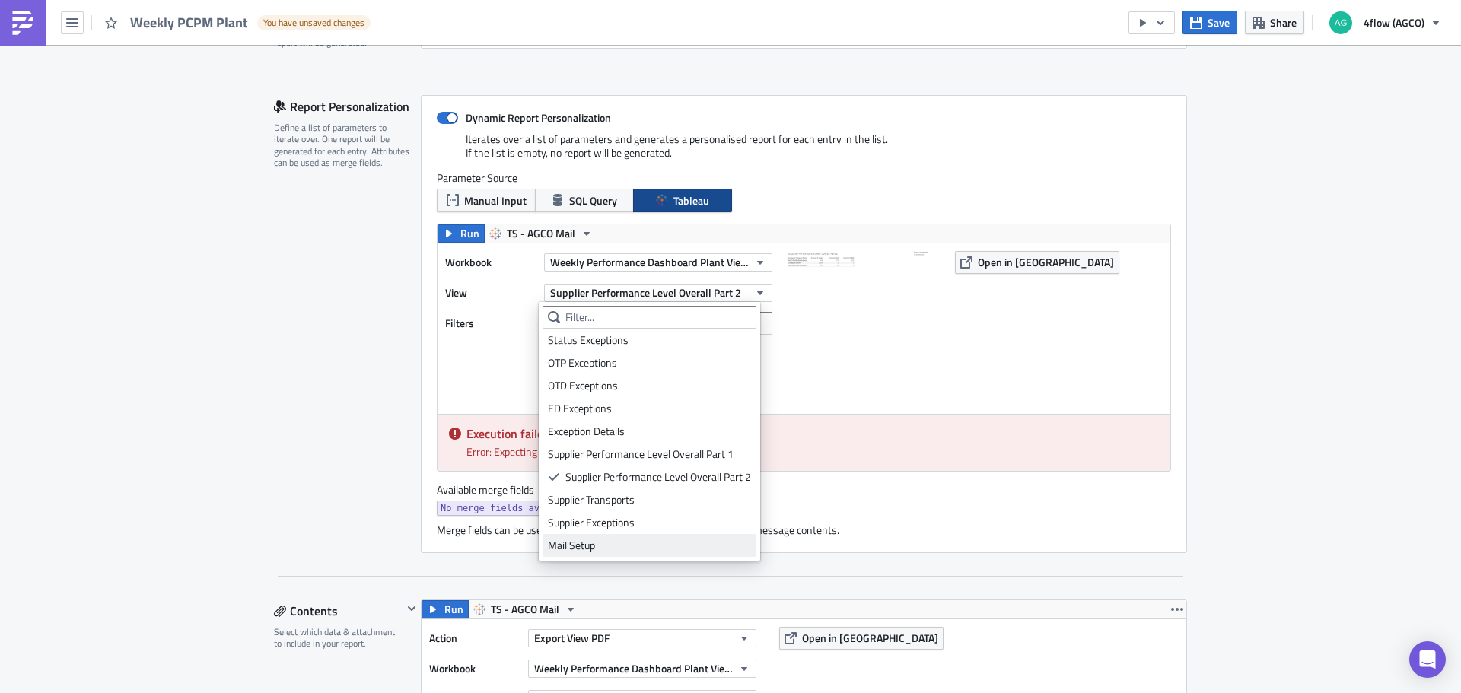
click at [603, 545] on div "Mail Setup" at bounding box center [649, 545] width 203 height 15
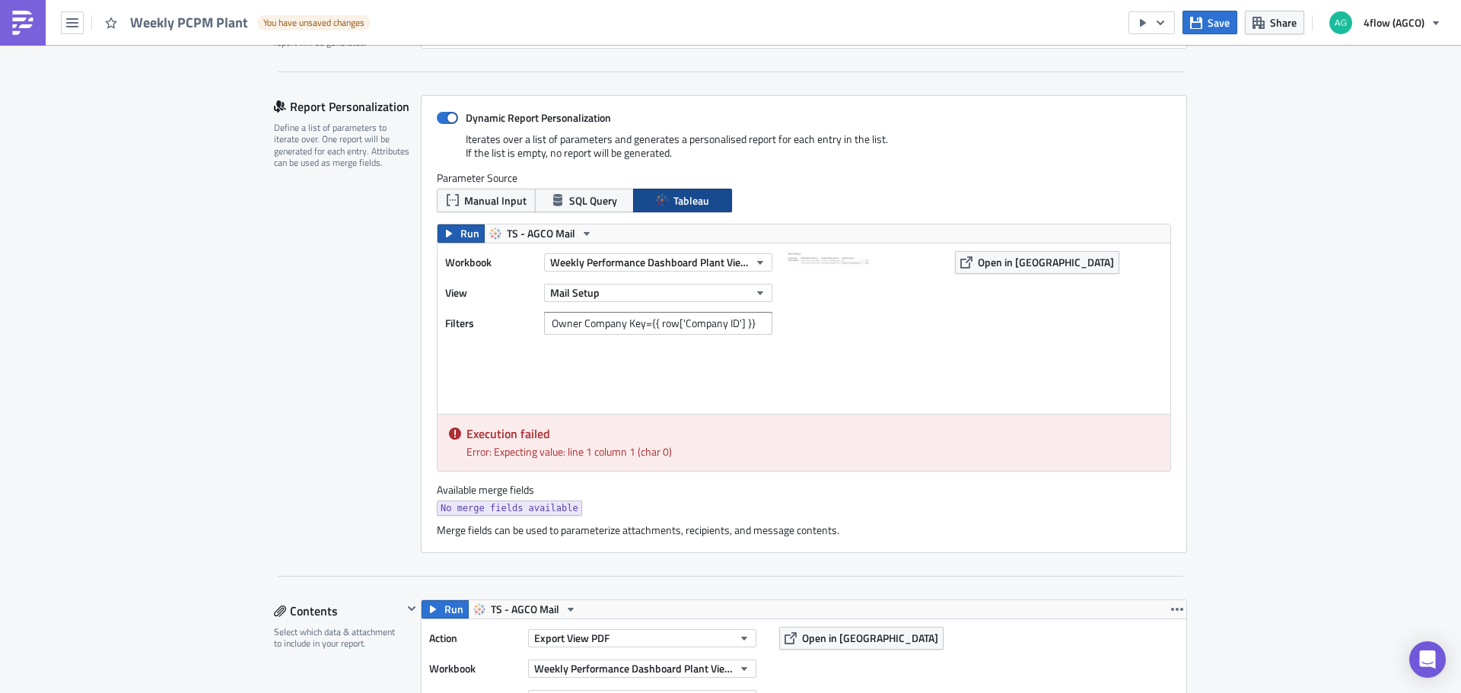
click at [451, 231] on button "Run" at bounding box center [461, 233] width 47 height 18
click at [454, 237] on button "Run" at bounding box center [461, 233] width 47 height 18
drag, startPoint x: 591, startPoint y: 455, endPoint x: 661, endPoint y: 450, distance: 70.9
click at [661, 450] on div "Error: Expecting value: line 1 column 1 (char 0)" at bounding box center [812, 452] width 692 height 16
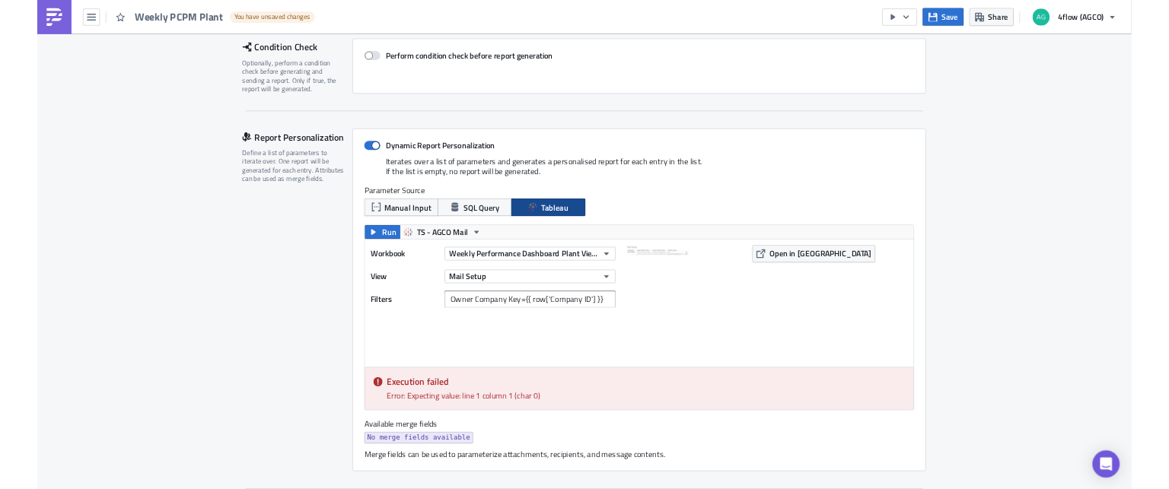
scroll to position [228, 0]
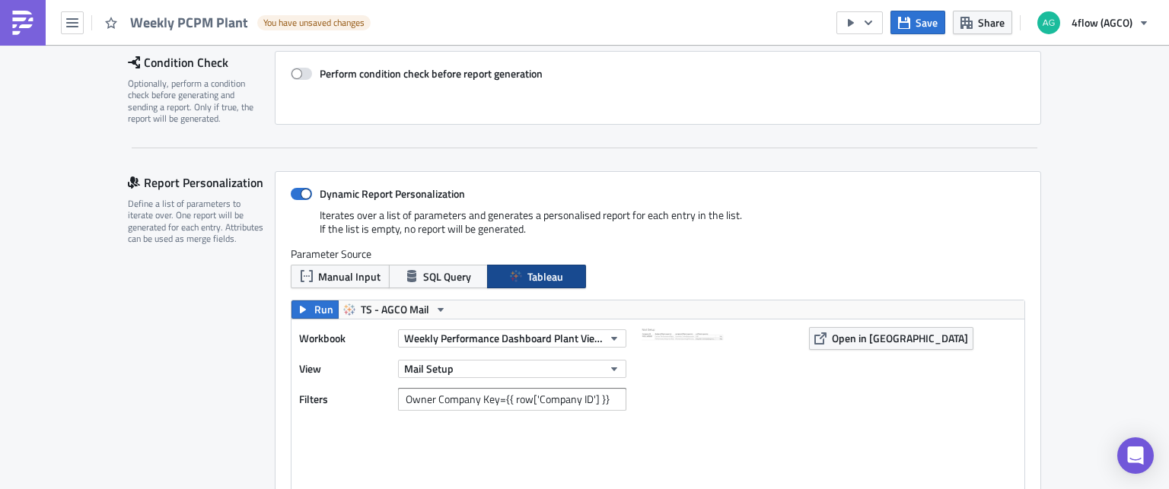
click at [670, 338] on img at bounding box center [717, 403] width 152 height 152
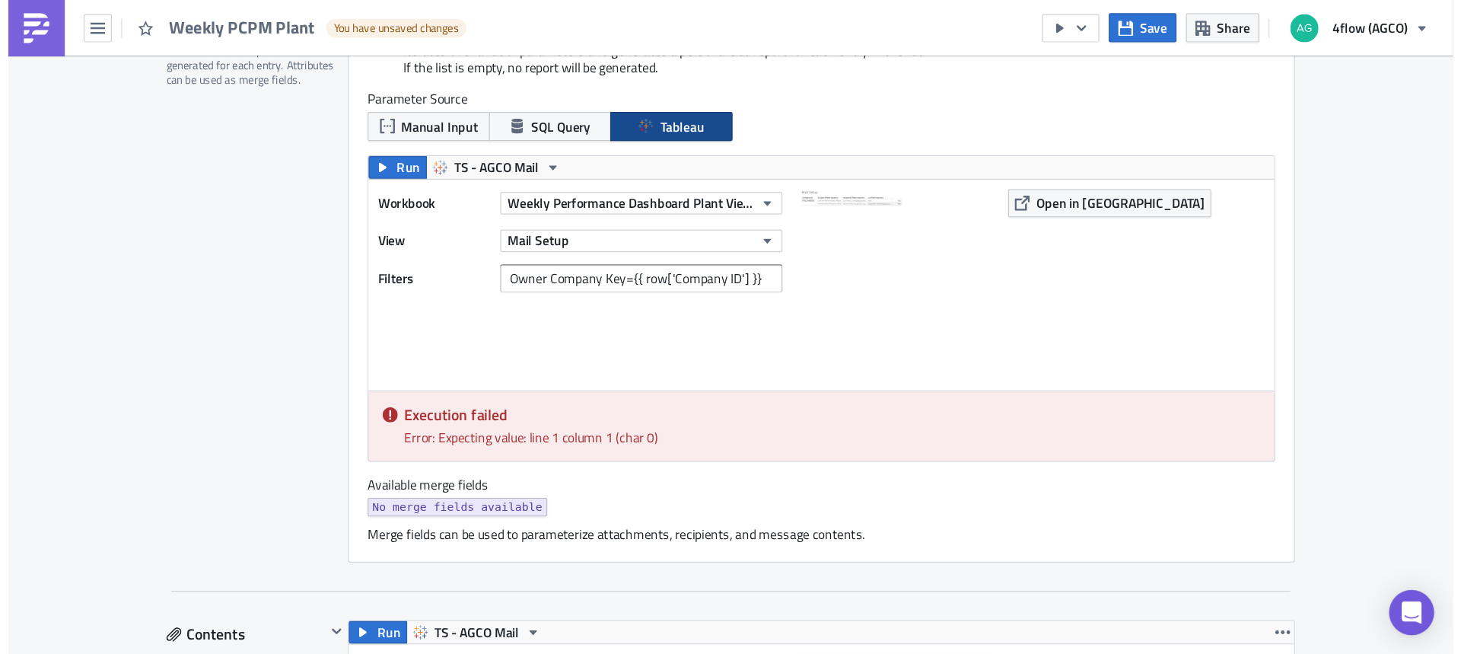
scroll to position [380, 0]
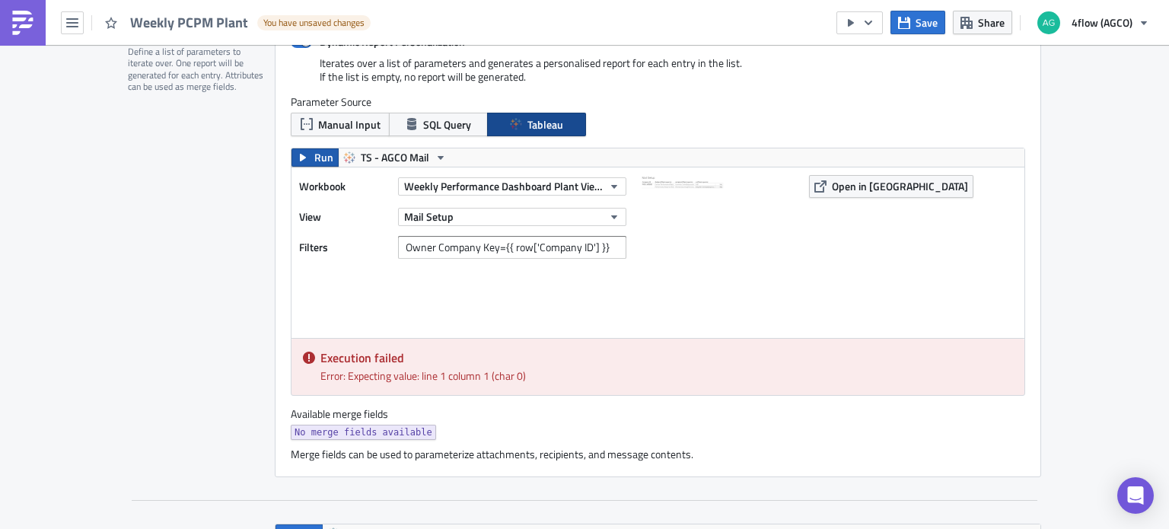
click at [323, 158] on span "Run" at bounding box center [323, 157] width 19 height 18
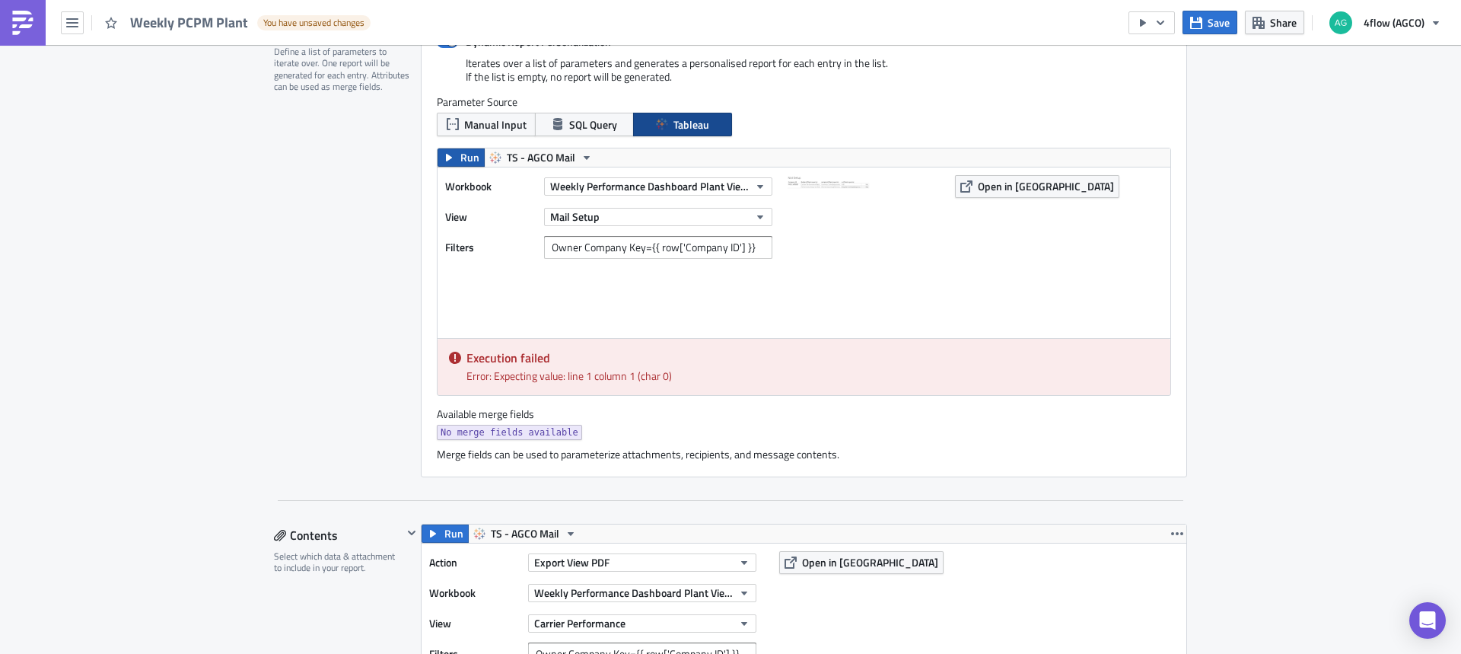
click at [450, 164] on button "Run" at bounding box center [461, 157] width 47 height 18
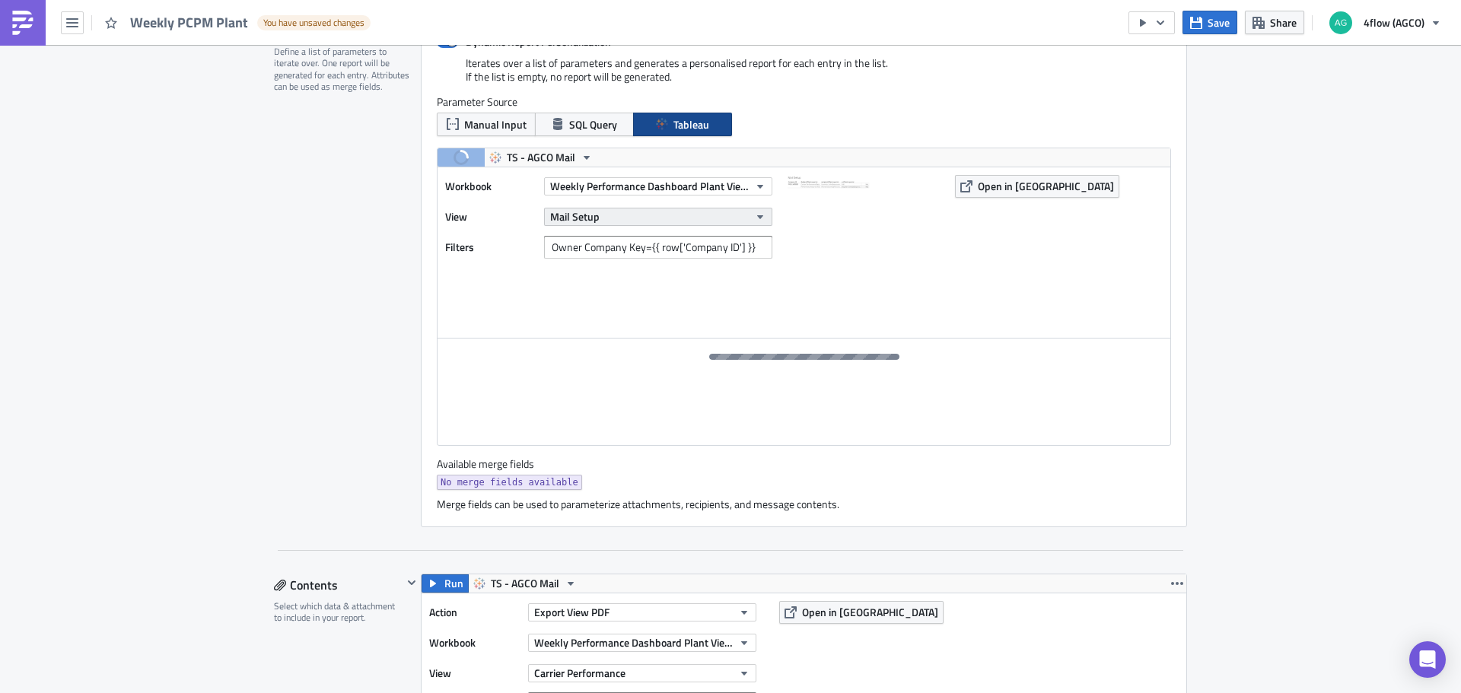
click at [614, 213] on button "Mail Setup" at bounding box center [658, 217] width 228 height 18
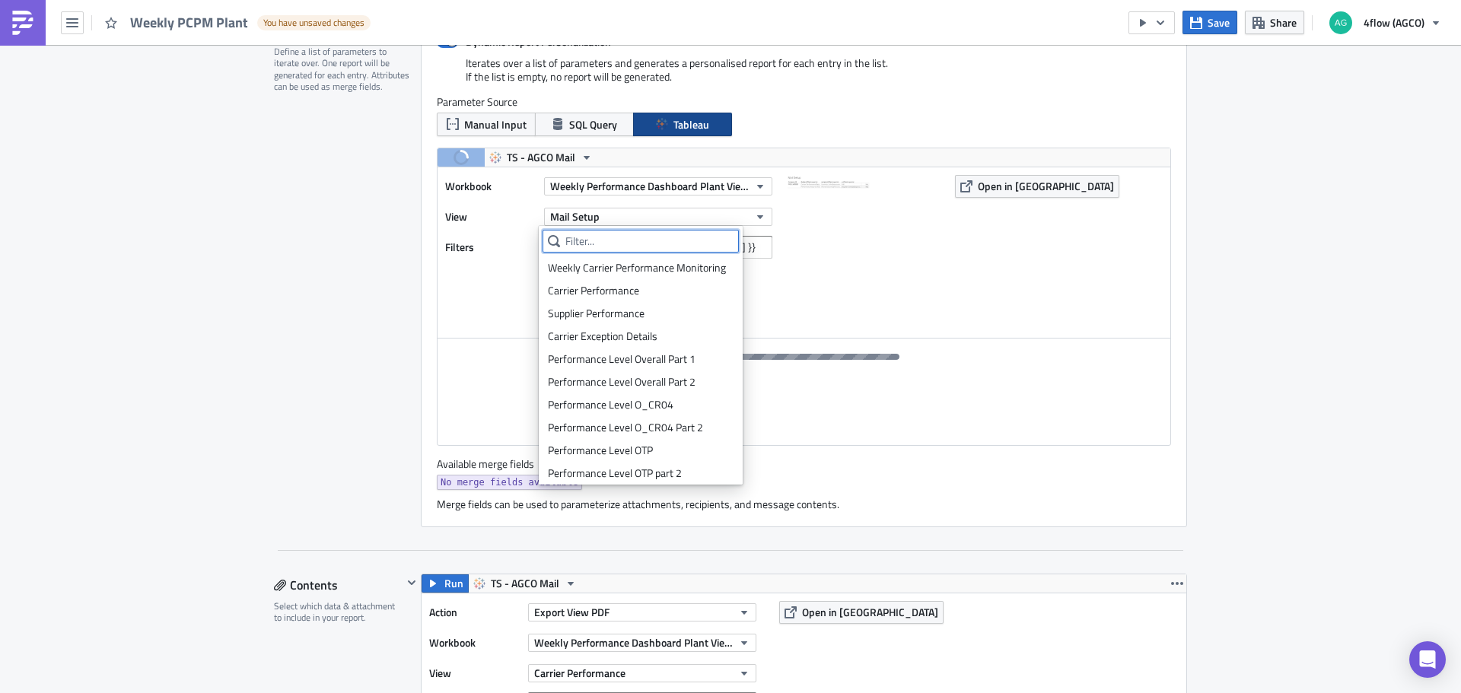
scroll to position [369, 0]
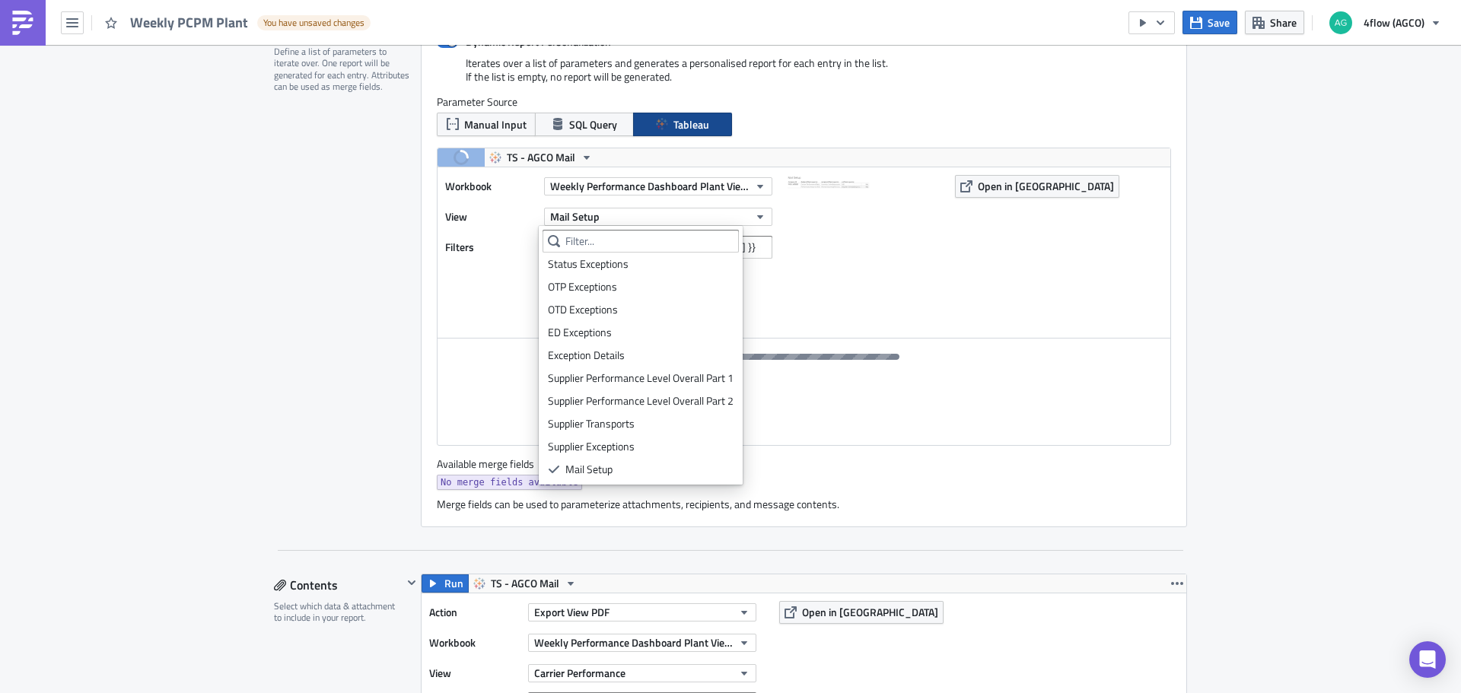
click at [603, 368] on link "Supplier Performance Level Overall Part 1" at bounding box center [641, 378] width 196 height 23
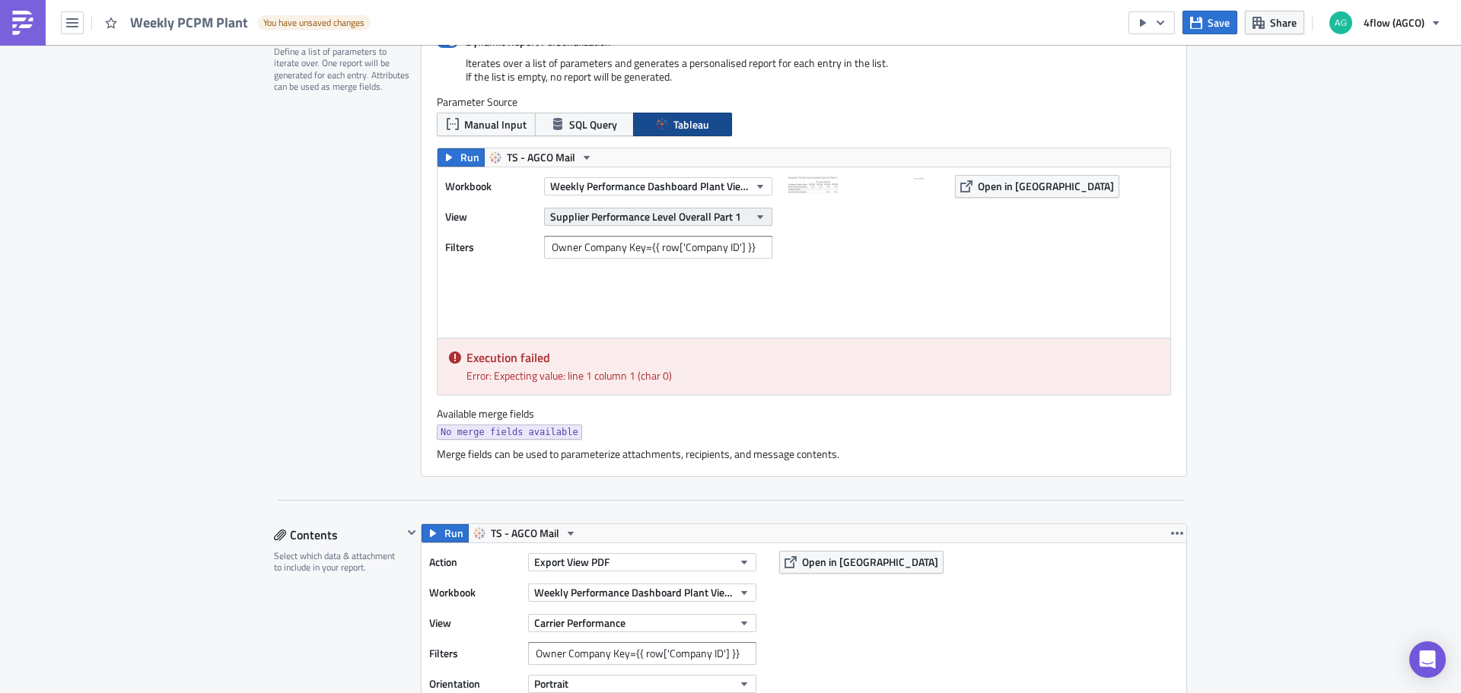
click at [670, 218] on span "Supplier Performance Level Overall Part 1" at bounding box center [645, 217] width 191 height 16
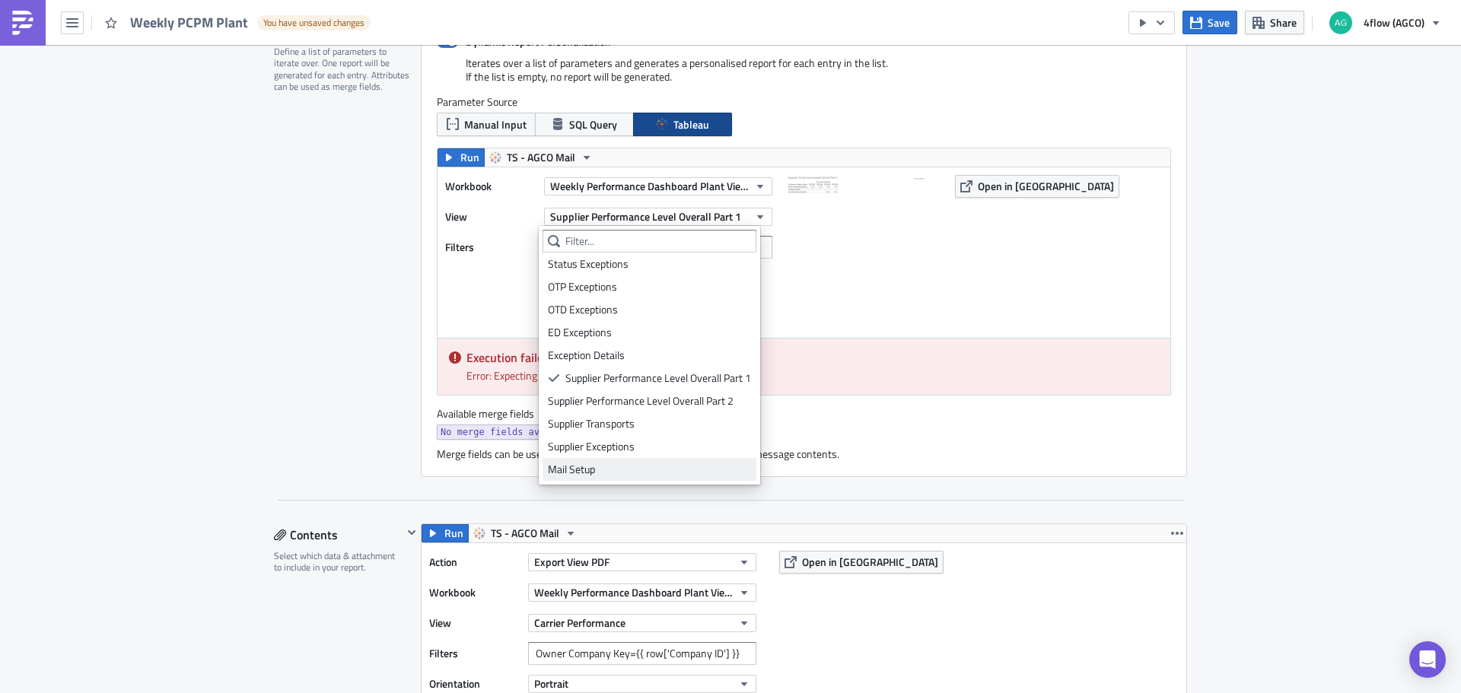
click at [615, 465] on div "Mail Setup" at bounding box center [649, 469] width 203 height 15
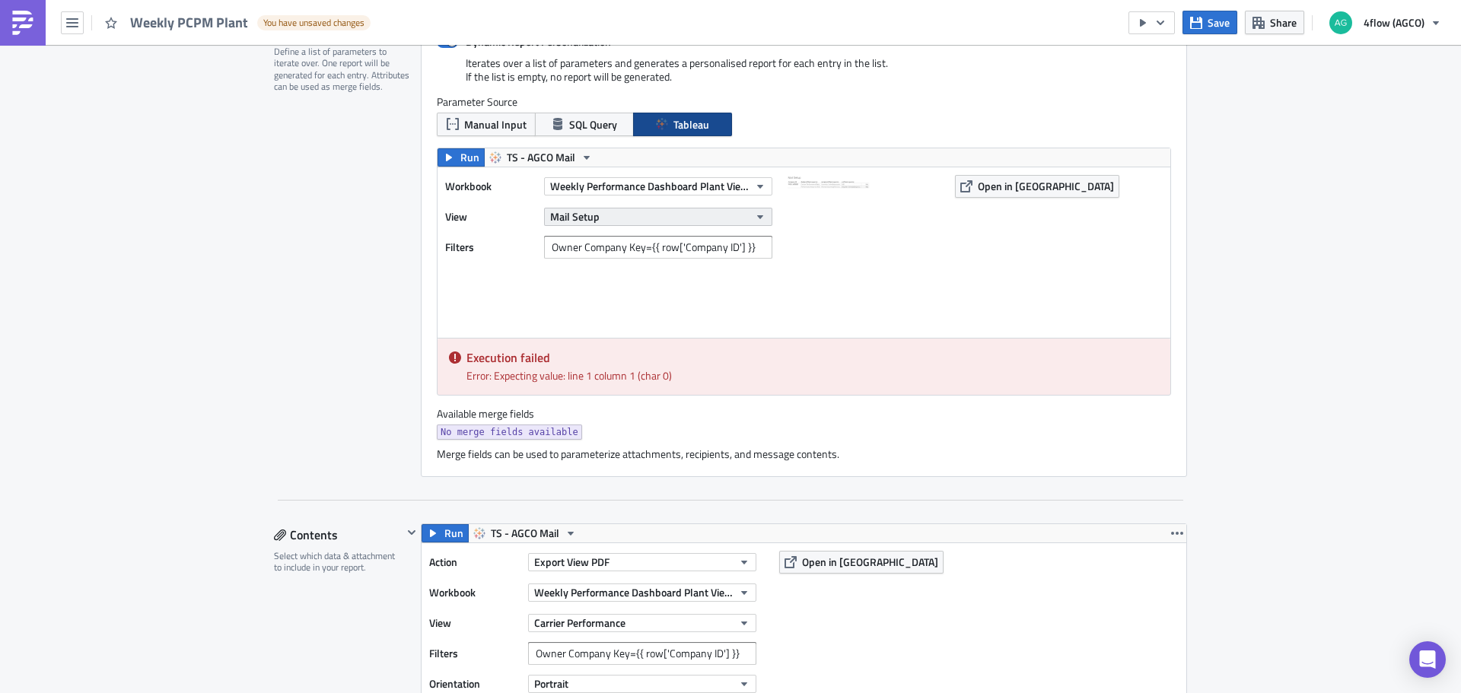
click at [598, 218] on button "Mail Setup" at bounding box center [658, 217] width 228 height 18
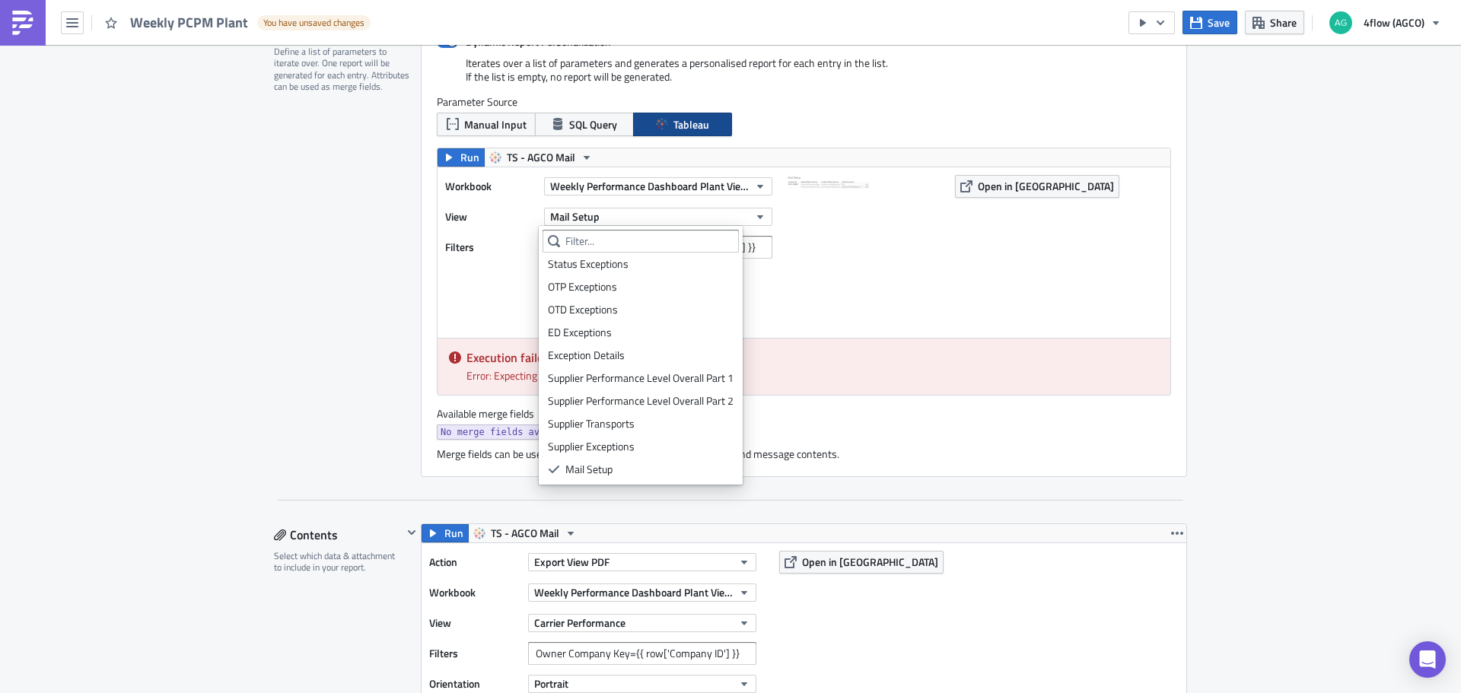
click at [610, 420] on div "Supplier Transports" at bounding box center [641, 423] width 186 height 15
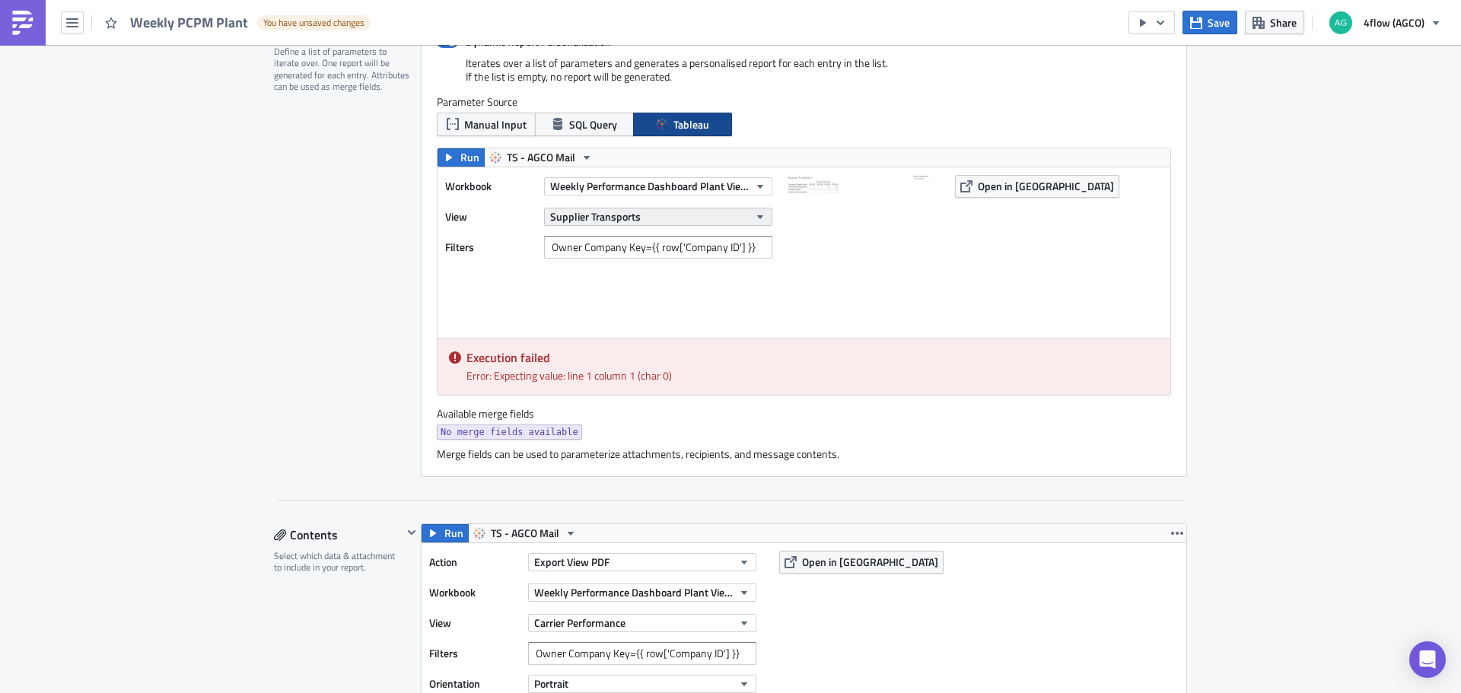
click at [600, 218] on span "Supplier Transports" at bounding box center [595, 217] width 91 height 16
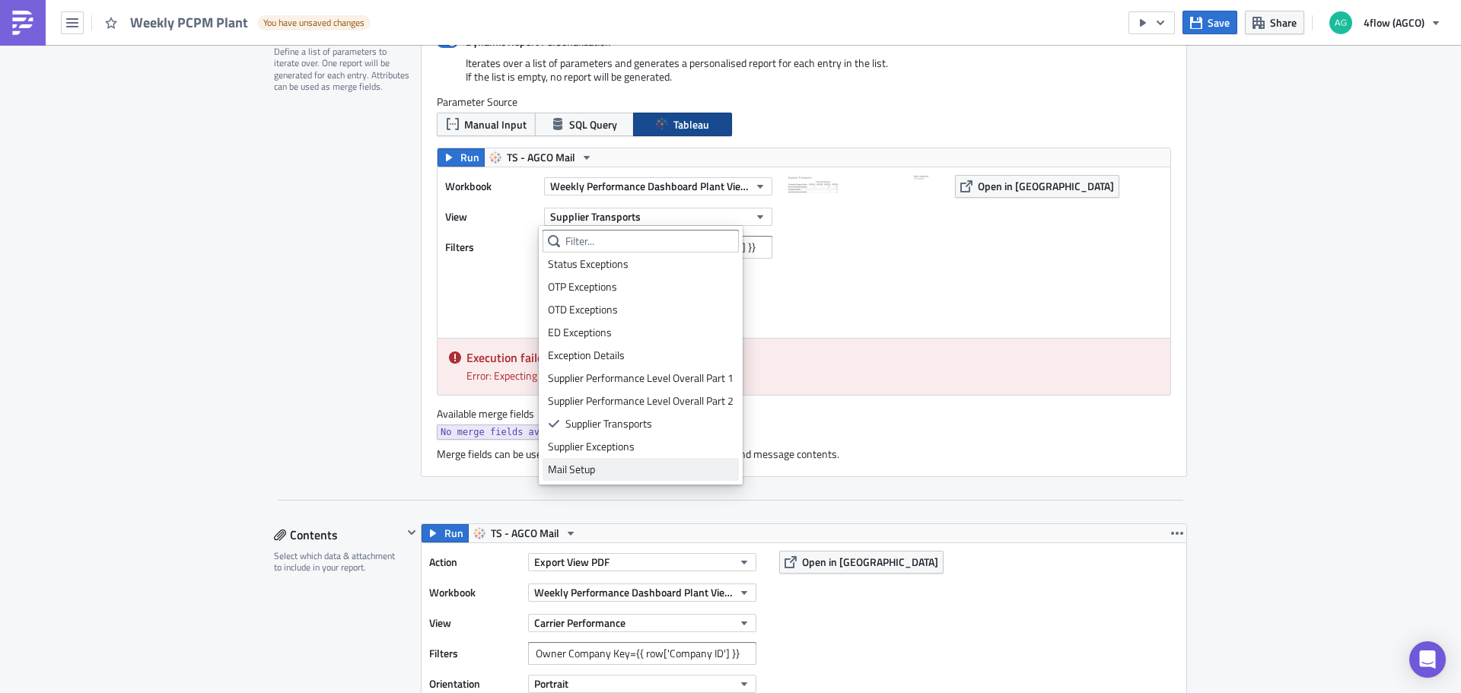
click at [609, 473] on div "Mail Setup" at bounding box center [641, 469] width 186 height 15
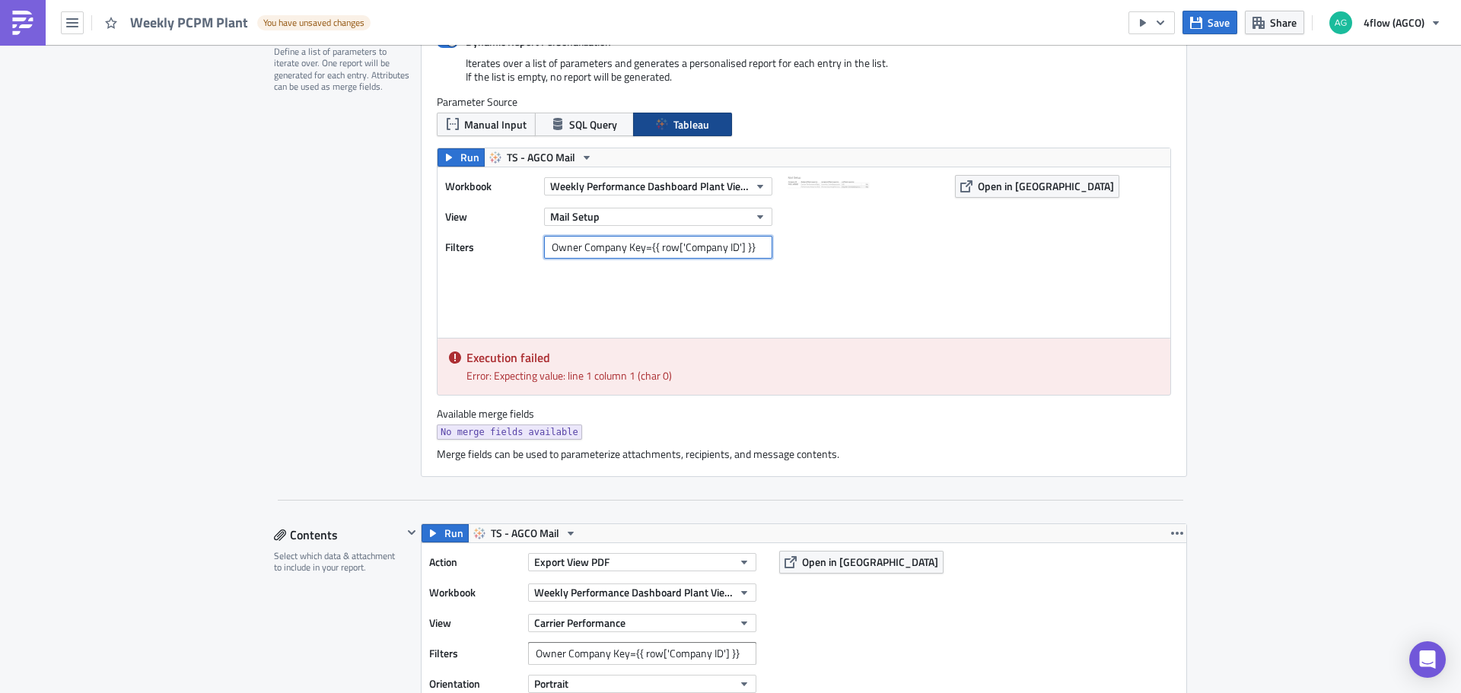
click at [615, 240] on input "Owner Company Key={{ row['Company ID'] }}" at bounding box center [658, 247] width 228 height 23
click at [612, 223] on button "Mail Setup" at bounding box center [658, 217] width 228 height 18
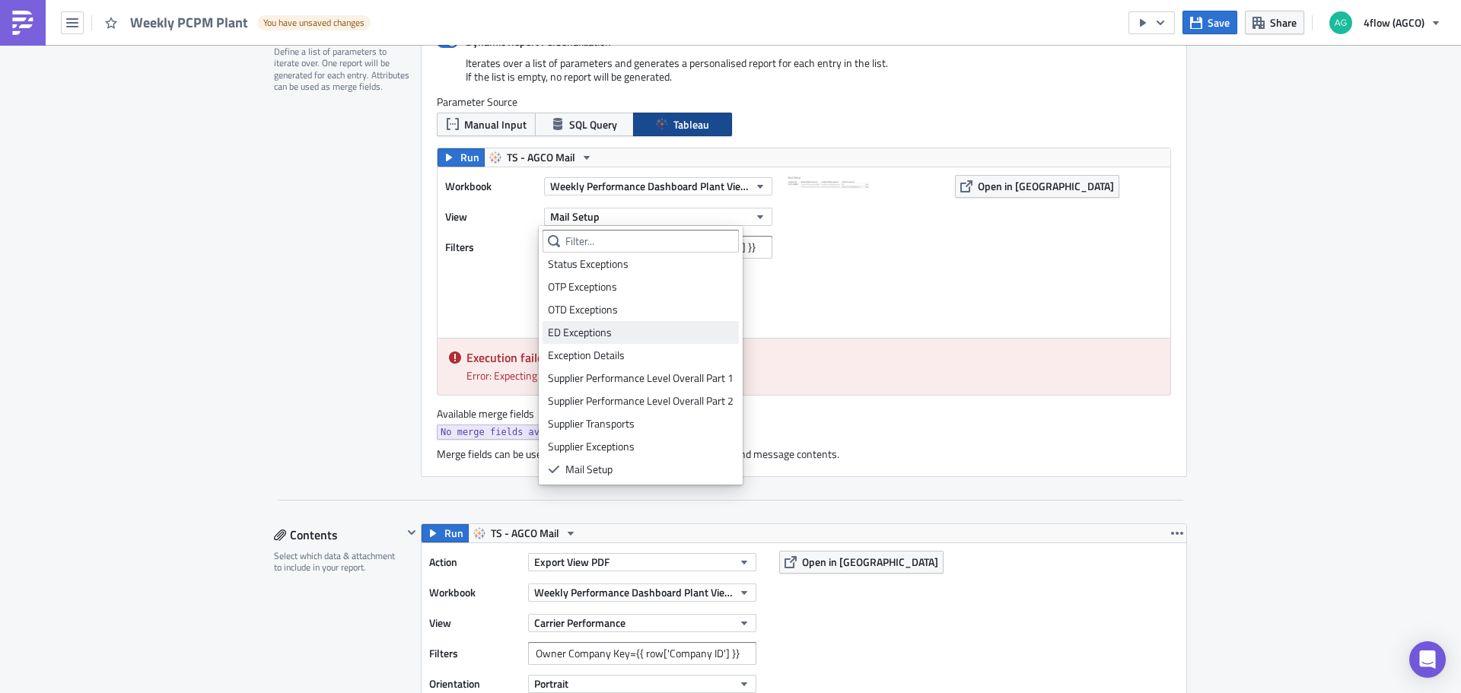
click at [610, 343] on link "ED Exceptions" at bounding box center [641, 332] width 196 height 23
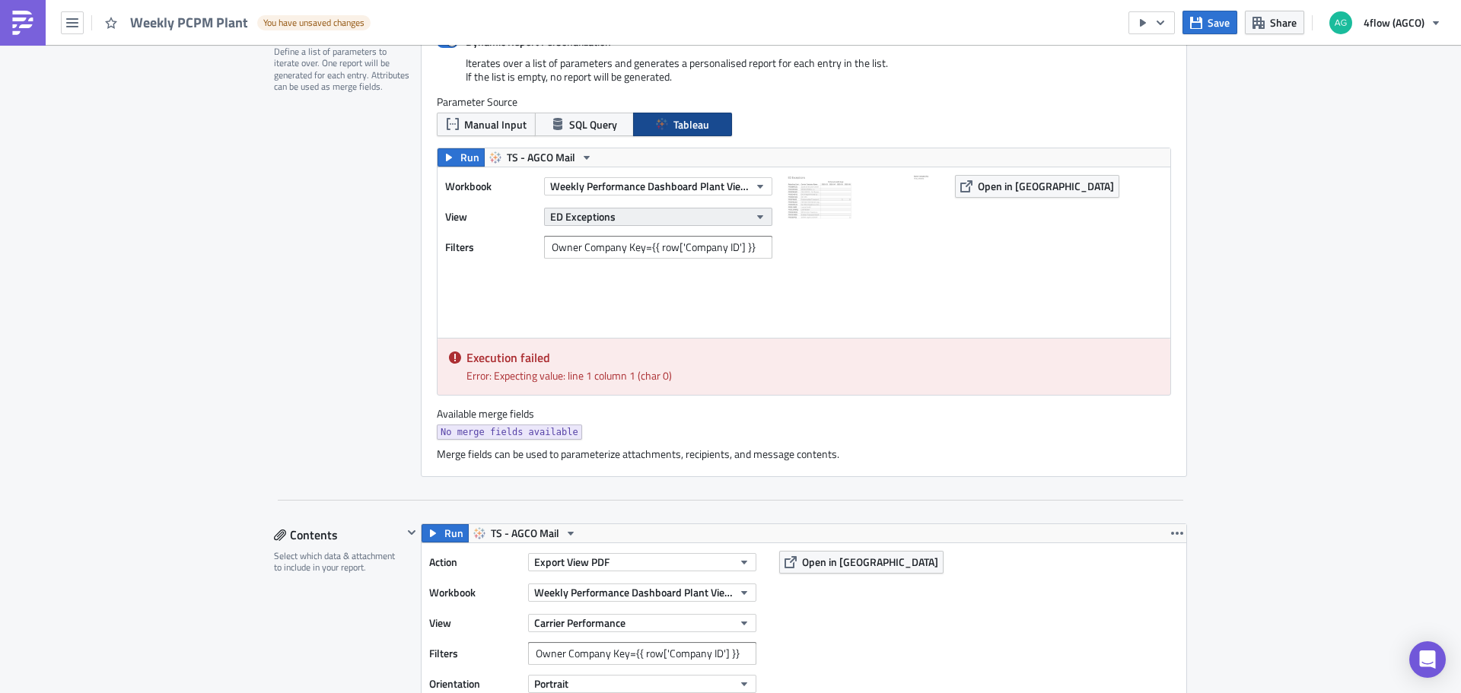
click at [612, 222] on button "ED Exceptions" at bounding box center [658, 217] width 228 height 18
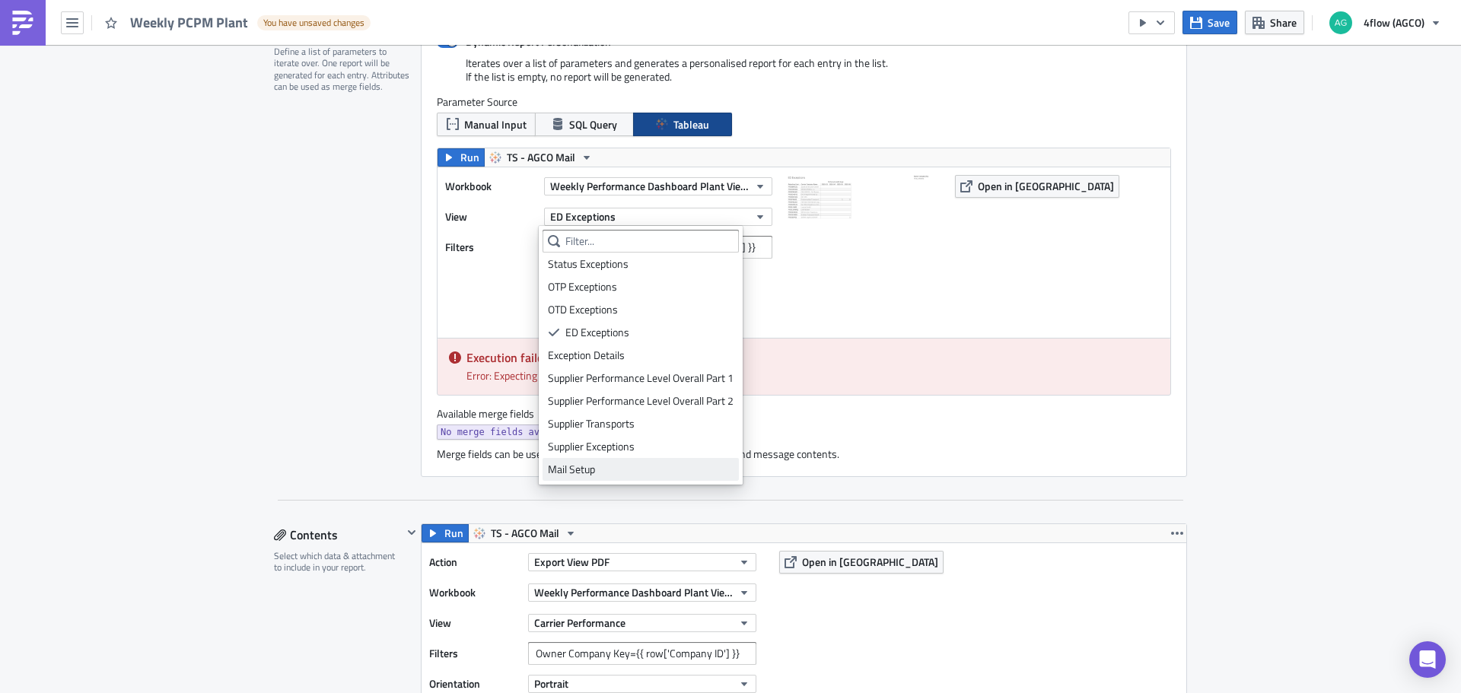
click at [619, 476] on div "Mail Setup" at bounding box center [641, 469] width 186 height 15
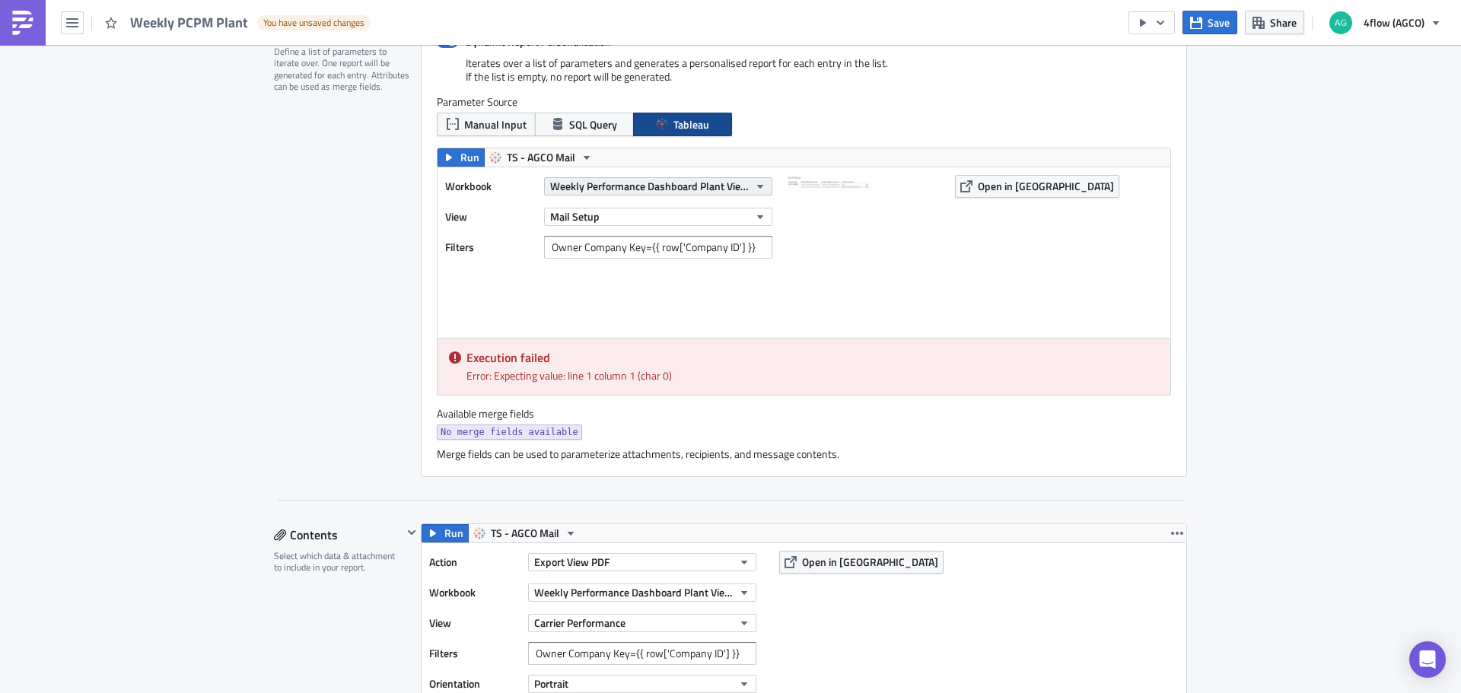
click at [600, 193] on span "Weekly Performance Dashboard Plant View (PCPM)" at bounding box center [649, 186] width 199 height 16
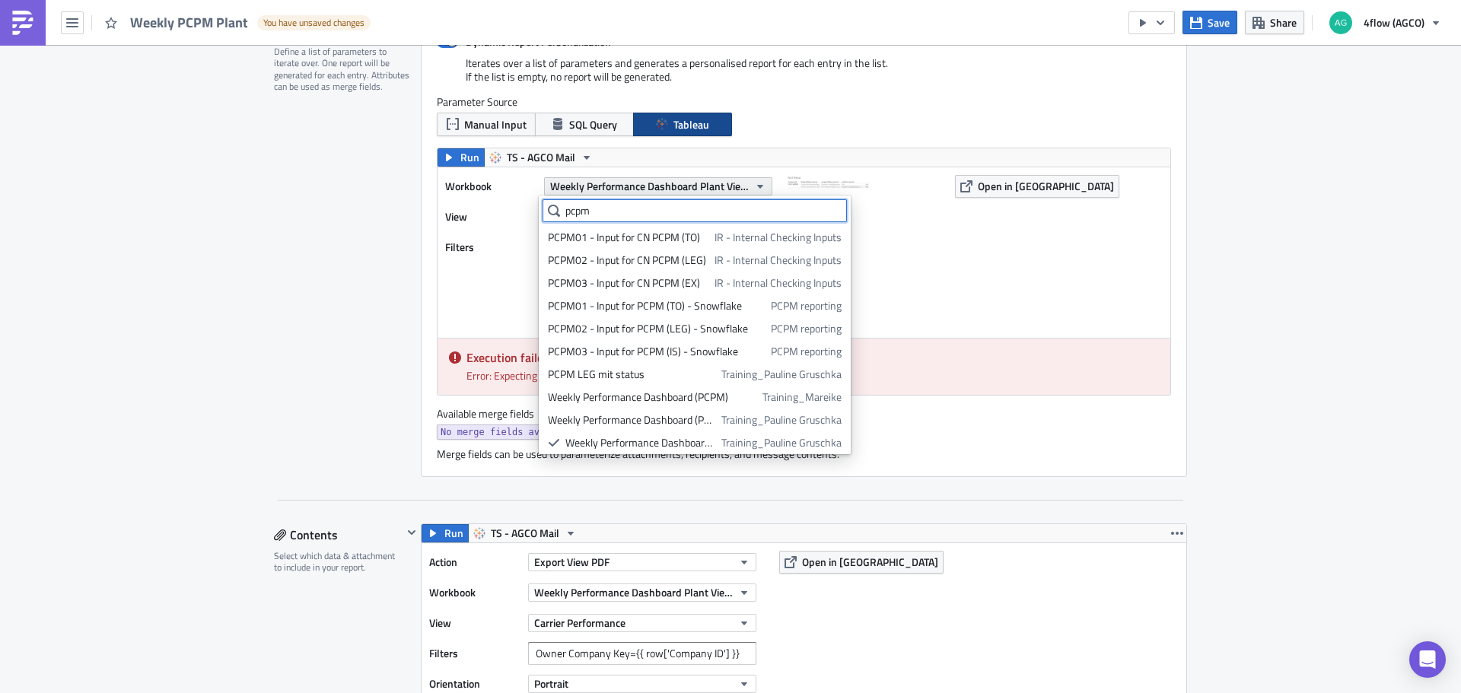
scroll to position [27, 0]
click at [600, 193] on span "Weekly Performance Dashboard Plant View (PCPM)" at bounding box center [649, 186] width 199 height 16
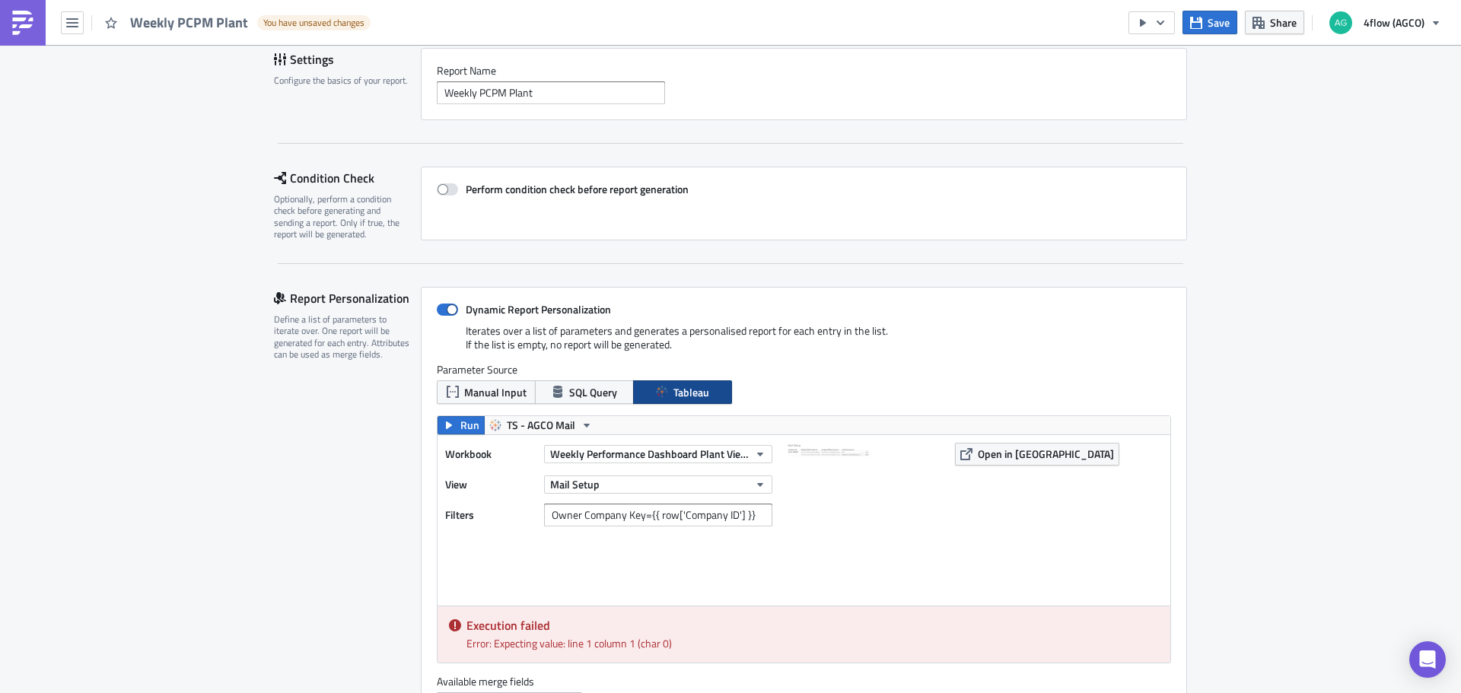
scroll to position [0, 0]
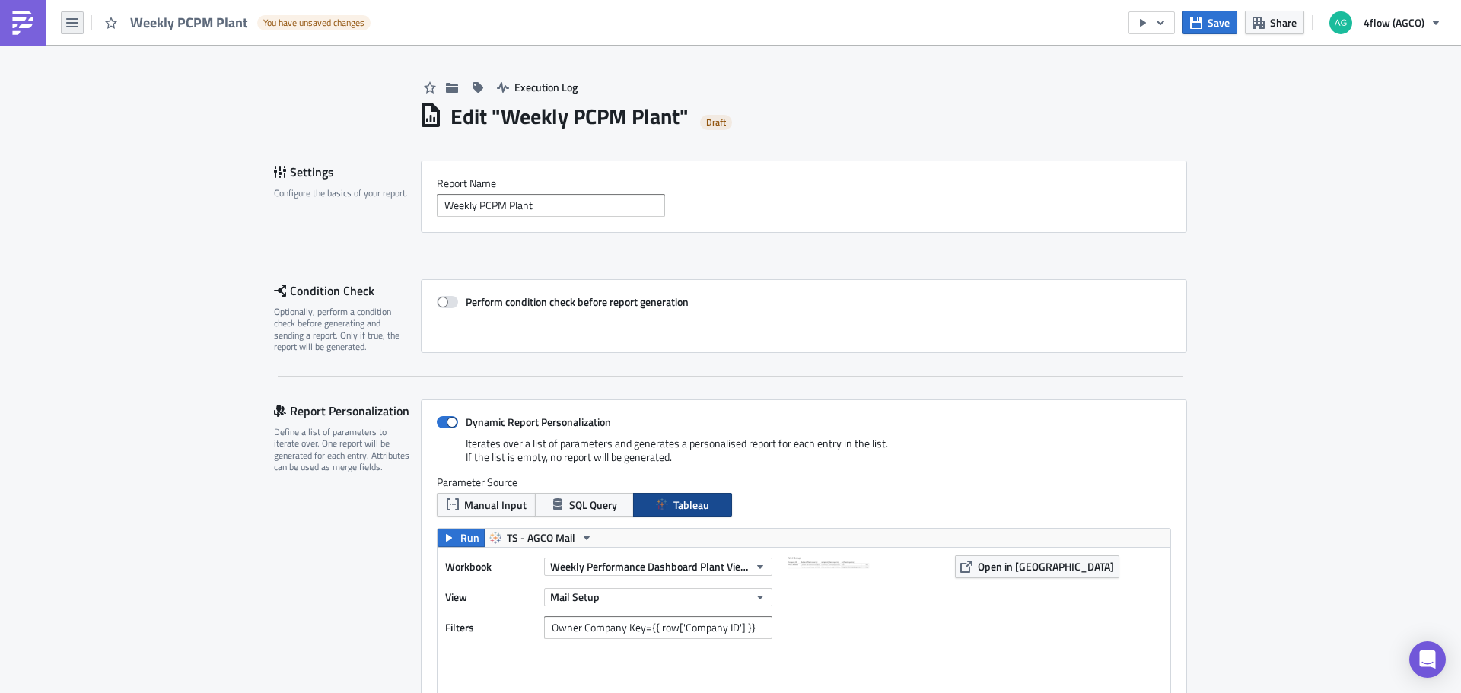
click at [68, 27] on icon "button" at bounding box center [72, 23] width 12 height 12
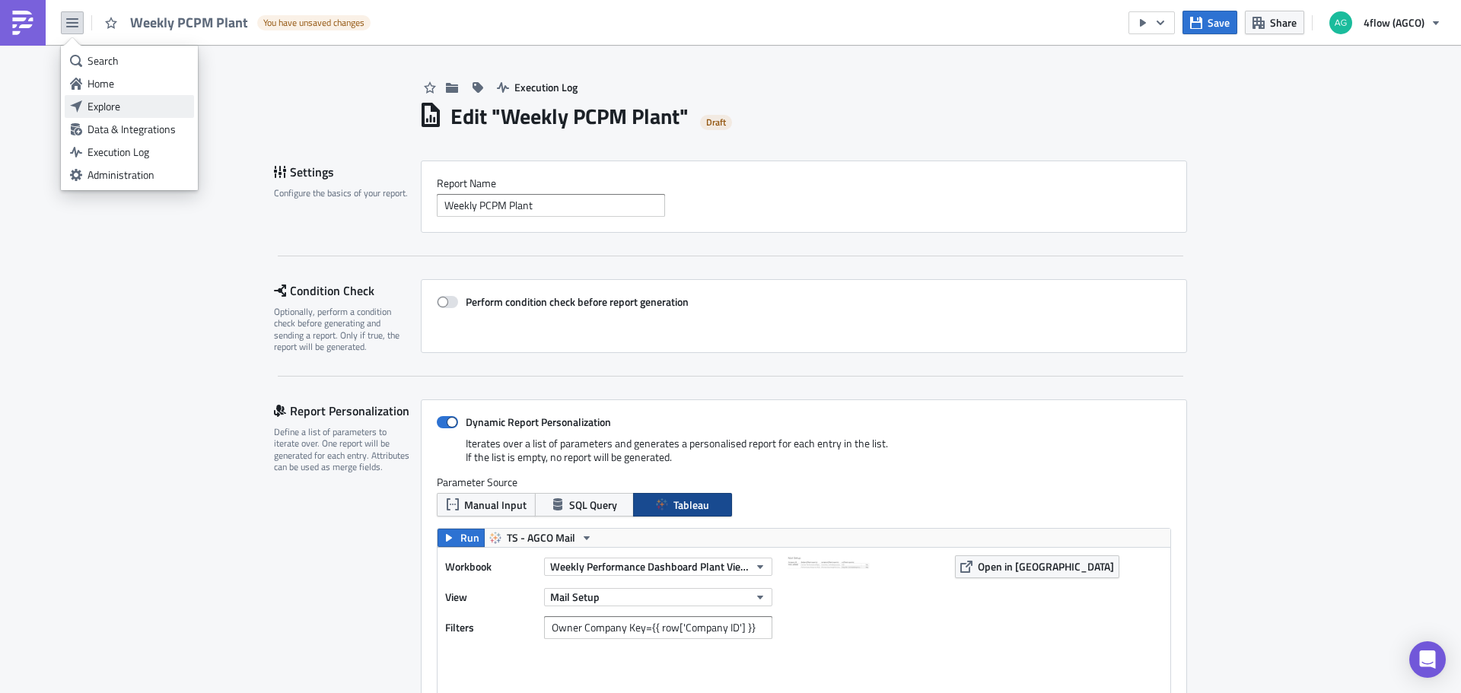
click at [100, 103] on div "Explore" at bounding box center [138, 106] width 101 height 15
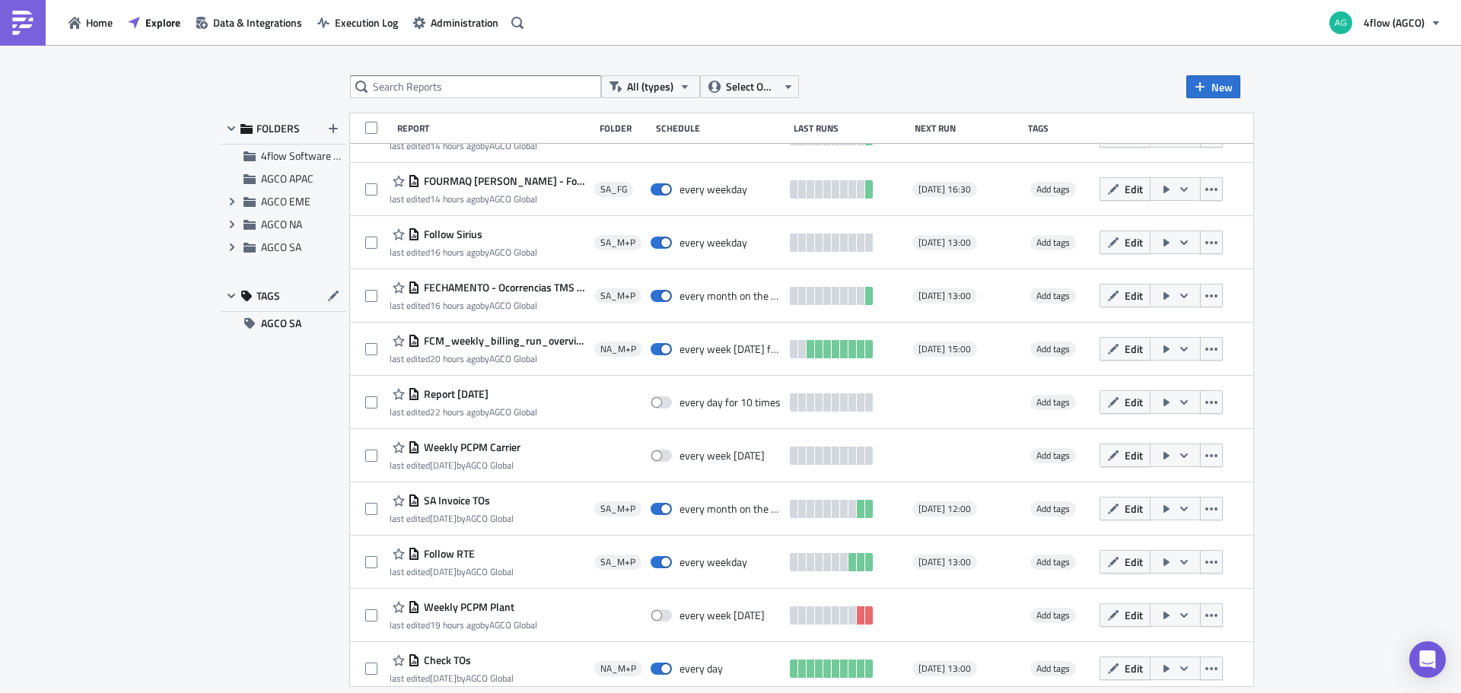
scroll to position [294, 0]
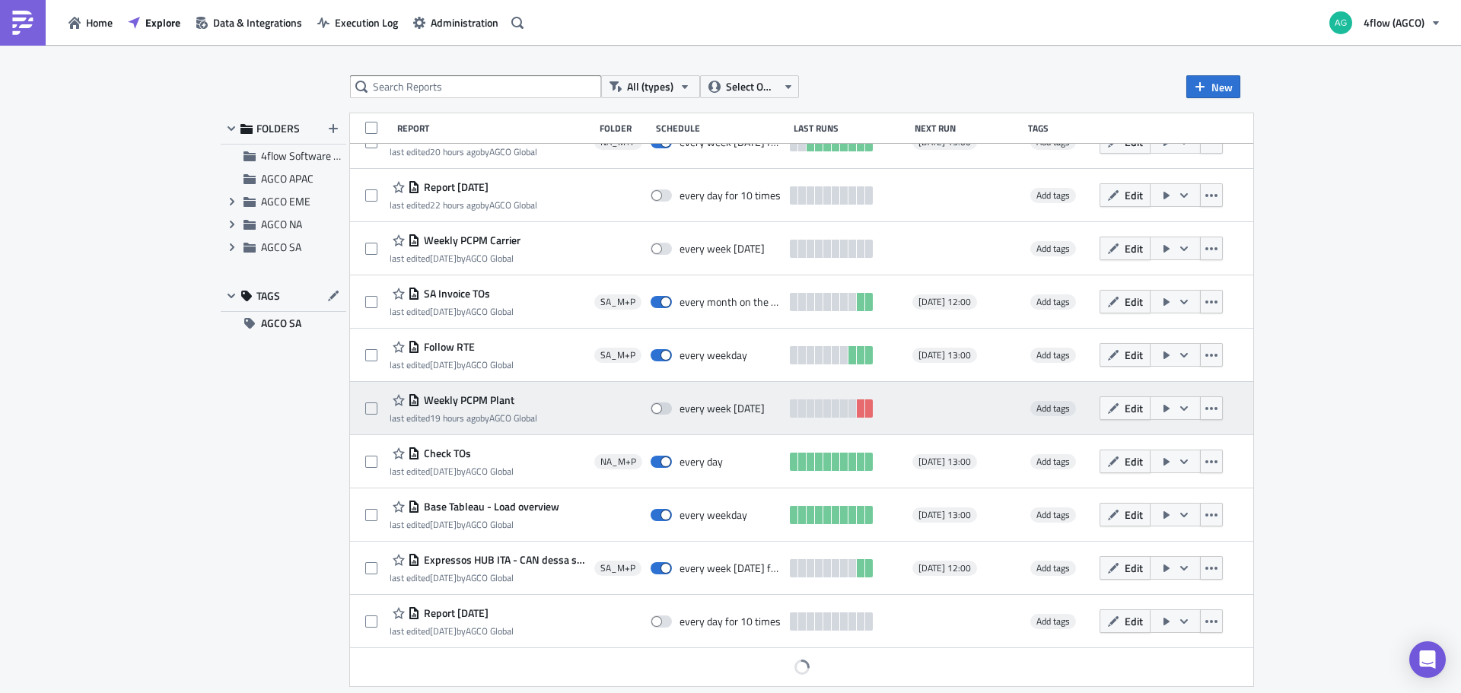
click at [460, 400] on span "Weekly PCPM Plant" at bounding box center [467, 400] width 94 height 14
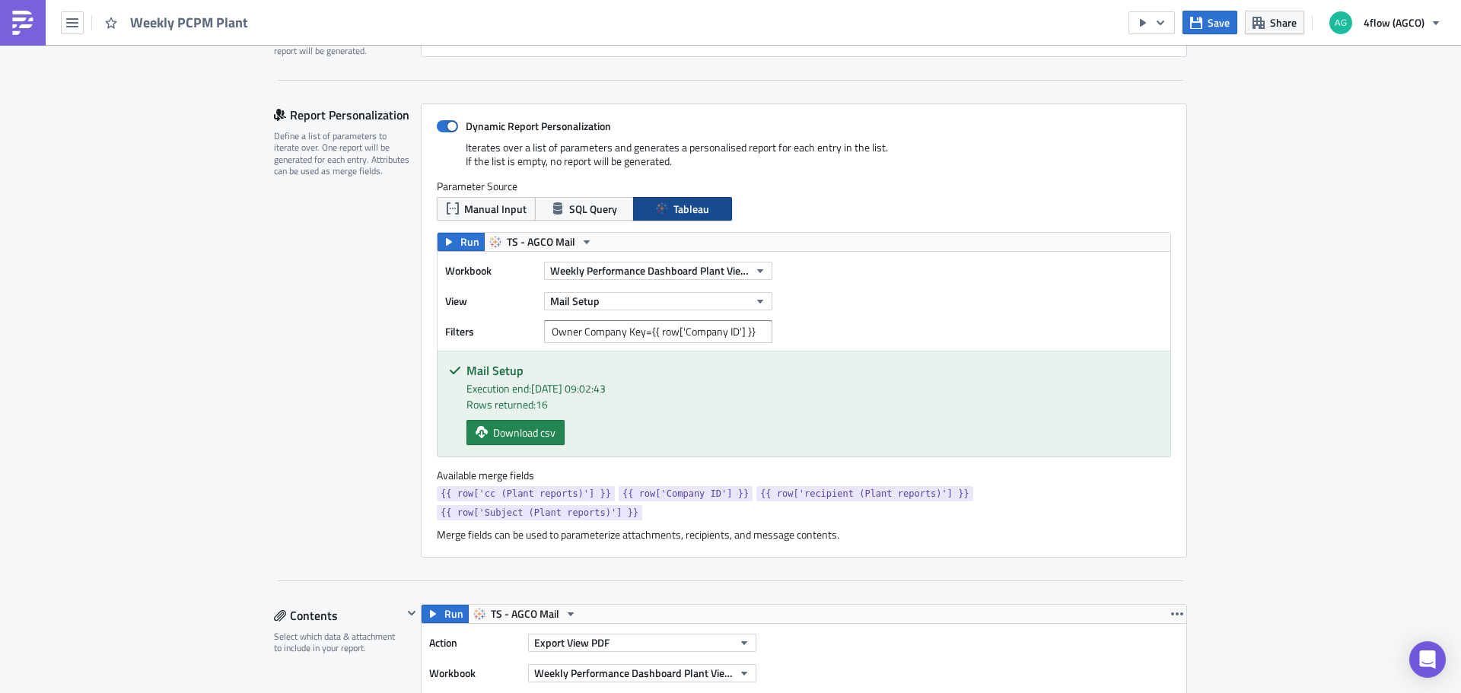
scroll to position [304, 0]
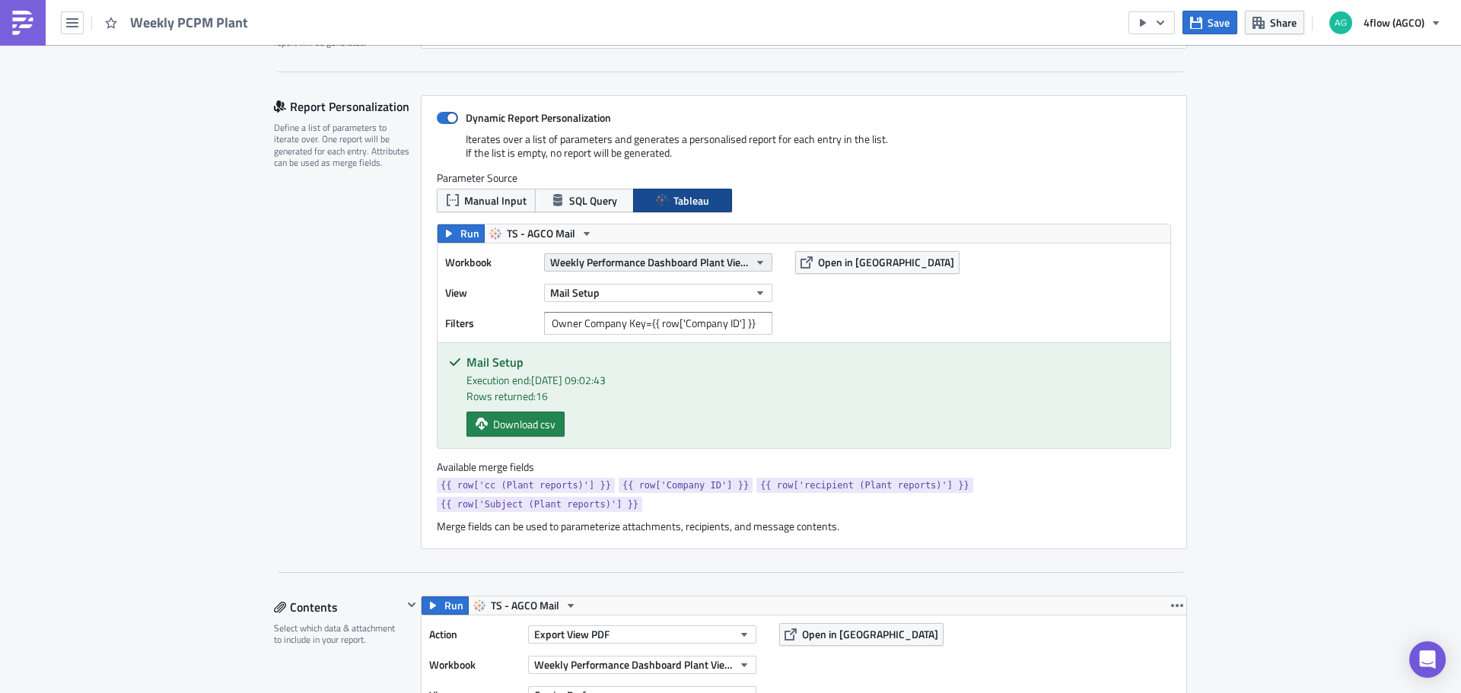
click at [663, 268] on span "Weekly Performance Dashboard Plant View (PCPM)" at bounding box center [649, 262] width 199 height 16
click at [469, 282] on label "View" at bounding box center [490, 293] width 91 height 23
click at [615, 291] on button "Mail Setup" at bounding box center [658, 293] width 228 height 18
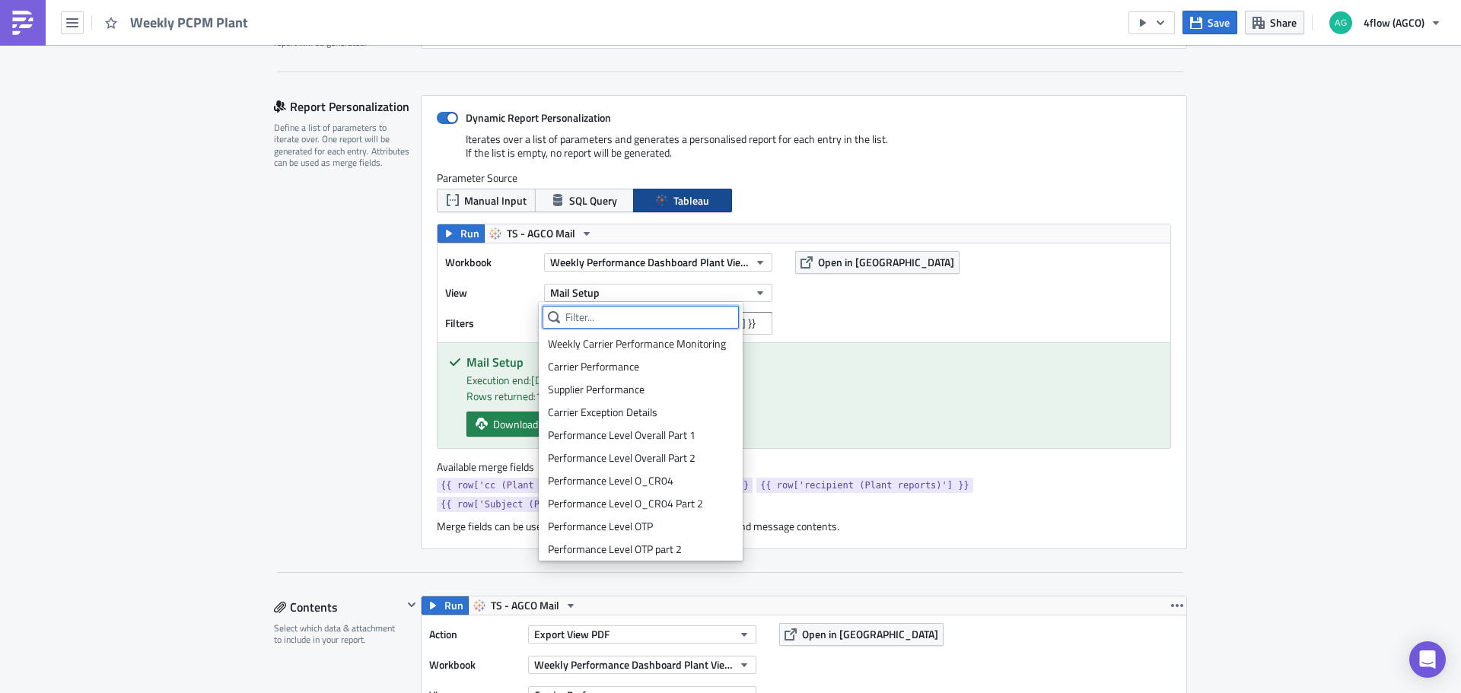
scroll to position [369, 0]
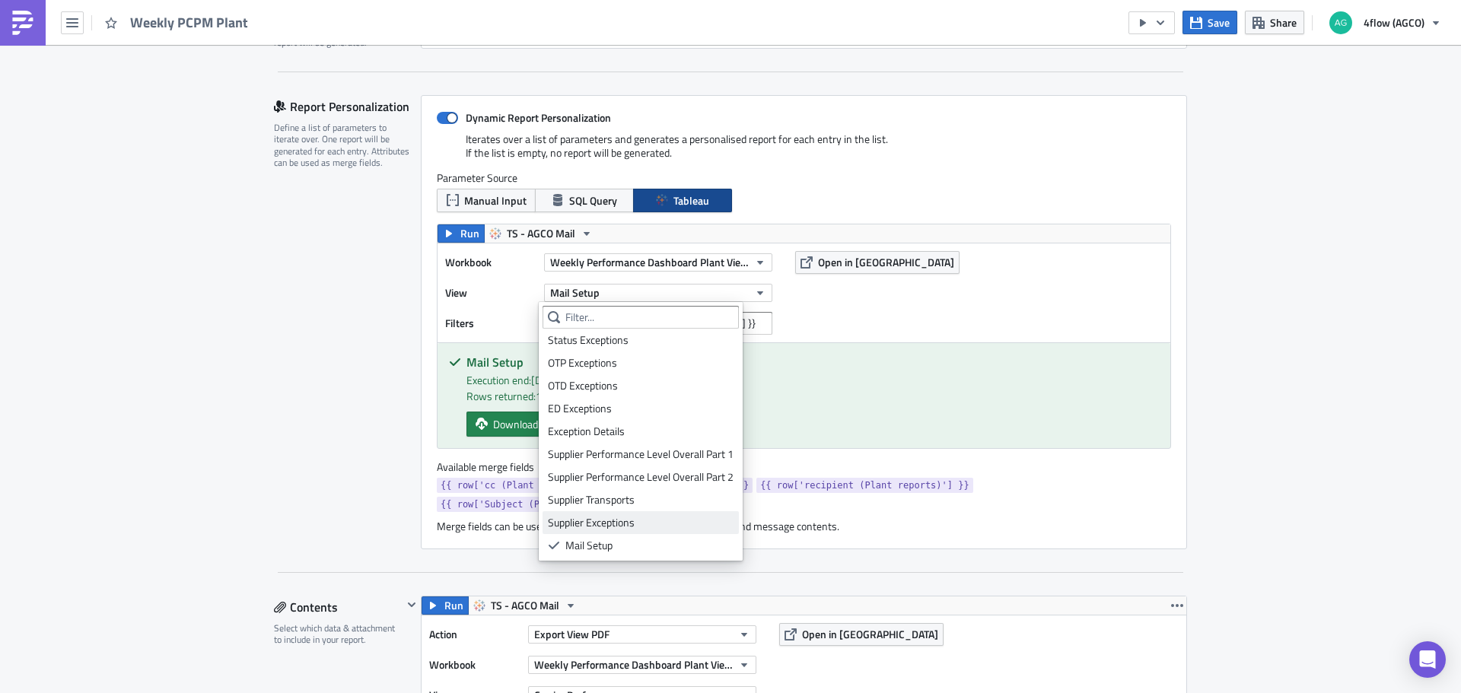
click at [610, 524] on div "Supplier Exceptions" at bounding box center [641, 522] width 186 height 15
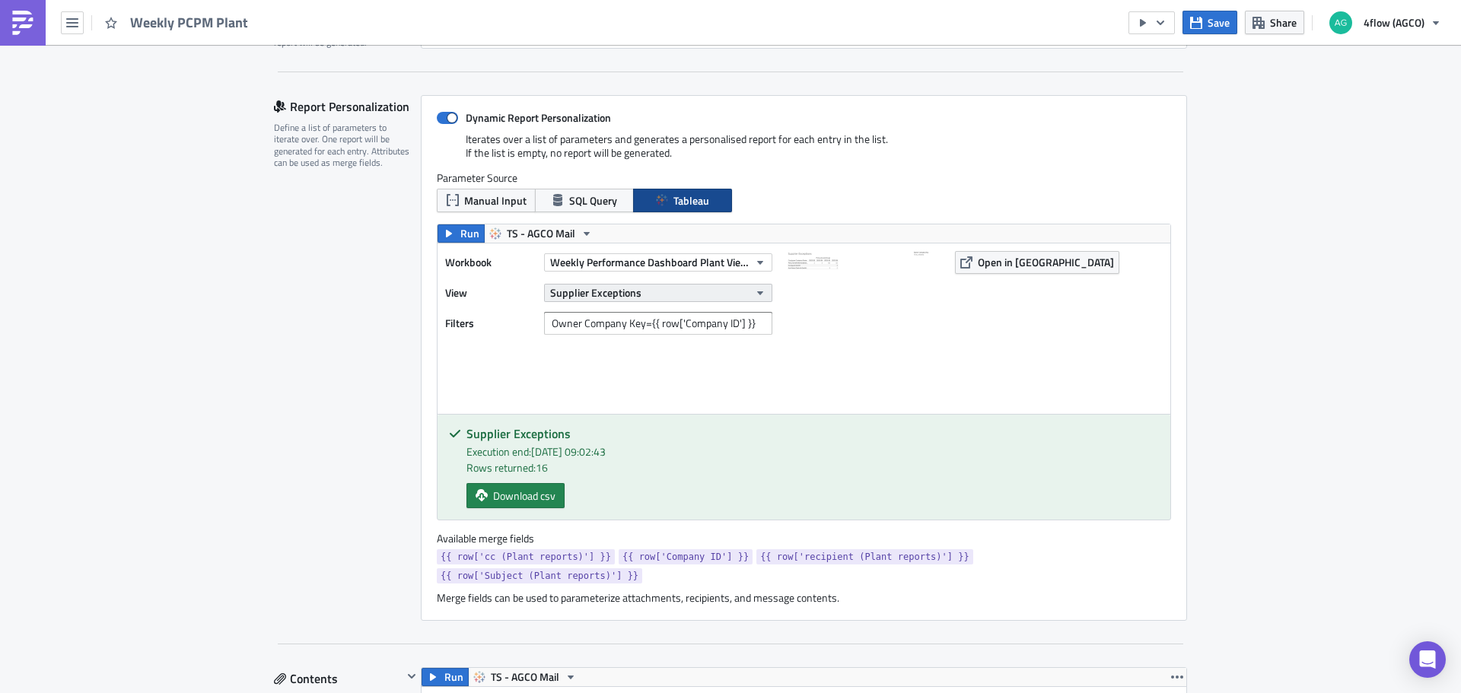
click at [606, 295] on span "Supplier Exceptions" at bounding box center [595, 293] width 91 height 16
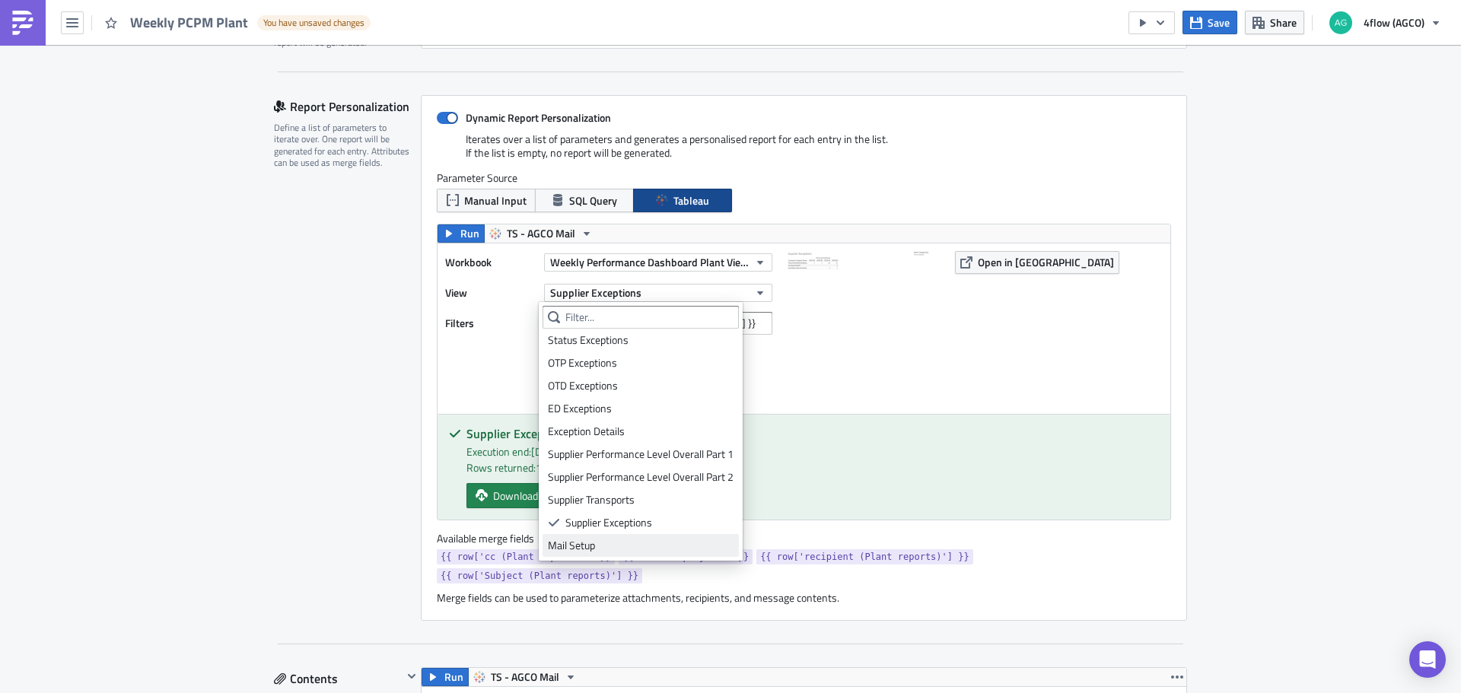
click at [616, 544] on div "Mail Setup" at bounding box center [641, 545] width 186 height 15
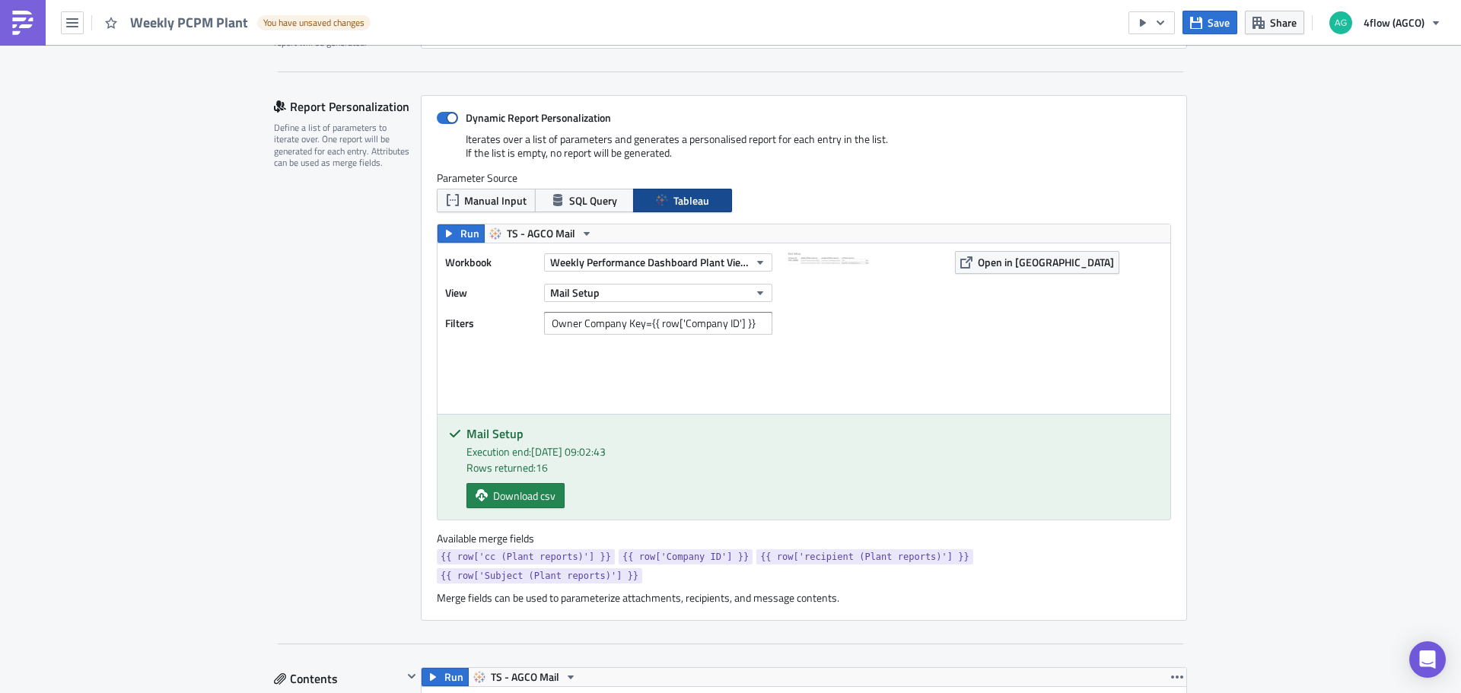
click at [796, 261] on img at bounding box center [864, 327] width 152 height 152
click at [622, 293] on button "Mail Setup" at bounding box center [658, 293] width 228 height 18
click at [986, 270] on span "Open in [GEOGRAPHIC_DATA]" at bounding box center [1046, 262] width 136 height 16
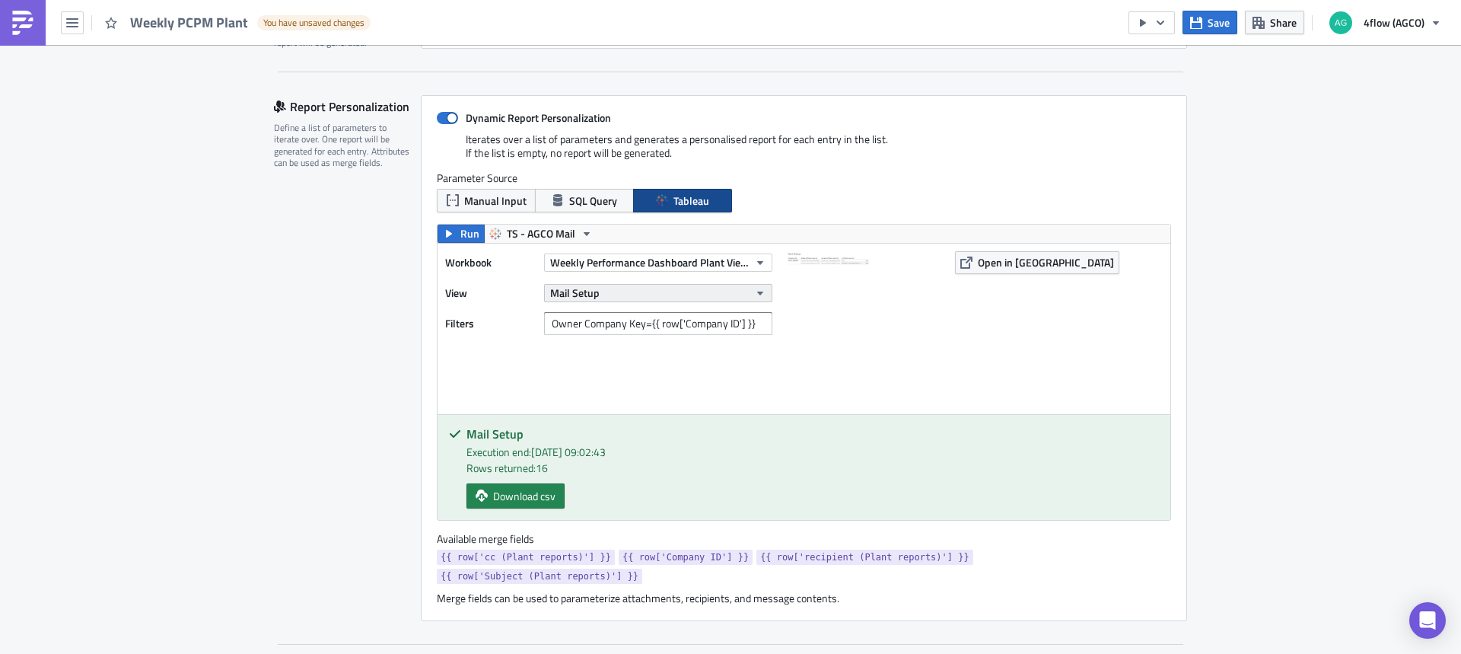
click at [610, 285] on button "Mail Setup" at bounding box center [658, 293] width 228 height 18
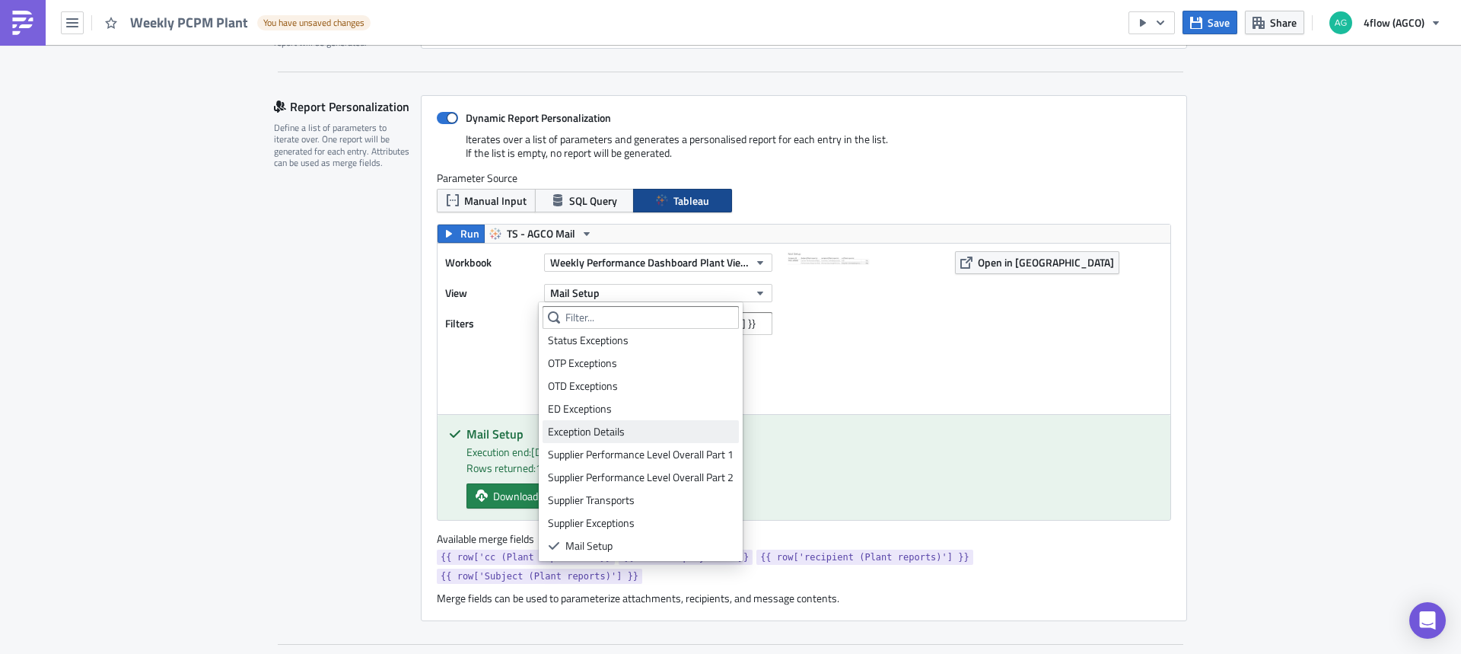
click at [602, 441] on link "Exception Details" at bounding box center [641, 431] width 196 height 23
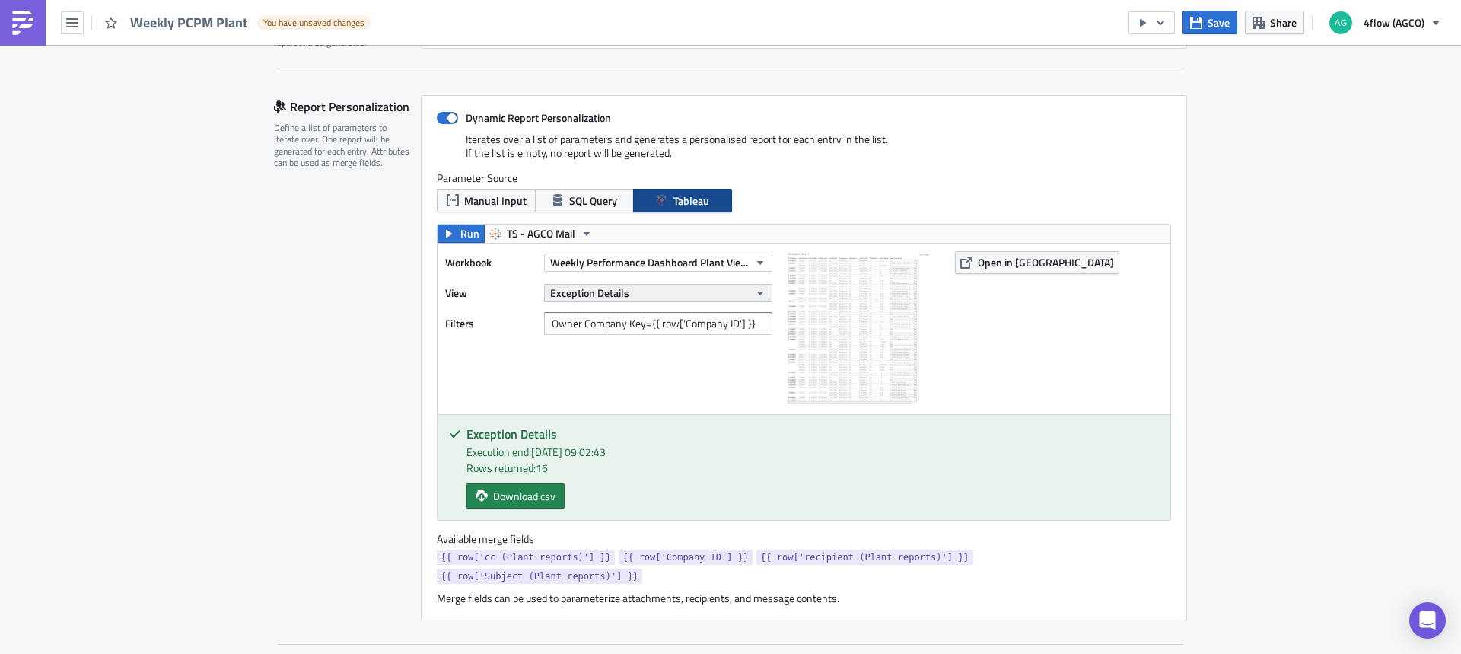
click at [606, 296] on span "Exception Details" at bounding box center [589, 293] width 79 height 16
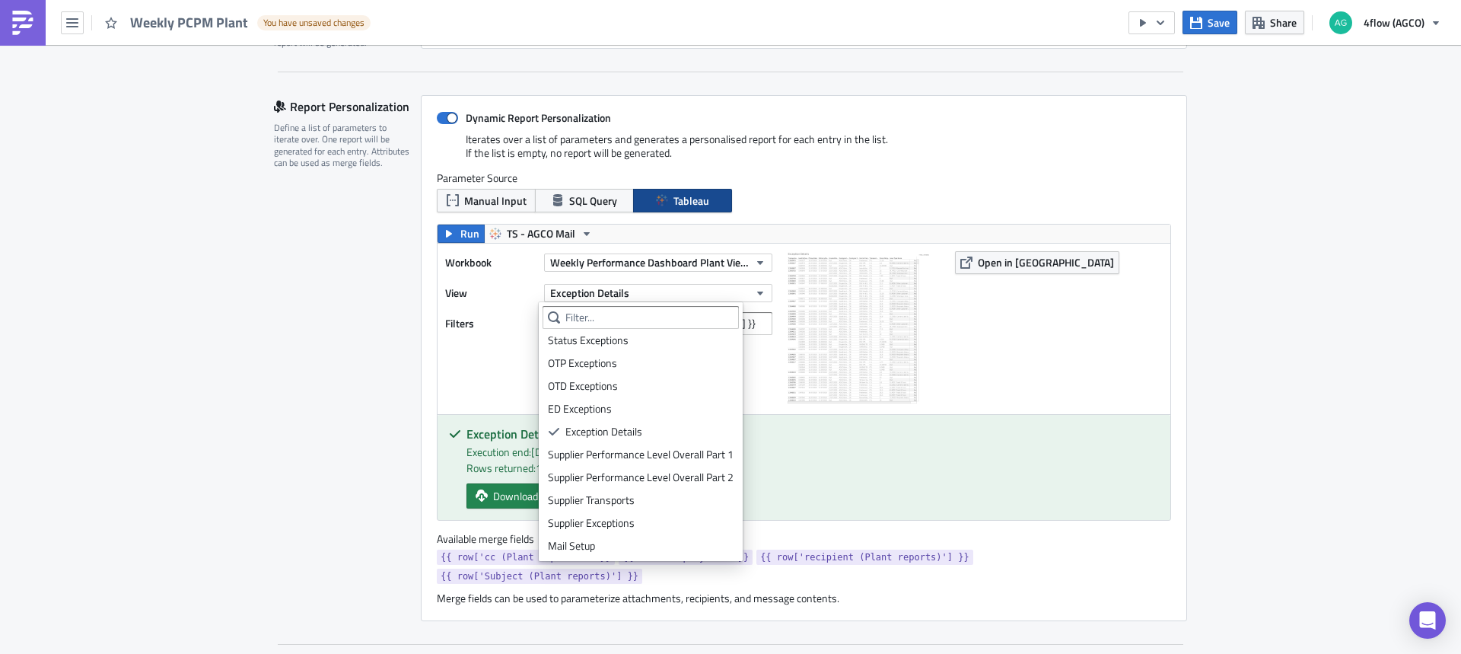
click at [590, 587] on body "Weekly PCPM Plant You have unsaved changes Save Share 4flow (AGCO) Execution Lo…" at bounding box center [730, 328] width 1461 height 656
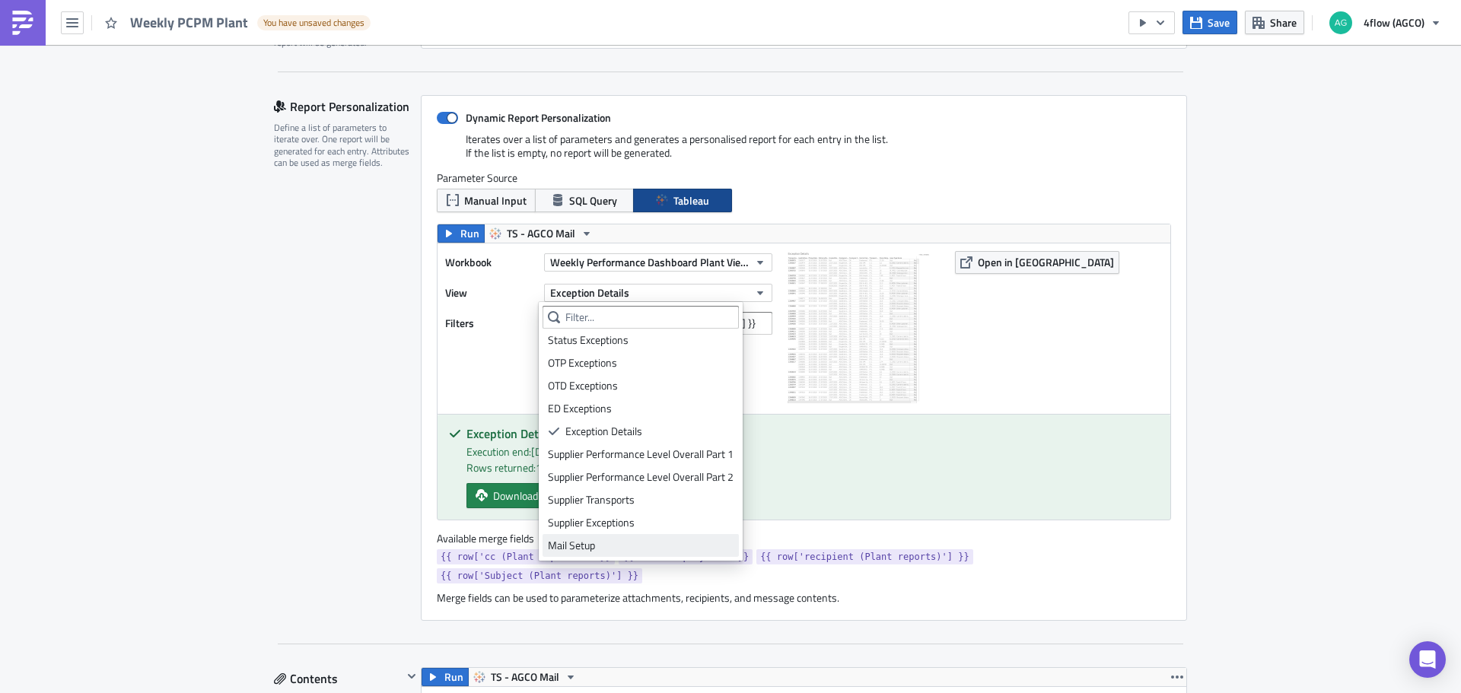
click at [590, 558] on div "Weekly Carrier Performance Monitoring Carrier Performance Supplier Performance …" at bounding box center [641, 431] width 204 height 259
click at [589, 555] on link "Mail Setup" at bounding box center [641, 545] width 196 height 23
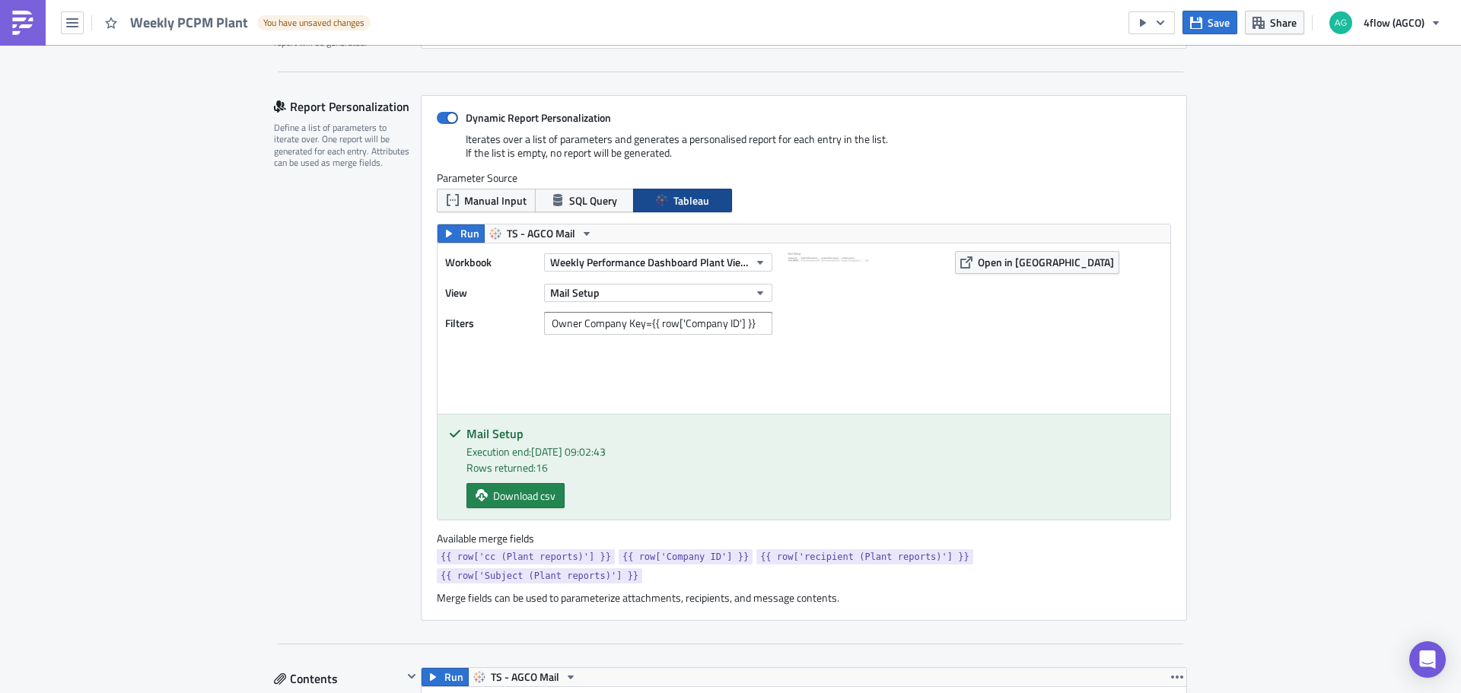
click at [345, 344] on div "Report Personalization Define a list of parameters to iterate over. One report …" at bounding box center [347, 358] width 147 height 526
click at [463, 237] on span "Run" at bounding box center [469, 233] width 19 height 18
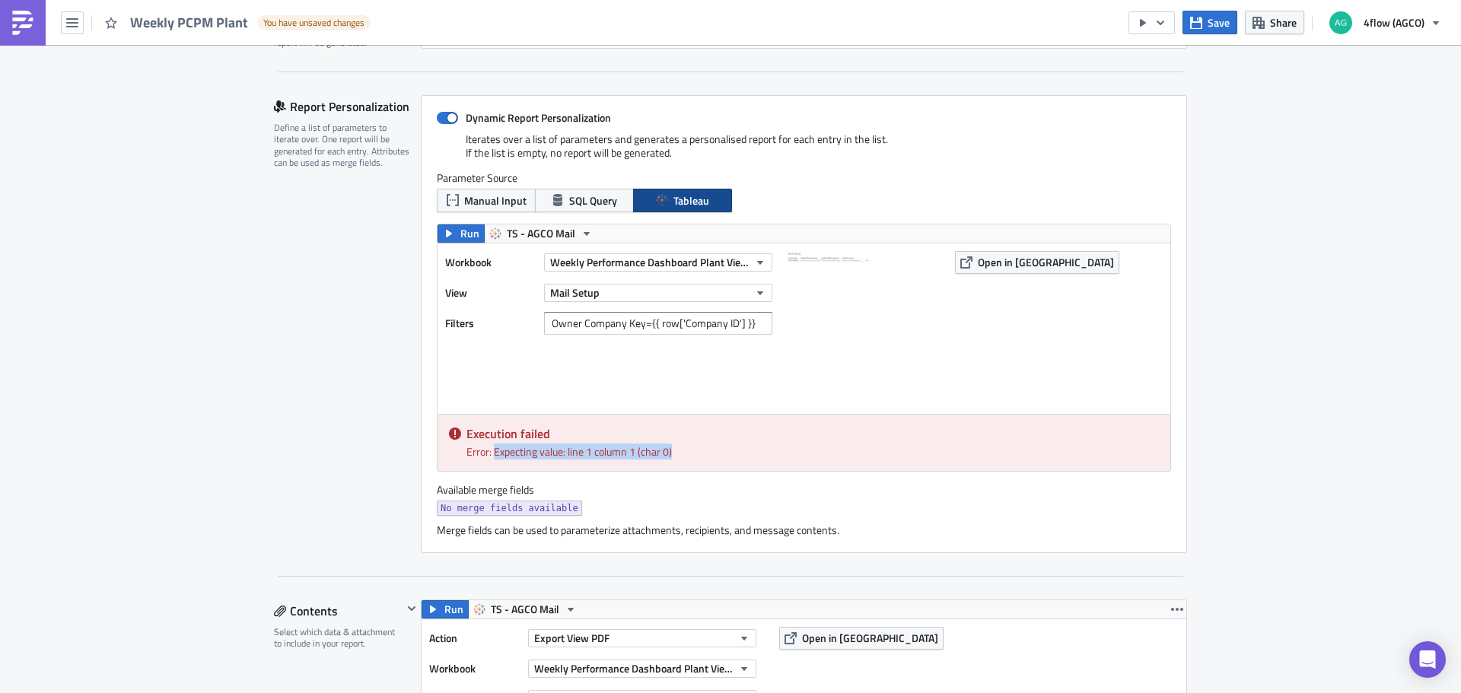
drag, startPoint x: 488, startPoint y: 454, endPoint x: 664, endPoint y: 454, distance: 176.5
click at [664, 454] on div "Error: Expecting value: line 1 column 1 (char 0)" at bounding box center [812, 452] width 692 height 16
click at [665, 454] on div "Error: Expecting value: line 1 column 1 (char 0)" at bounding box center [812, 452] width 692 height 16
click at [664, 455] on div "Error: Expecting value: line 1 column 1 (char 0)" at bounding box center [812, 452] width 692 height 16
click at [664, 454] on div "Error: Expecting value: line 1 column 1 (char 0)" at bounding box center [812, 452] width 692 height 16
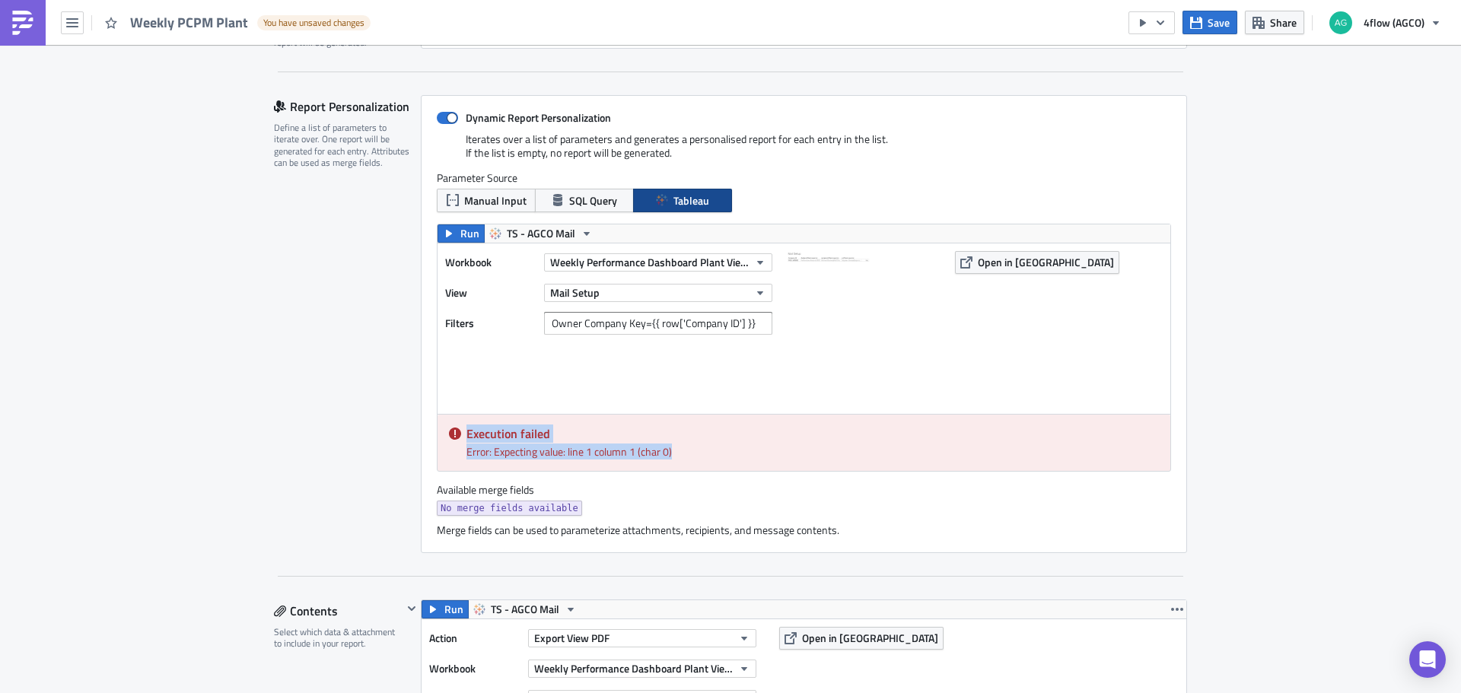
drag, startPoint x: 664, startPoint y: 455, endPoint x: 450, endPoint y: 420, distance: 217.4
click at [450, 420] on div "Execution failed Error: Expecting value: line 1 column 1 (char 0)" at bounding box center [804, 443] width 733 height 56
click at [718, 431] on h5 "Execution failed" at bounding box center [812, 434] width 692 height 12
drag, startPoint x: 1220, startPoint y: 397, endPoint x: 1233, endPoint y: 400, distance: 13.3
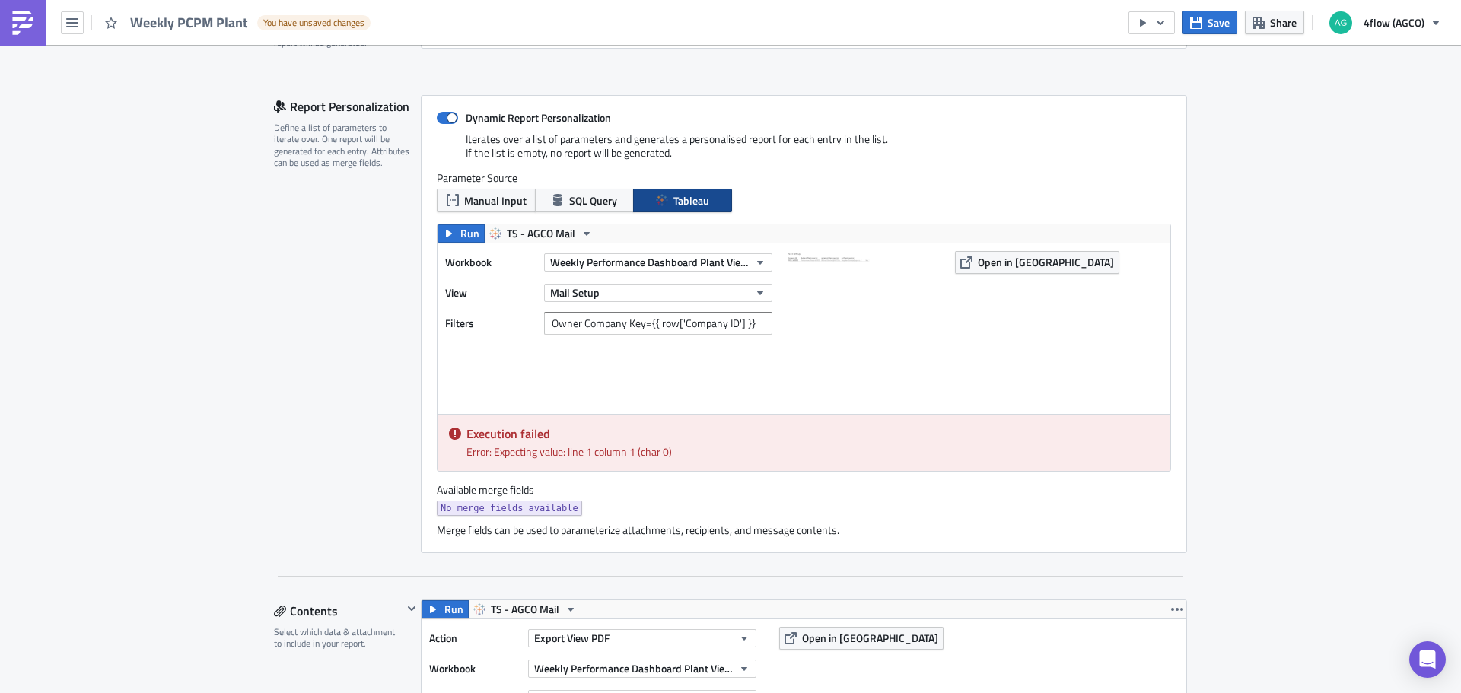
click at [274, 372] on div "Report Personalization Define a list of parameters to iterate over. One report …" at bounding box center [347, 324] width 147 height 458
